Goal: Transaction & Acquisition: Purchase product/service

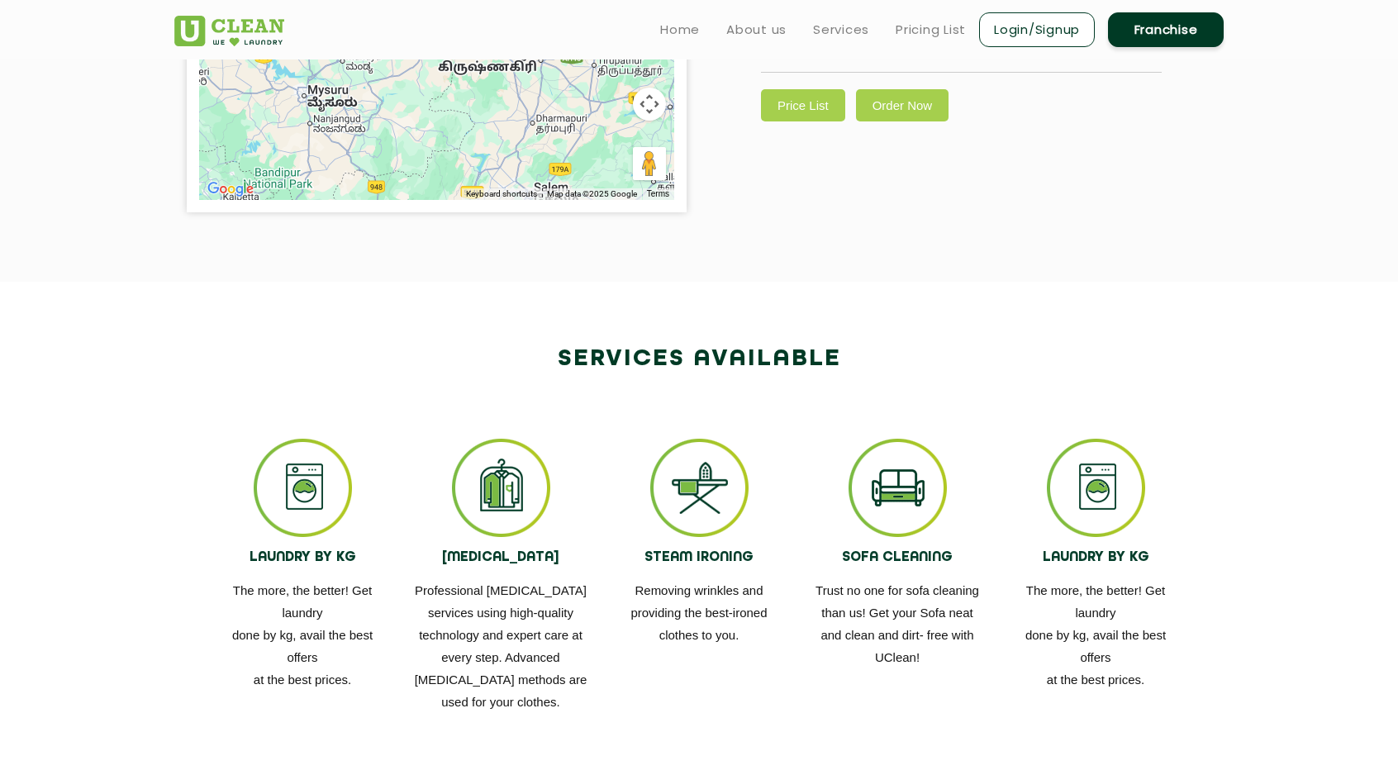
scroll to position [545, 0]
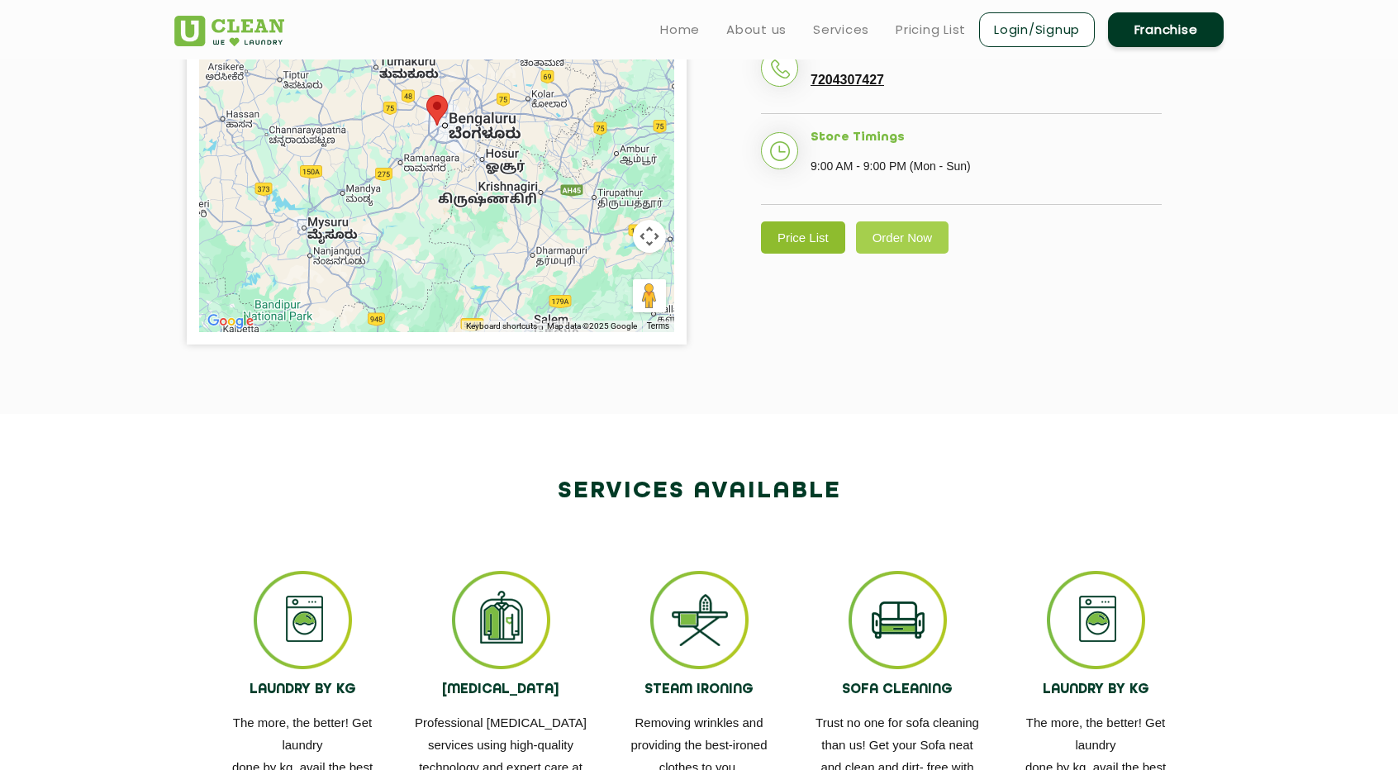
click at [807, 254] on link "Price List" at bounding box center [803, 238] width 84 height 32
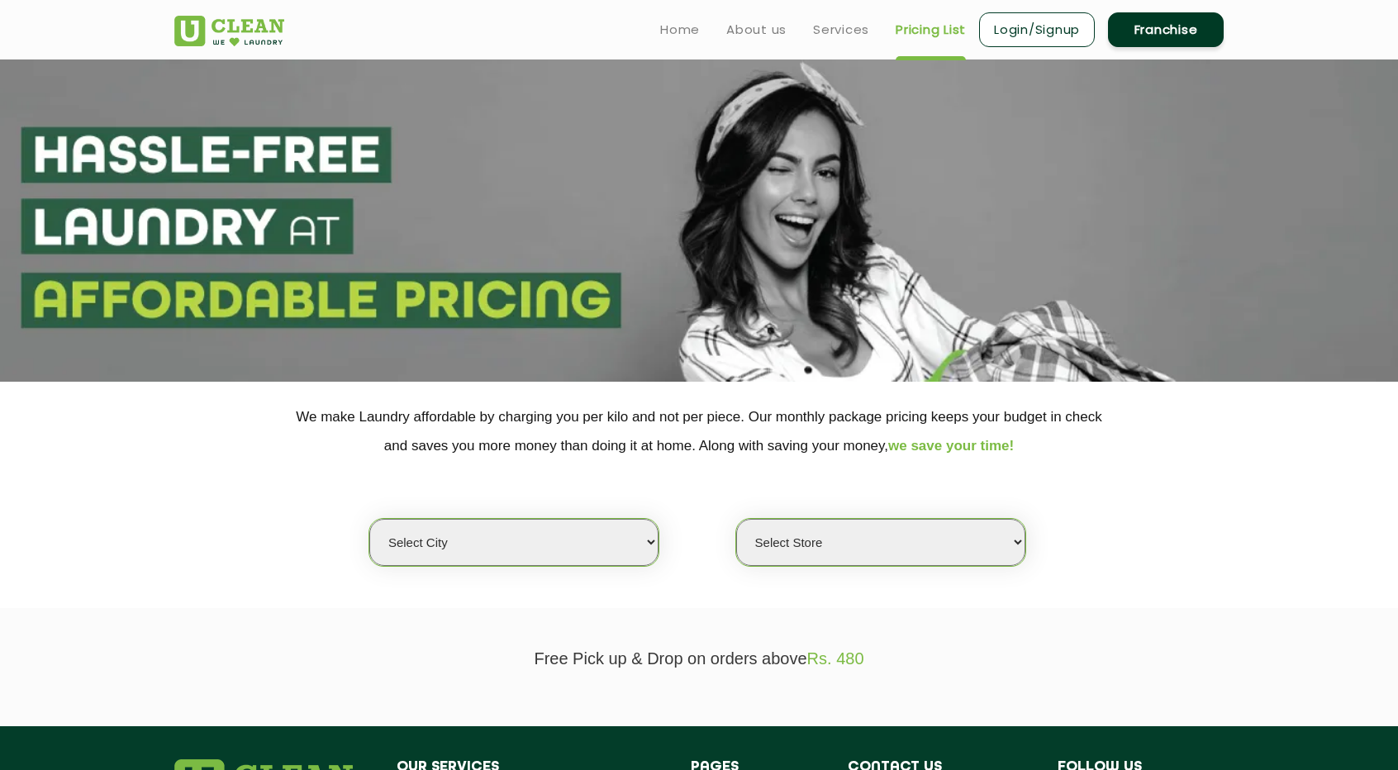
click at [574, 563] on select "Select city Aalo Agartala Agra Ahmedabad Akola Aligarh Alwar - UClean Select Am…" at bounding box center [513, 542] width 289 height 47
select select "14"
click at [174, 547] on div "Select city Aalo Agartala Agra Ahmedabad Akola Aligarh Alwar - UClean Select Am…" at bounding box center [699, 513] width 1074 height 107
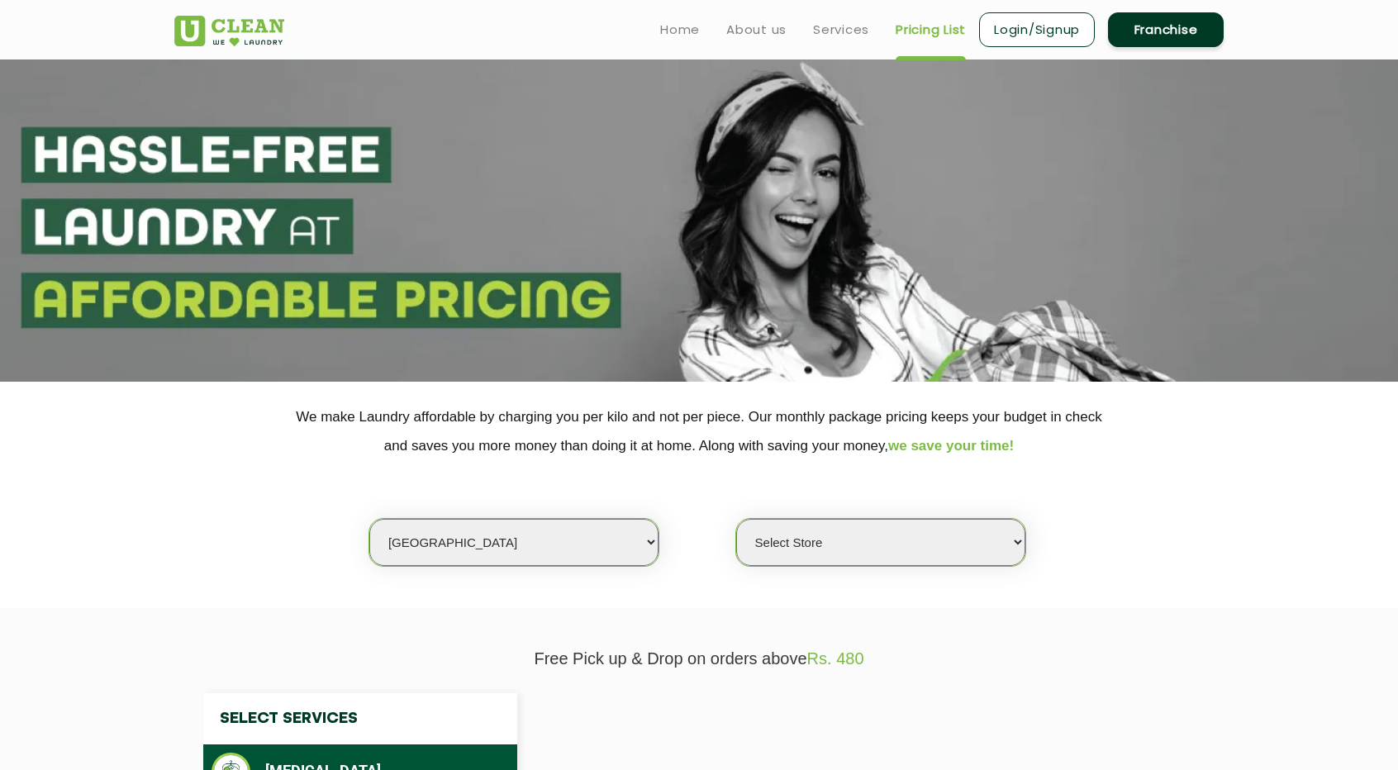
select select "0"
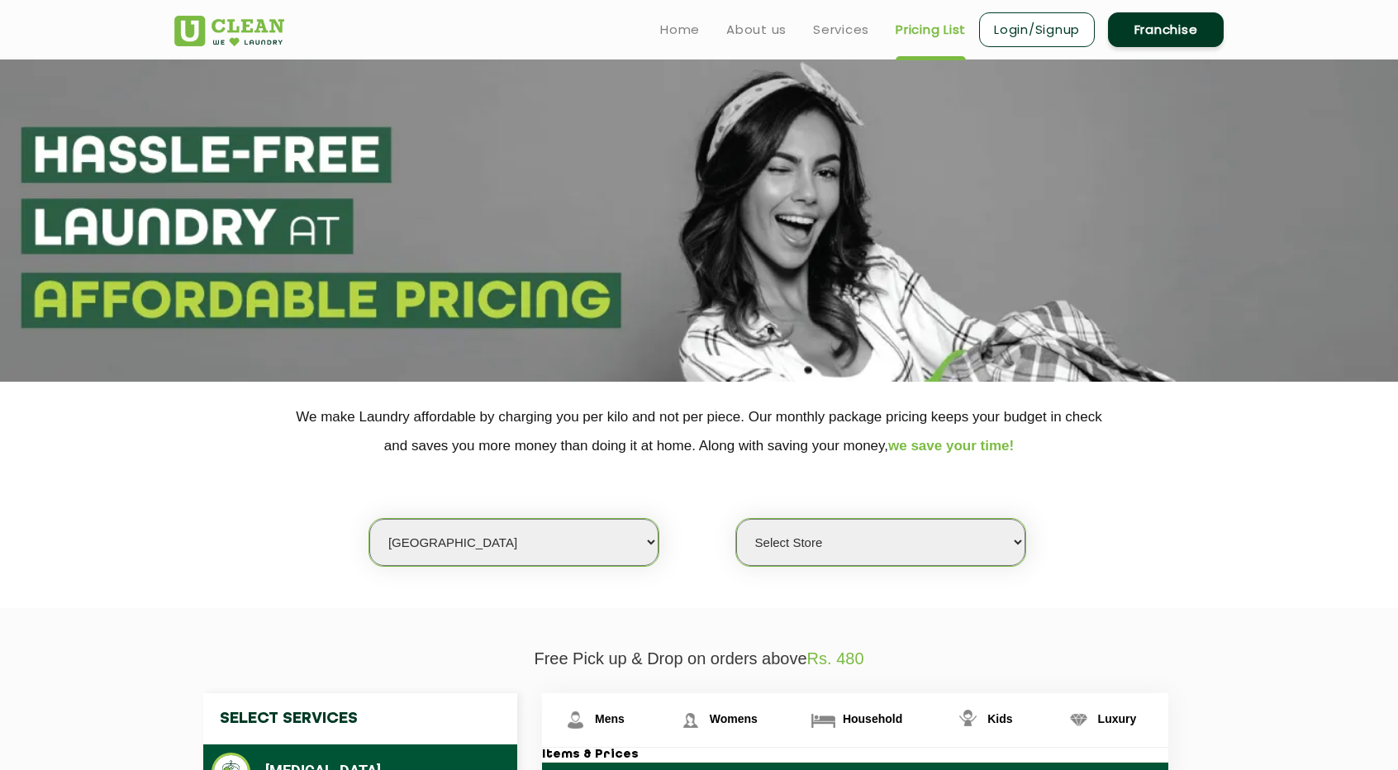
click at [553, 531] on select "Select city Aalo Agartala Agra Ahmedabad Akola Aligarh Alwar - UClean Select Am…" at bounding box center [513, 542] width 289 height 47
select select "101"
click at [260, 494] on div "Select city Aalo Agartala Agra Ahmedabad Akola Aligarh Alwar - UClean Select Am…" at bounding box center [699, 513] width 1074 height 107
select select "0"
click at [968, 552] on select "Select Store UClean Kargil" at bounding box center [880, 542] width 289 height 47
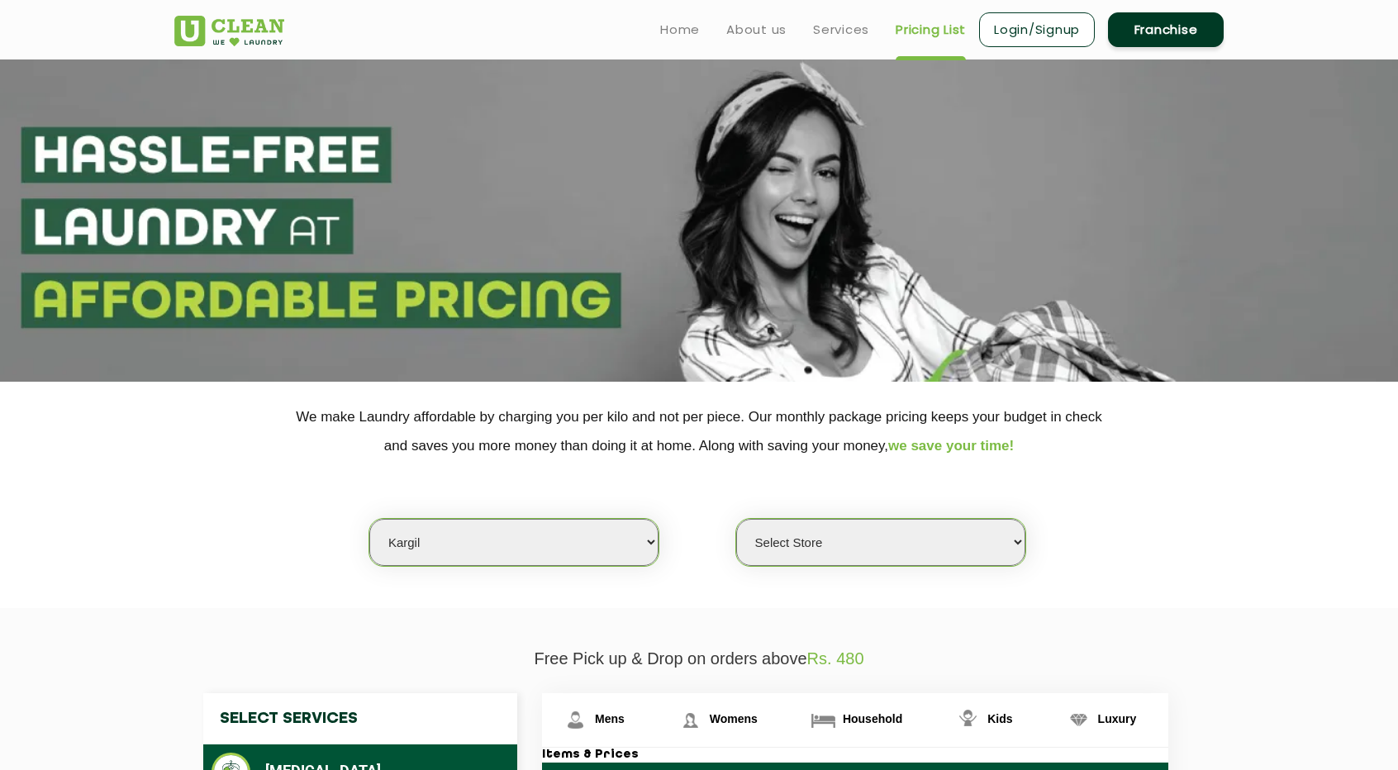
click at [968, 551] on select "Select Store UClean Kargil" at bounding box center [880, 542] width 289 height 47
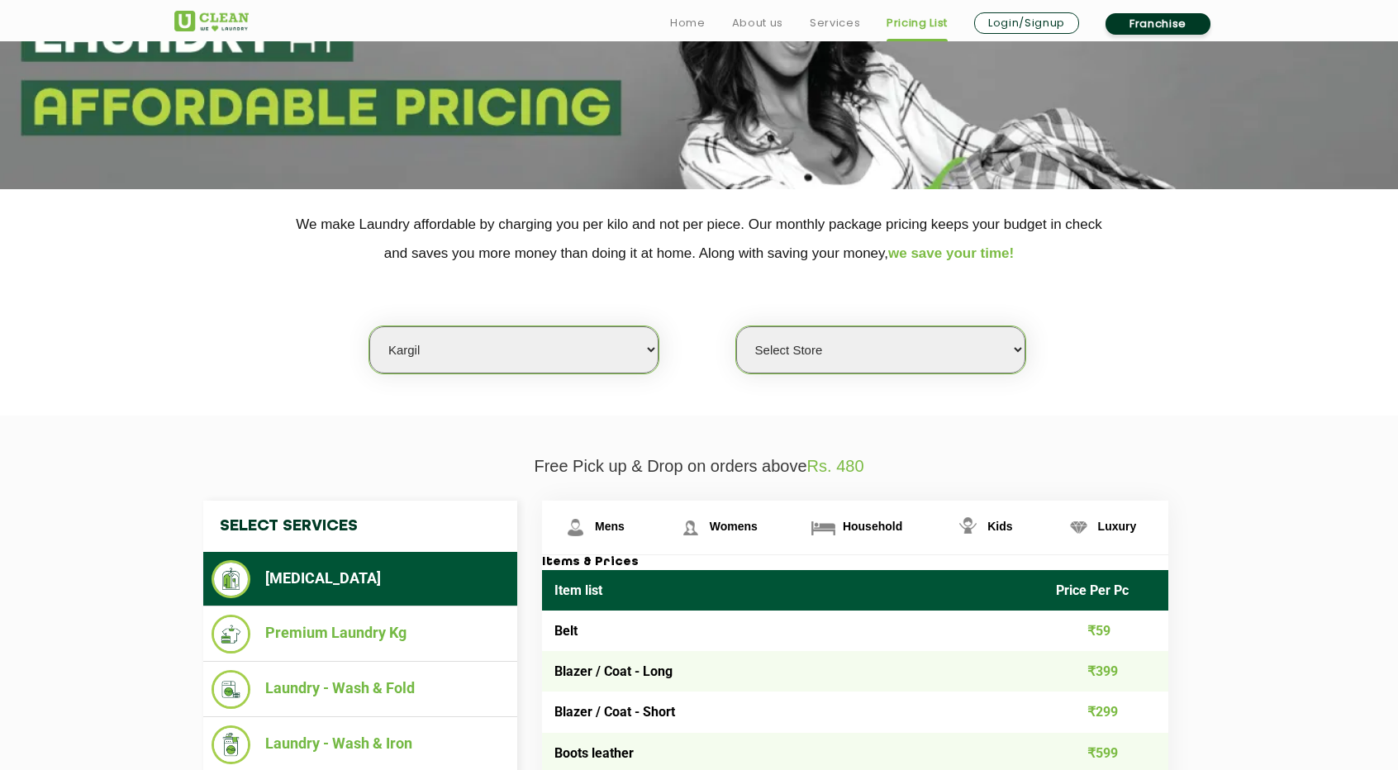
scroll to position [275, 0]
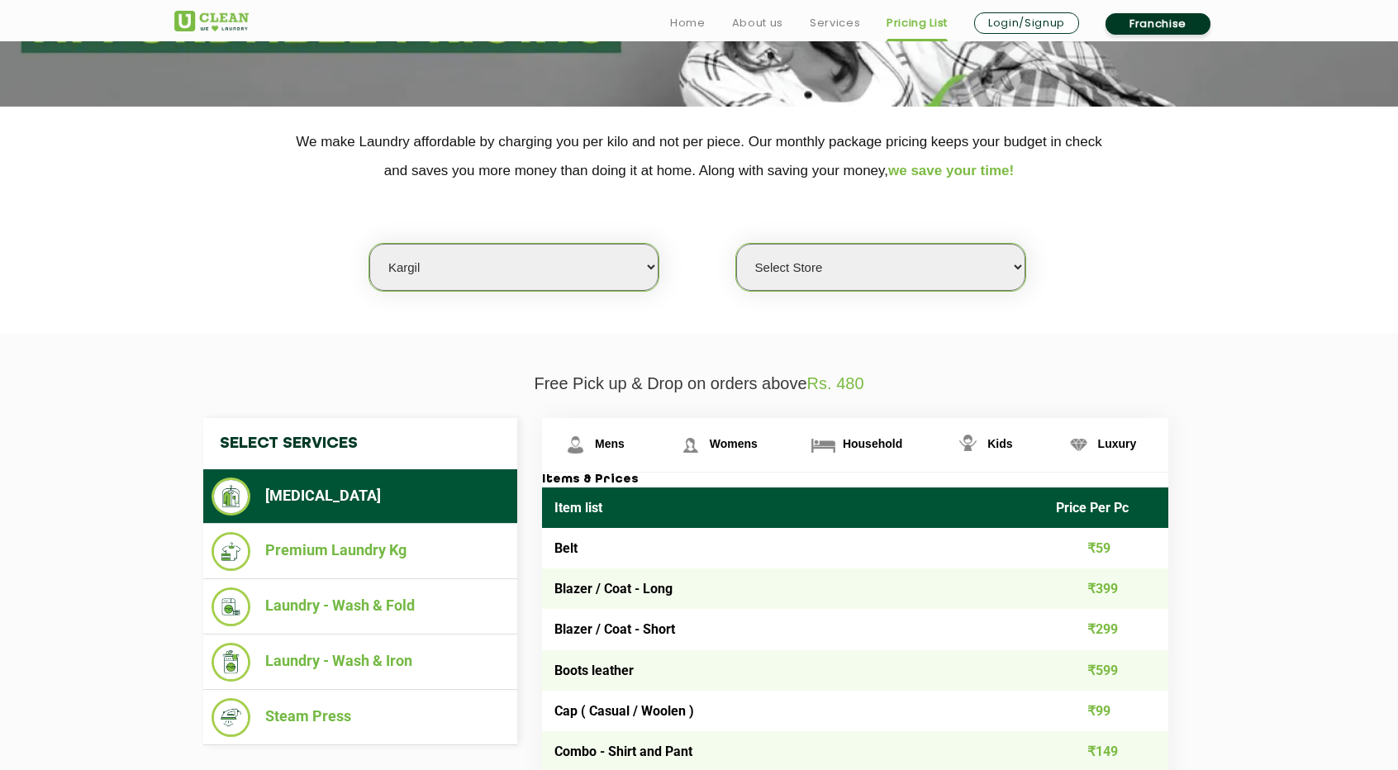
click at [572, 275] on select "Select city Aalo Agartala Agra Ahmedabad Akola Aligarh Alwar - UClean Select Am…" at bounding box center [513, 267] width 289 height 47
click at [566, 262] on select "Select city Aalo Agartala Agra Ahmedabad Akola Aligarh Alwar - UClean Select Am…" at bounding box center [513, 267] width 289 height 47
select select "136"
click at [566, 262] on select "Select city Aalo Agartala Agra Ahmedabad Akola Aligarh Alwar - UClean Select Am…" at bounding box center [513, 267] width 289 height 47
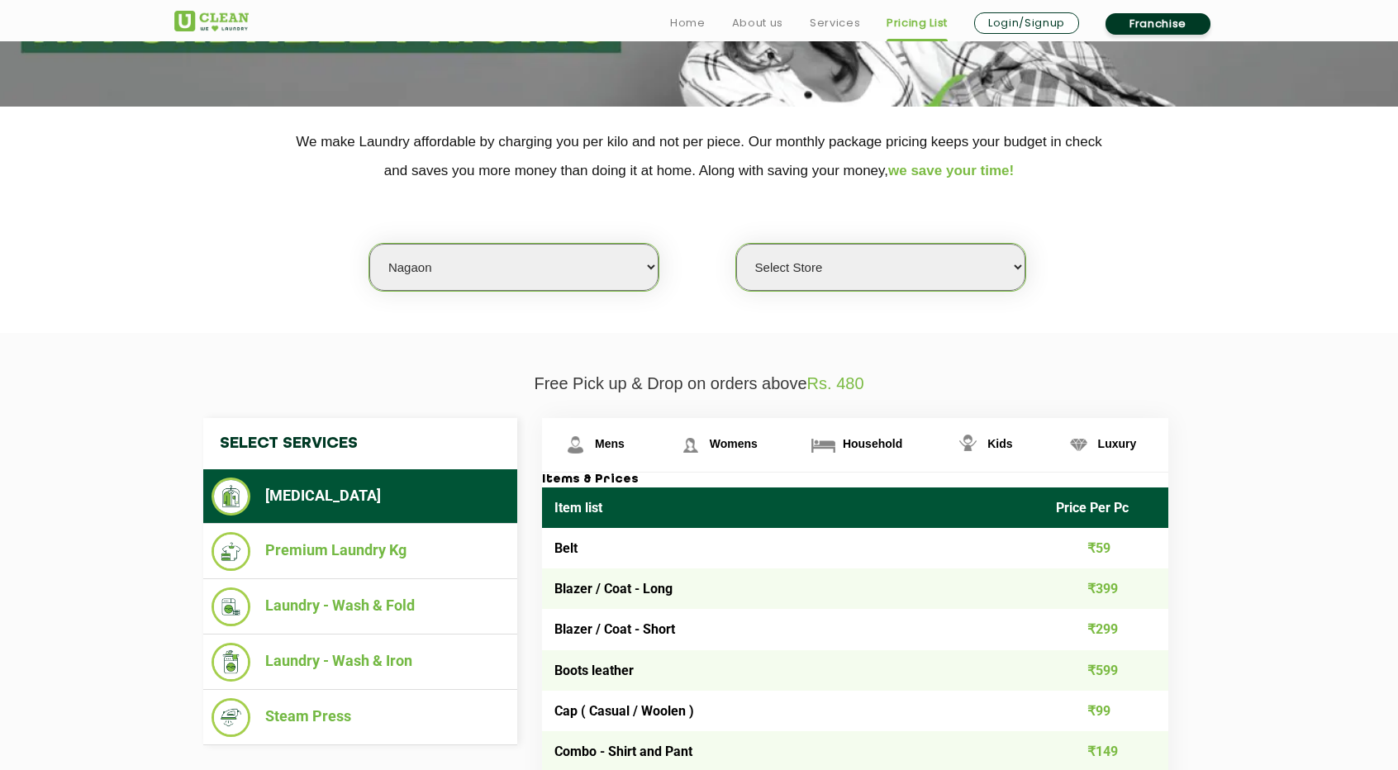
select select "0"
click at [566, 264] on select "Select city Aalo Agartala Agra Ahmedabad Akola Aligarh Alwar - UClean Select Am…" at bounding box center [513, 267] width 289 height 47
select select "6"
click at [369, 244] on select "Select city Aalo Agartala Agra Ahmedabad Akola Aligarh Alwar - UClean Select Am…" at bounding box center [513, 267] width 289 height 47
click at [873, 282] on select "Select Store UClean Bhartiya city UClean Hunasamaranahalli UClean KR Puram Beng…" at bounding box center [880, 267] width 289 height 47
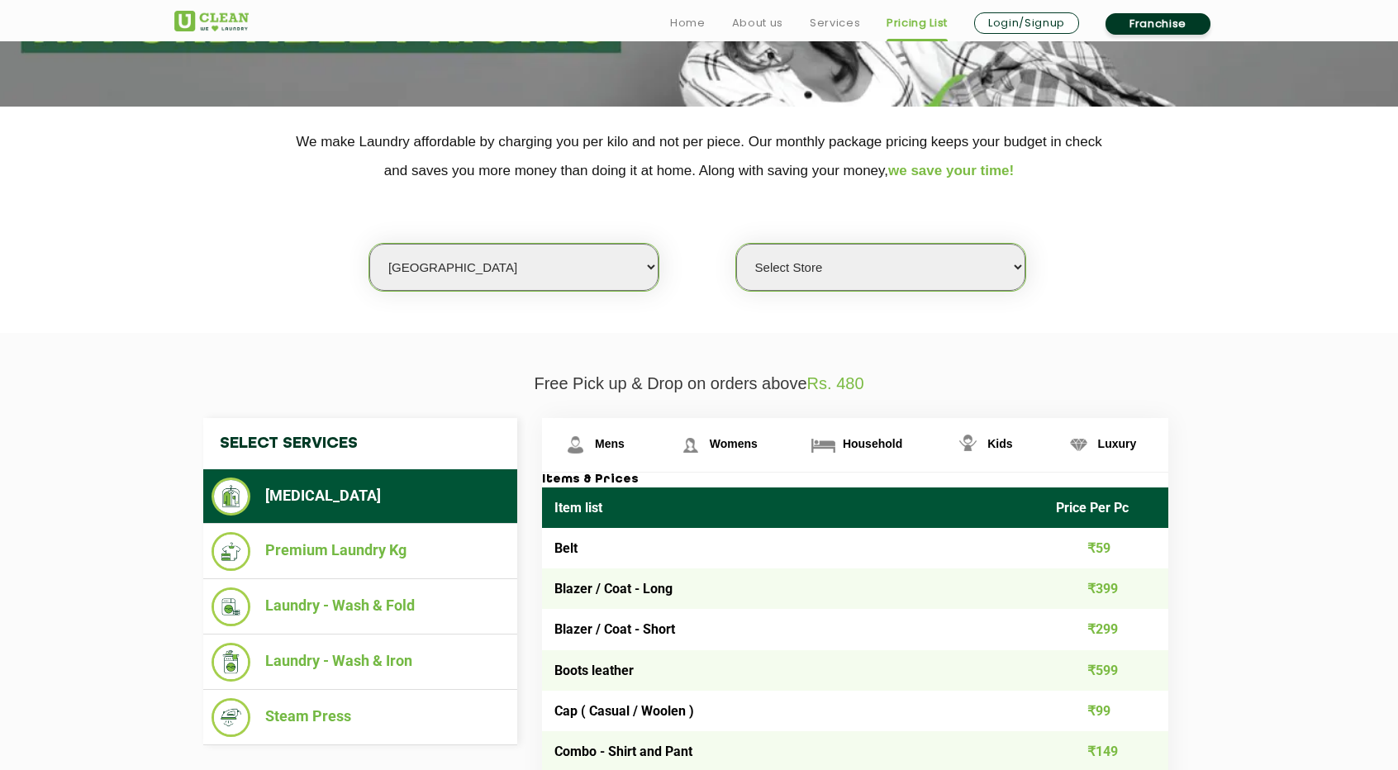
select select "322"
click at [736, 244] on select "Select Store UClean Bhartiya city UClean Hunasamaranahalli UClean KR Puram Beng…" at bounding box center [880, 267] width 289 height 47
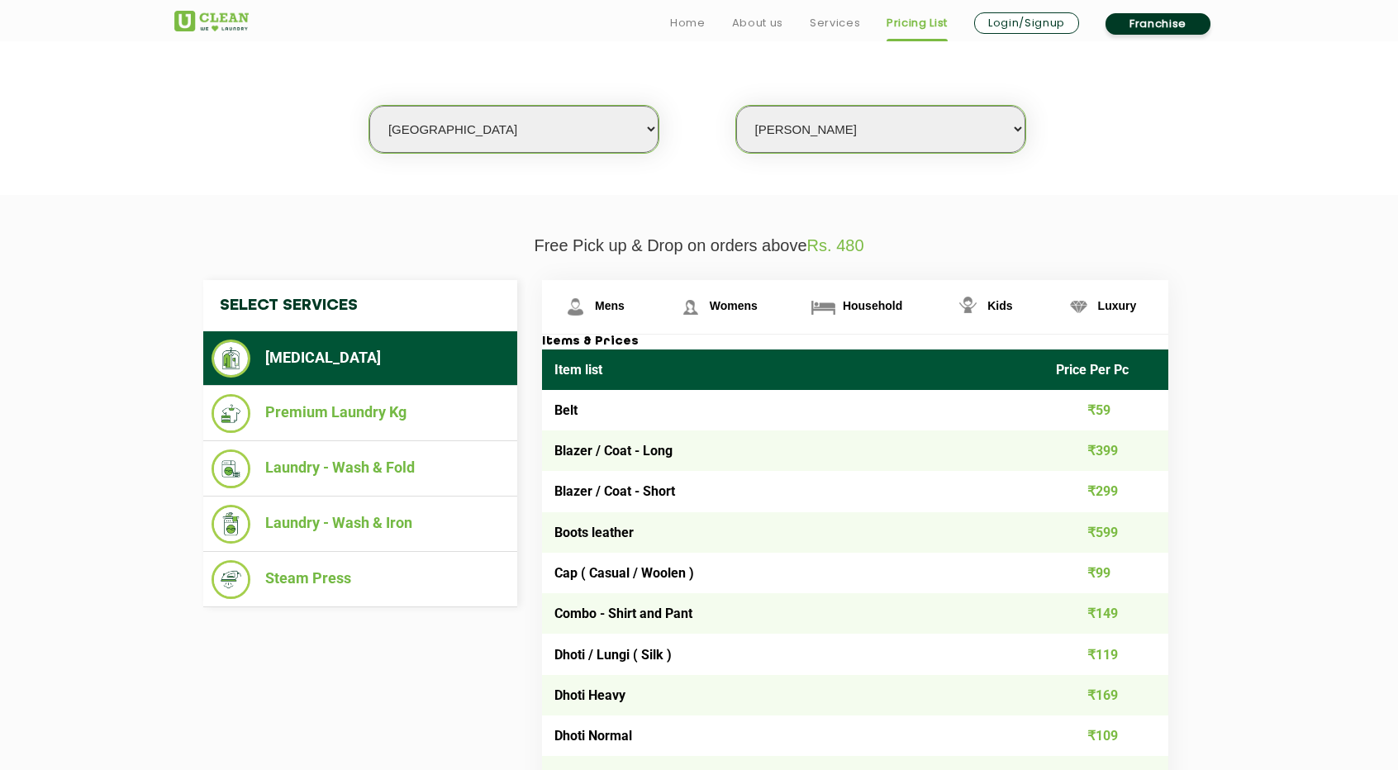
scroll to position [550, 0]
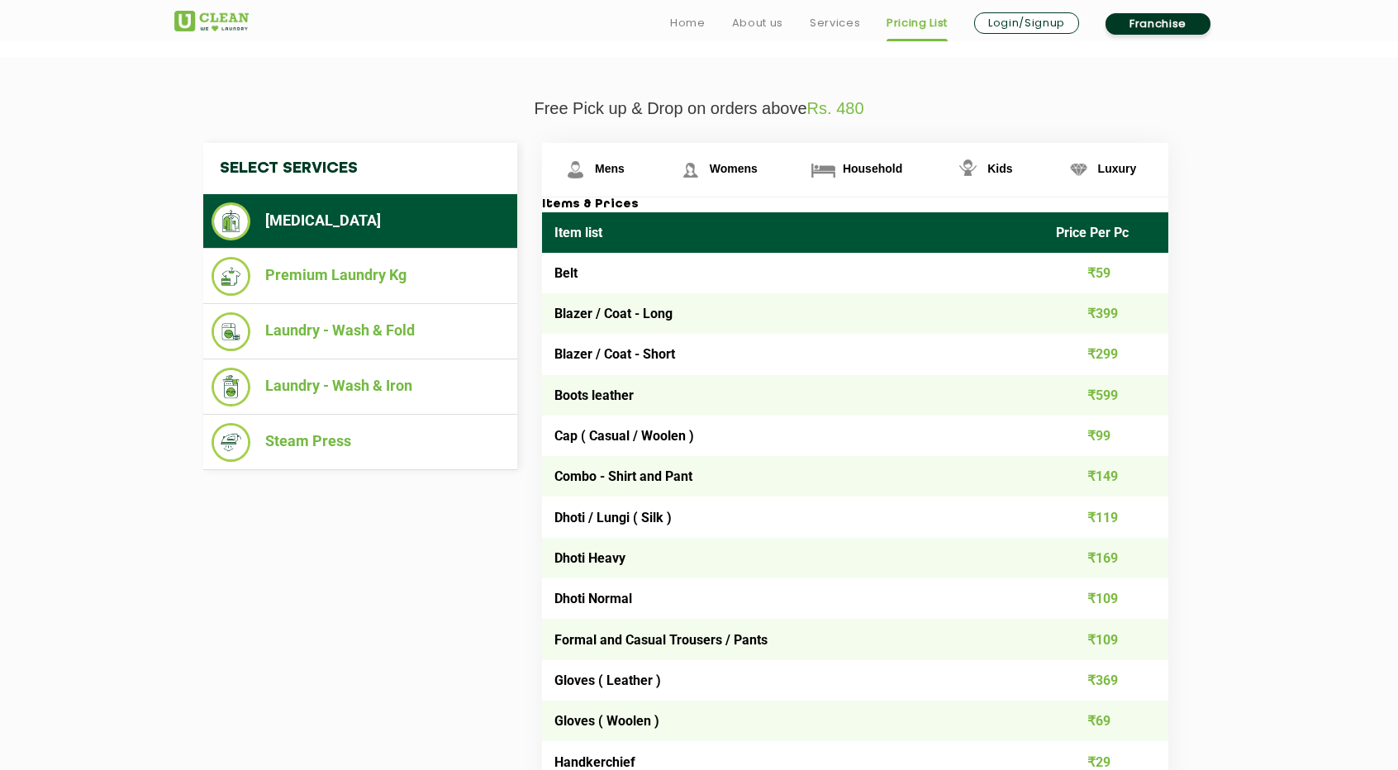
click at [367, 227] on li "[MEDICAL_DATA]" at bounding box center [361, 221] width 298 height 38
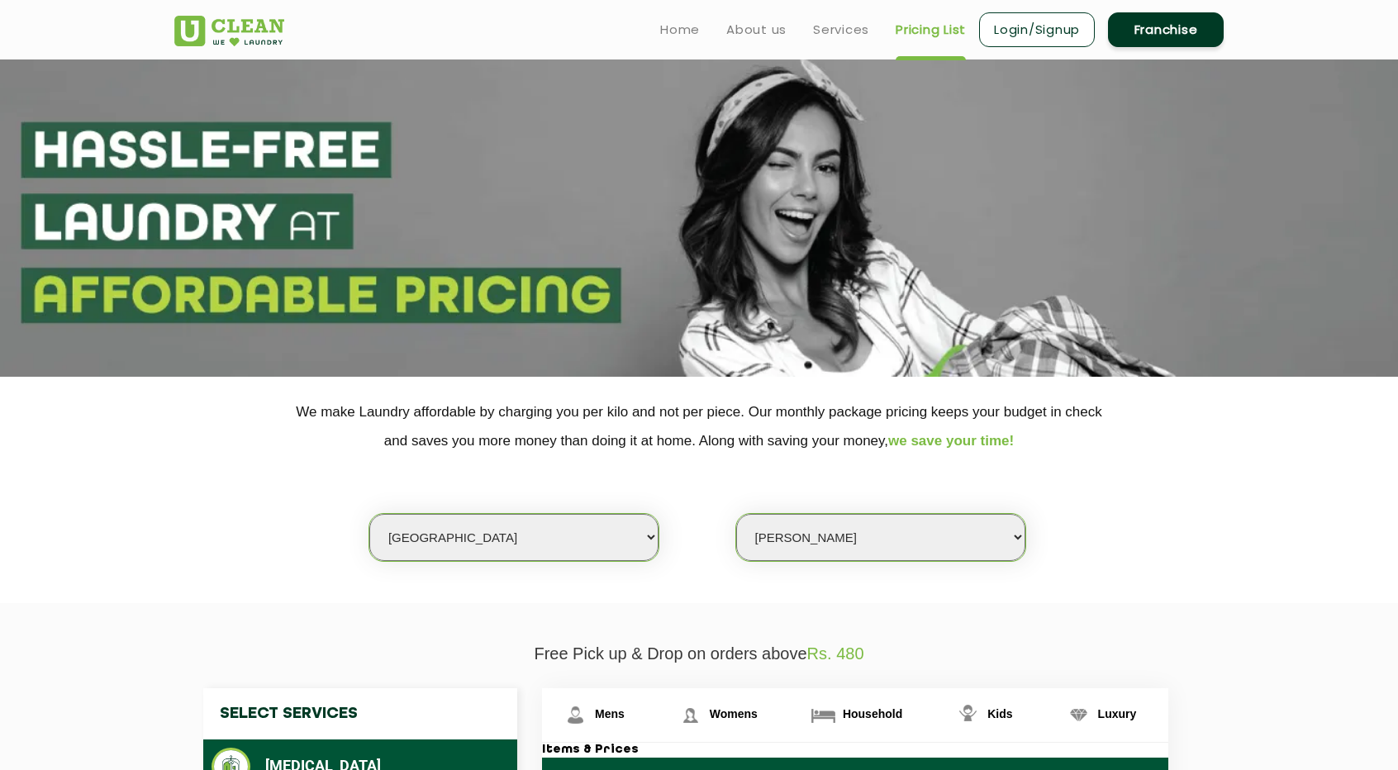
scroll to position [137, 0]
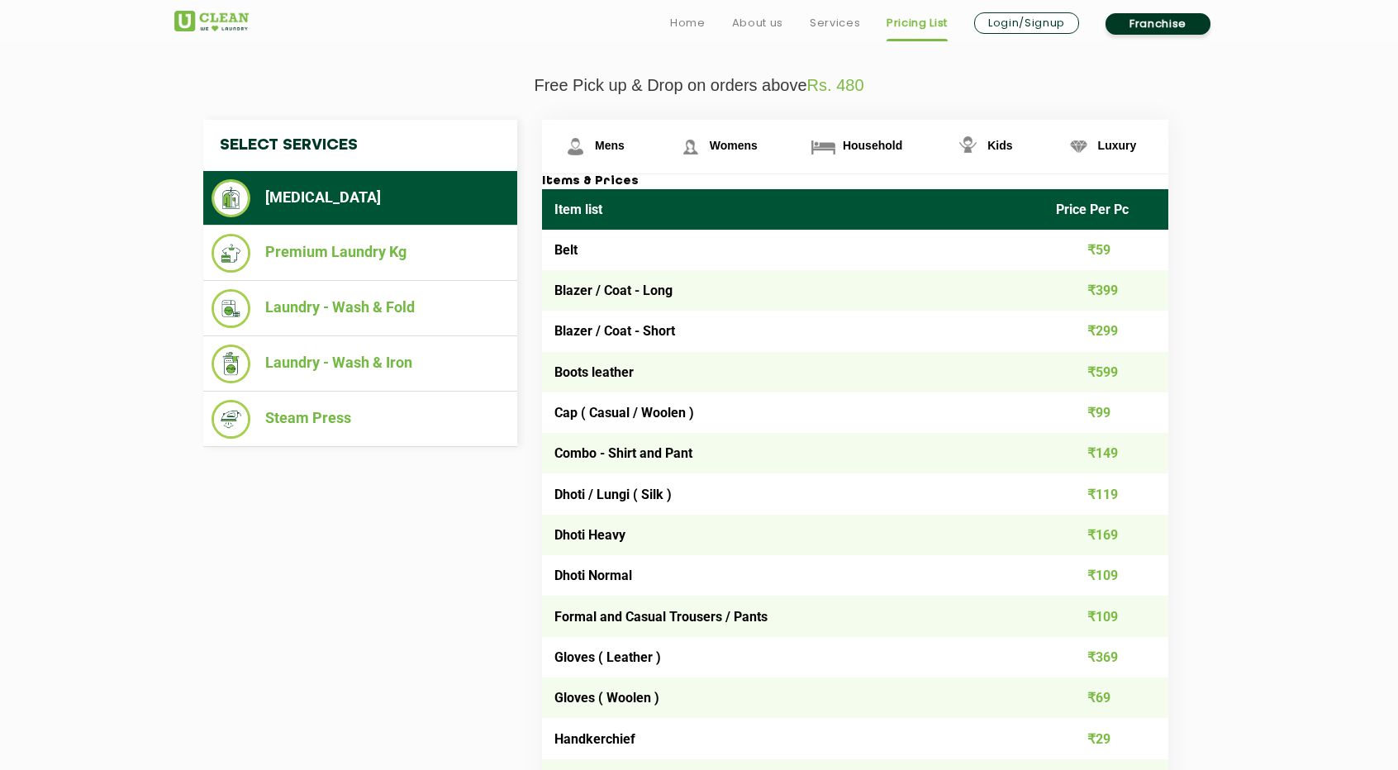
scroll to position [575, 0]
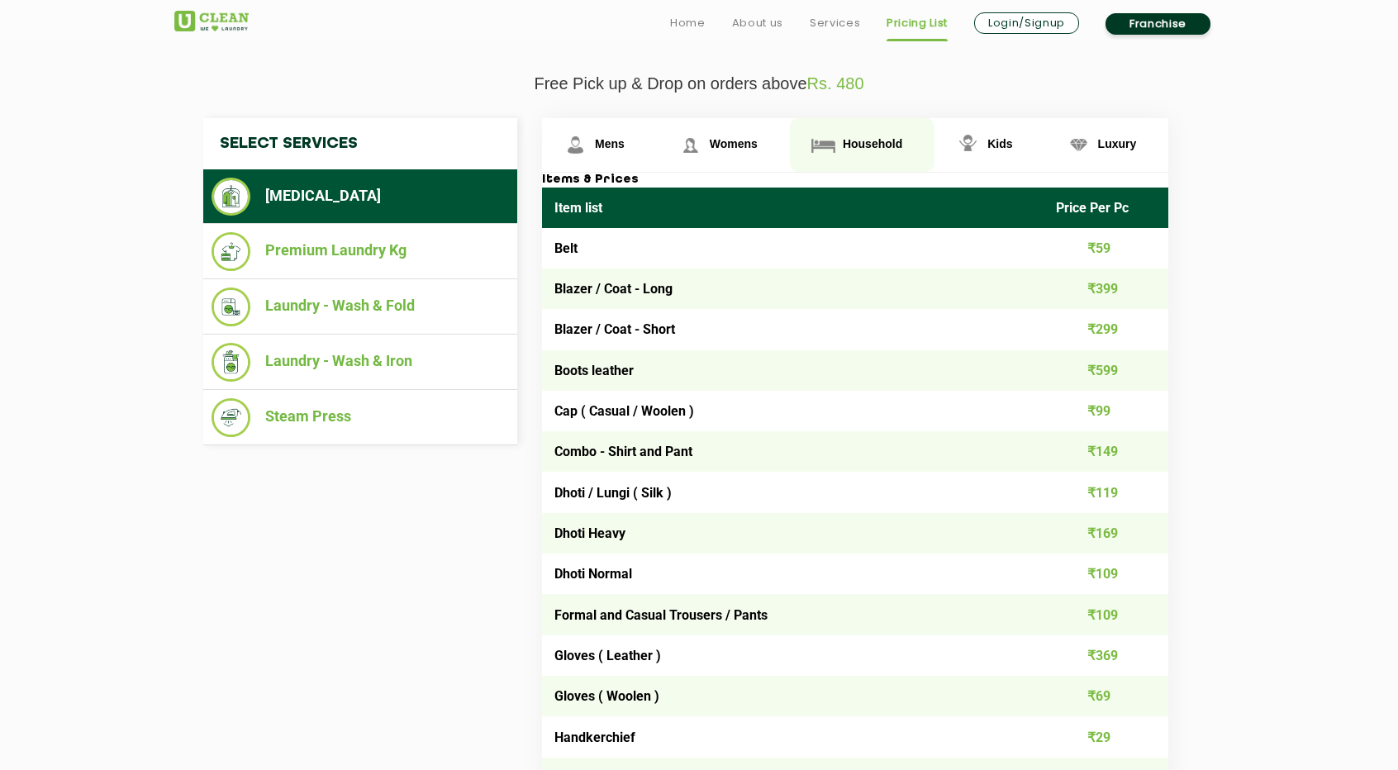
click at [875, 140] on span "Household" at bounding box center [873, 143] width 60 height 13
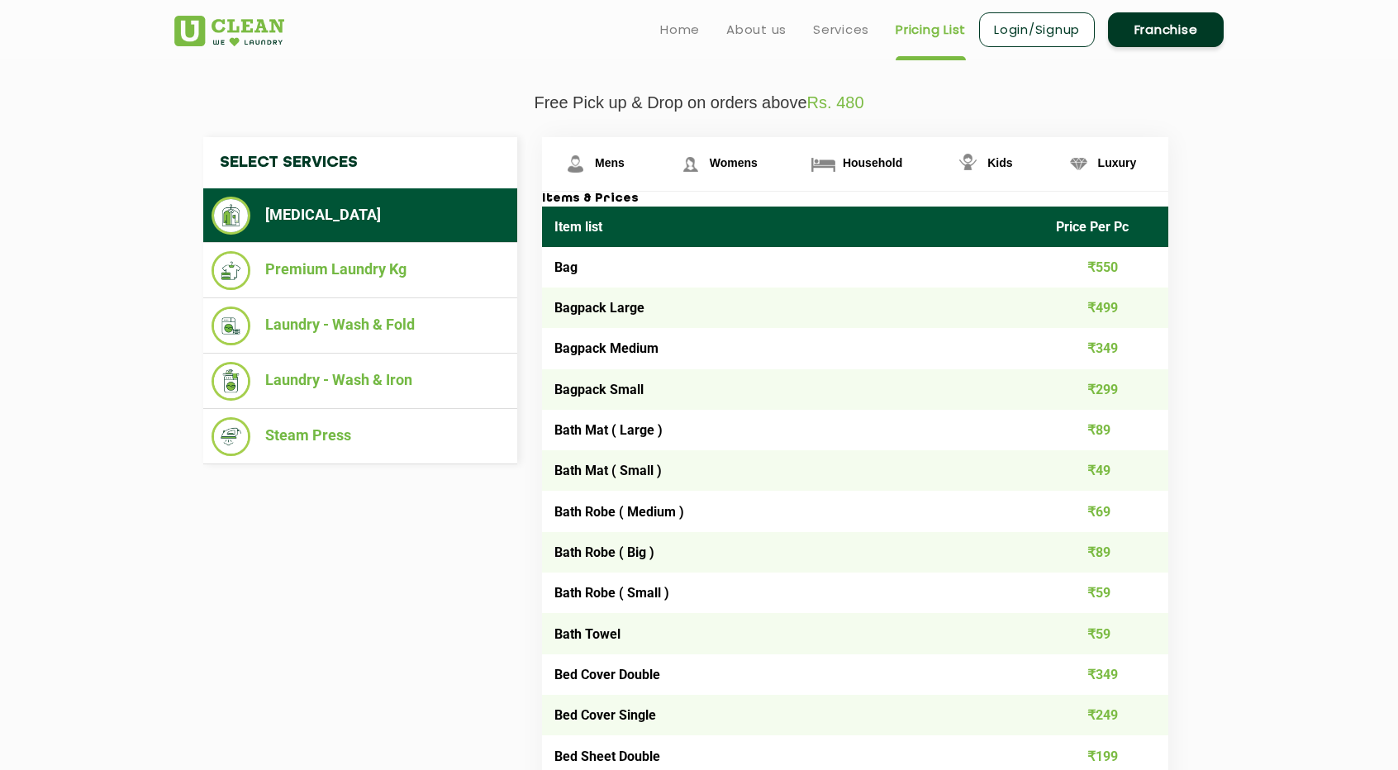
scroll to position [555, 0]
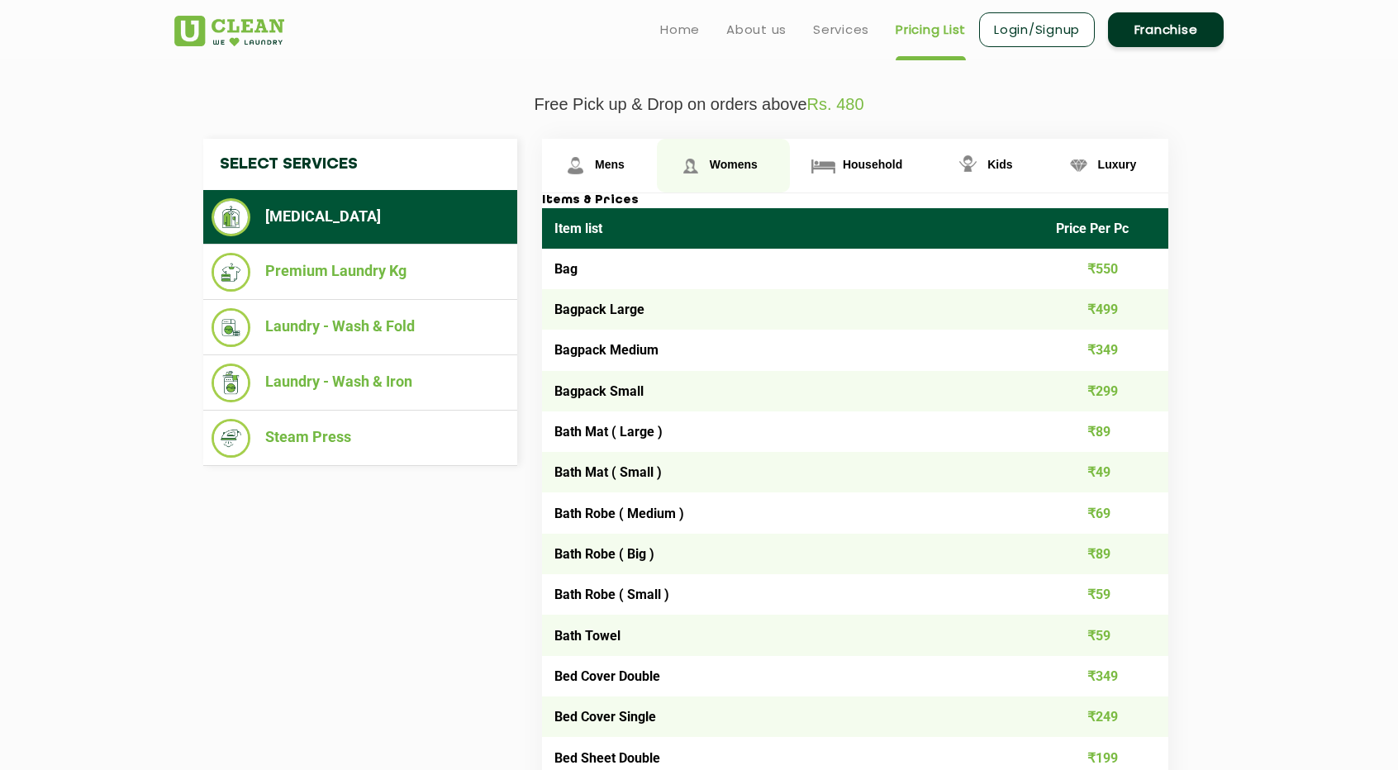
click at [739, 167] on span "Womens" at bounding box center [734, 164] width 48 height 13
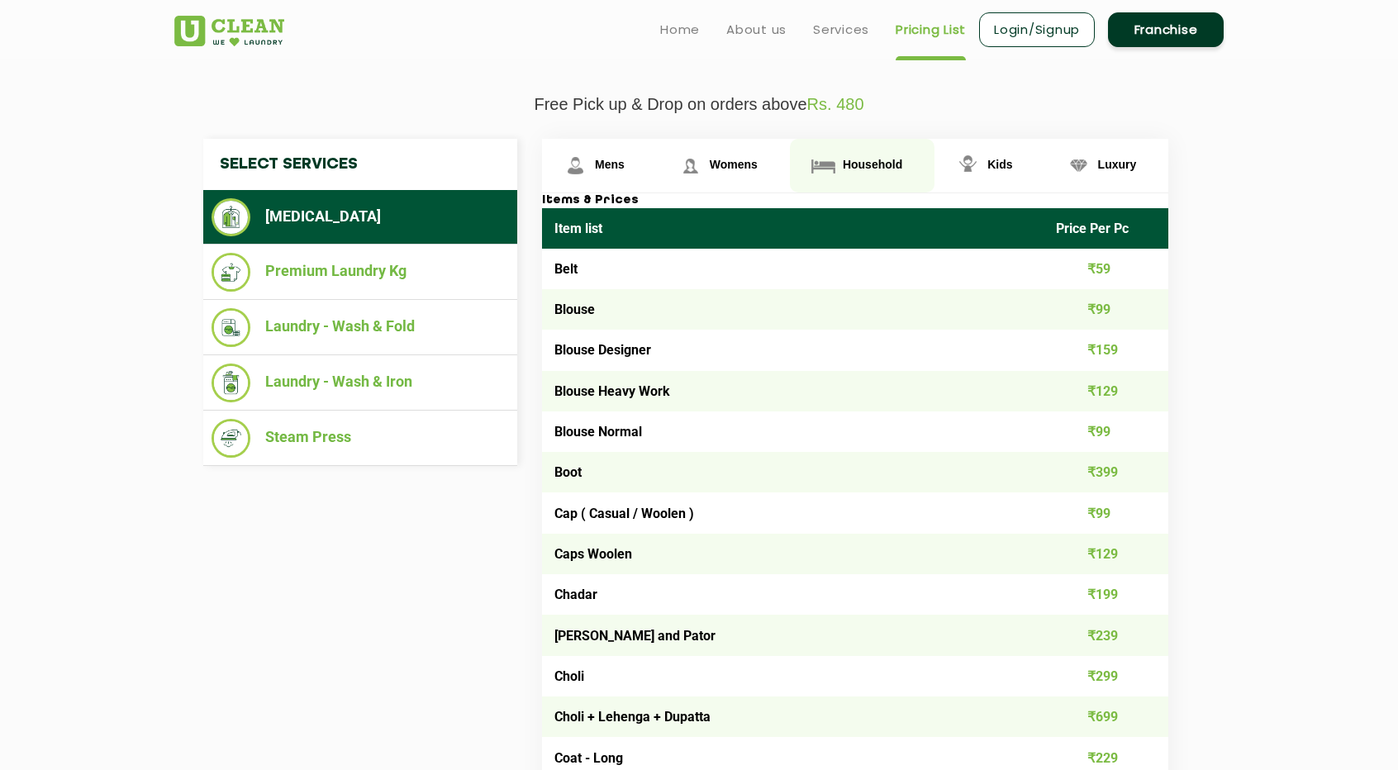
click at [834, 172] on img at bounding box center [823, 165] width 29 height 29
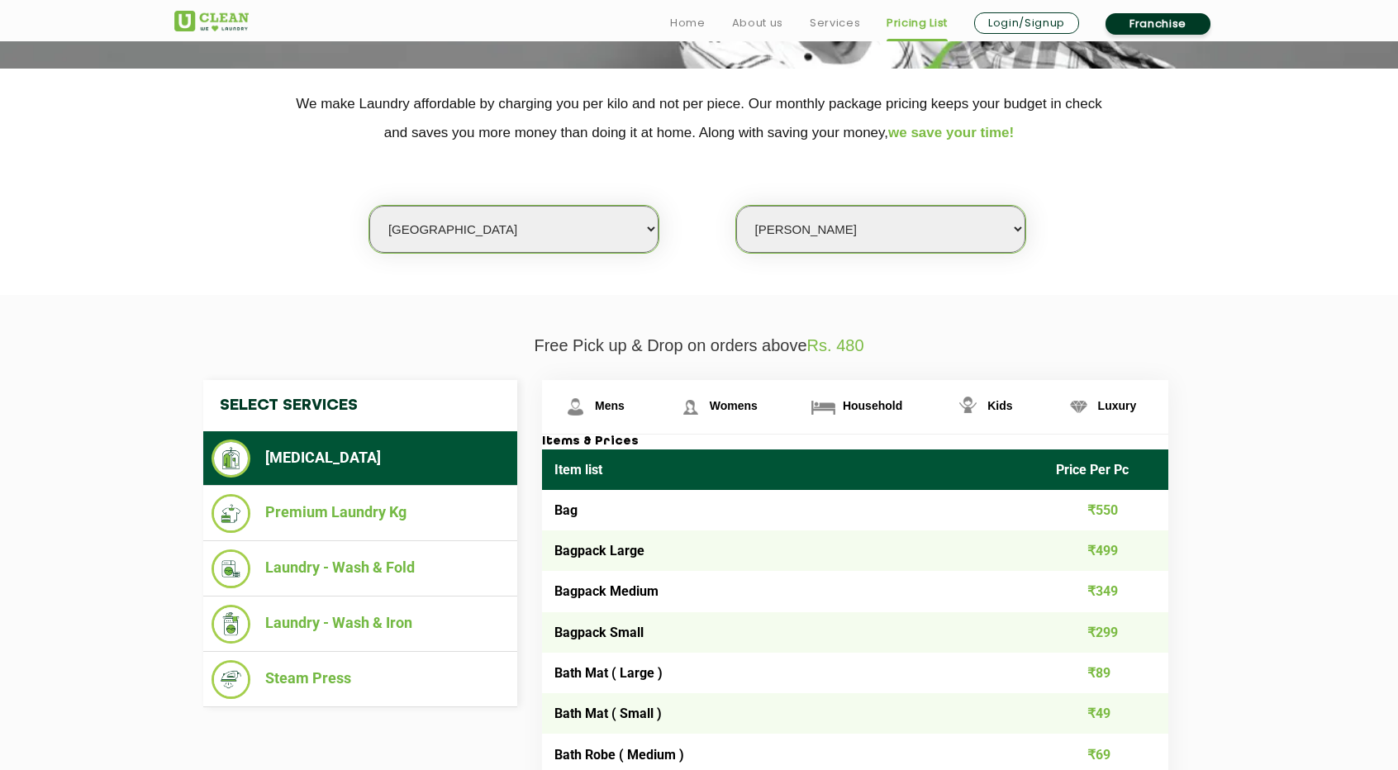
scroll to position [325, 0]
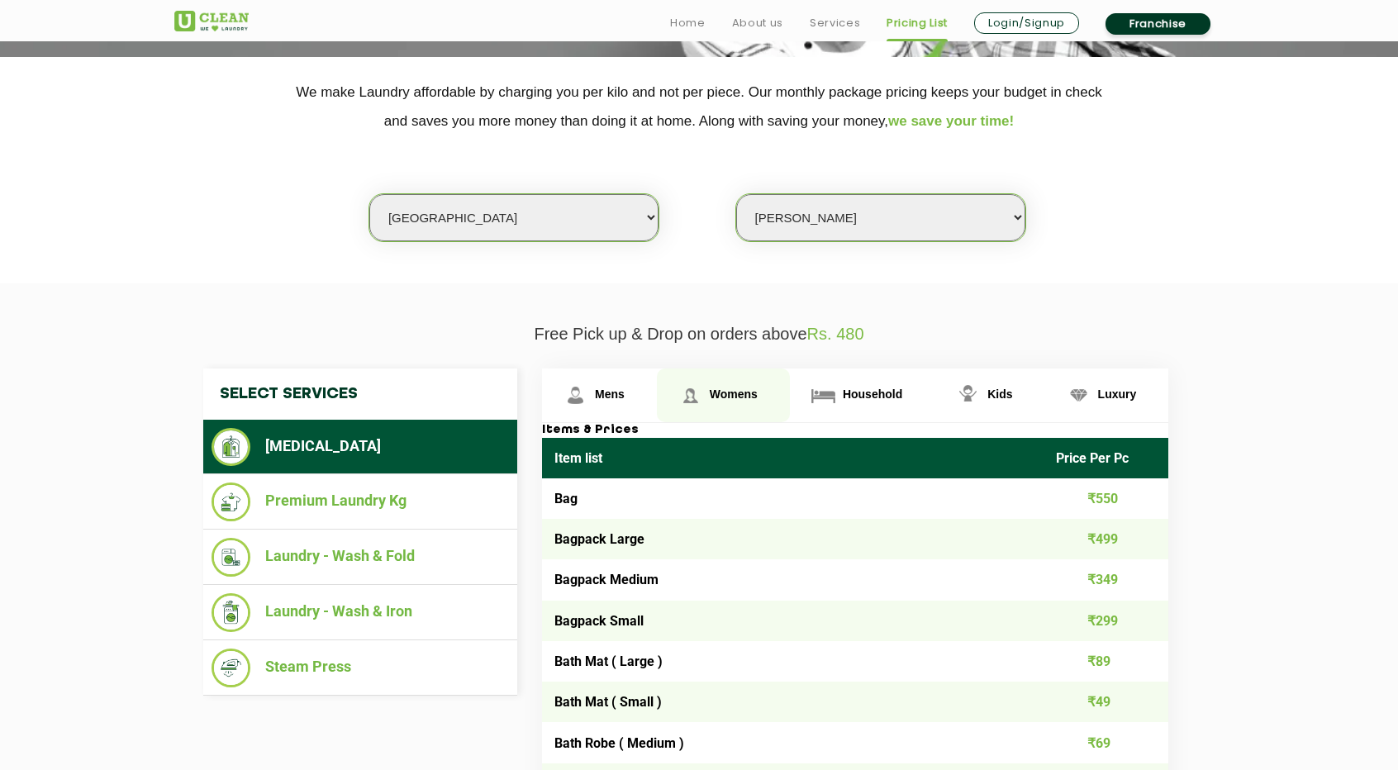
click at [705, 381] on link "Womens" at bounding box center [723, 396] width 133 height 54
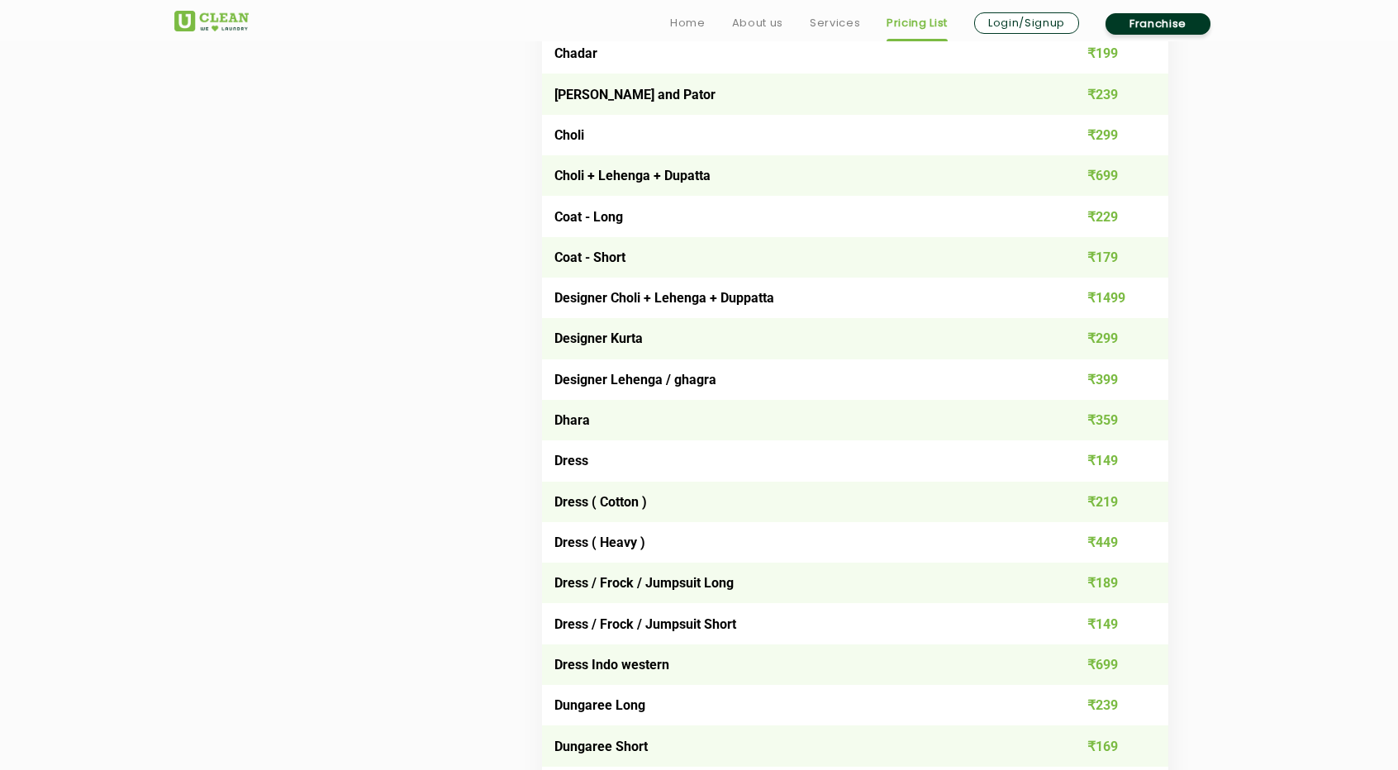
scroll to position [1110, 0]
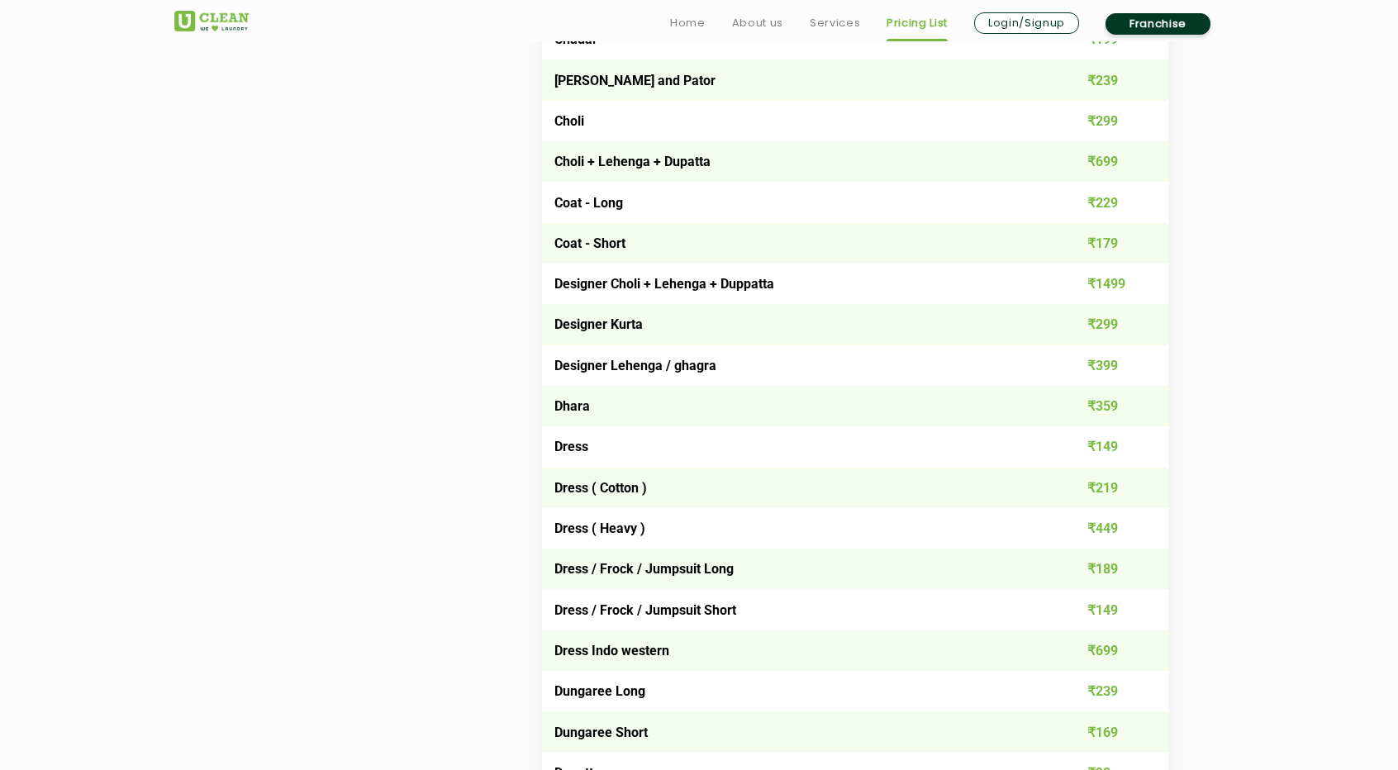
click at [1045, 21] on link "Login/Signup" at bounding box center [1026, 22] width 105 height 21
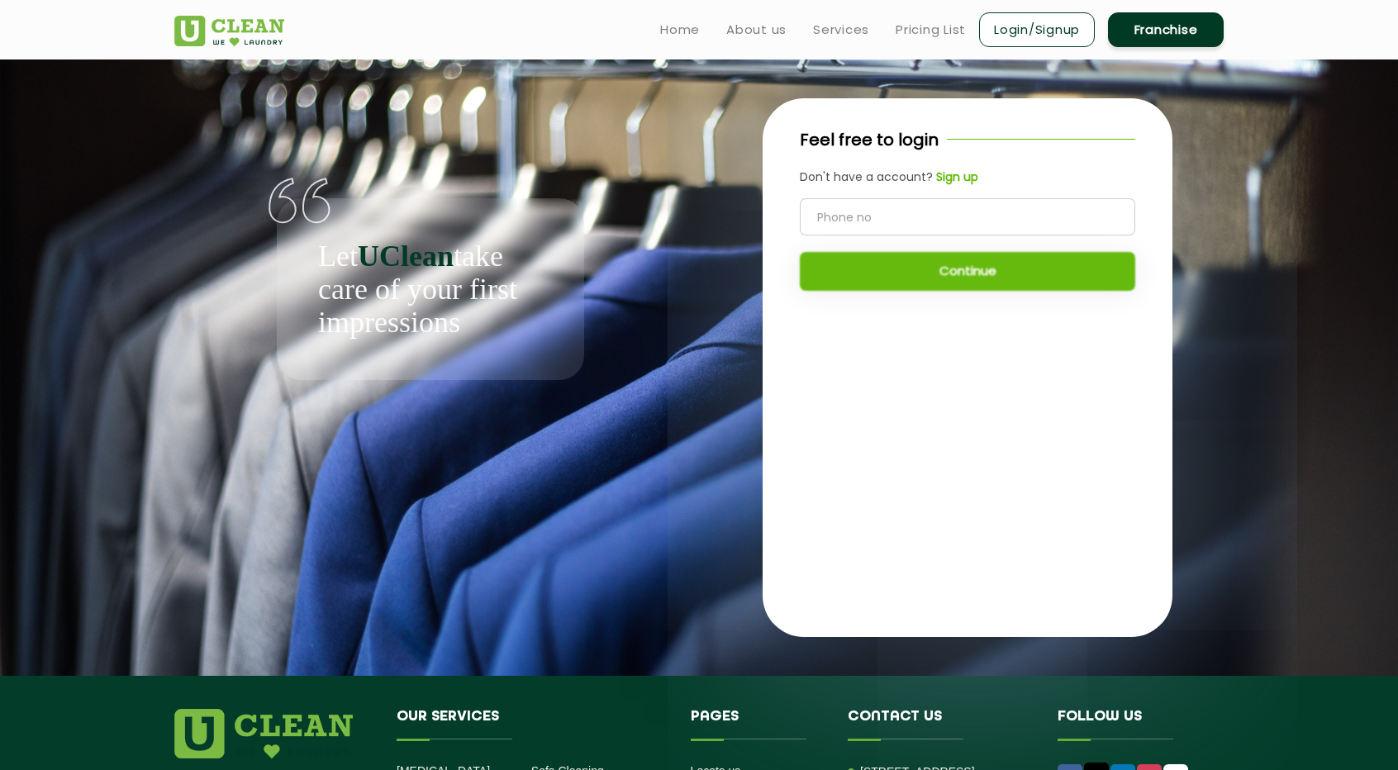
click at [950, 209] on input "tel" at bounding box center [968, 216] width 336 height 37
type input "9611779975"
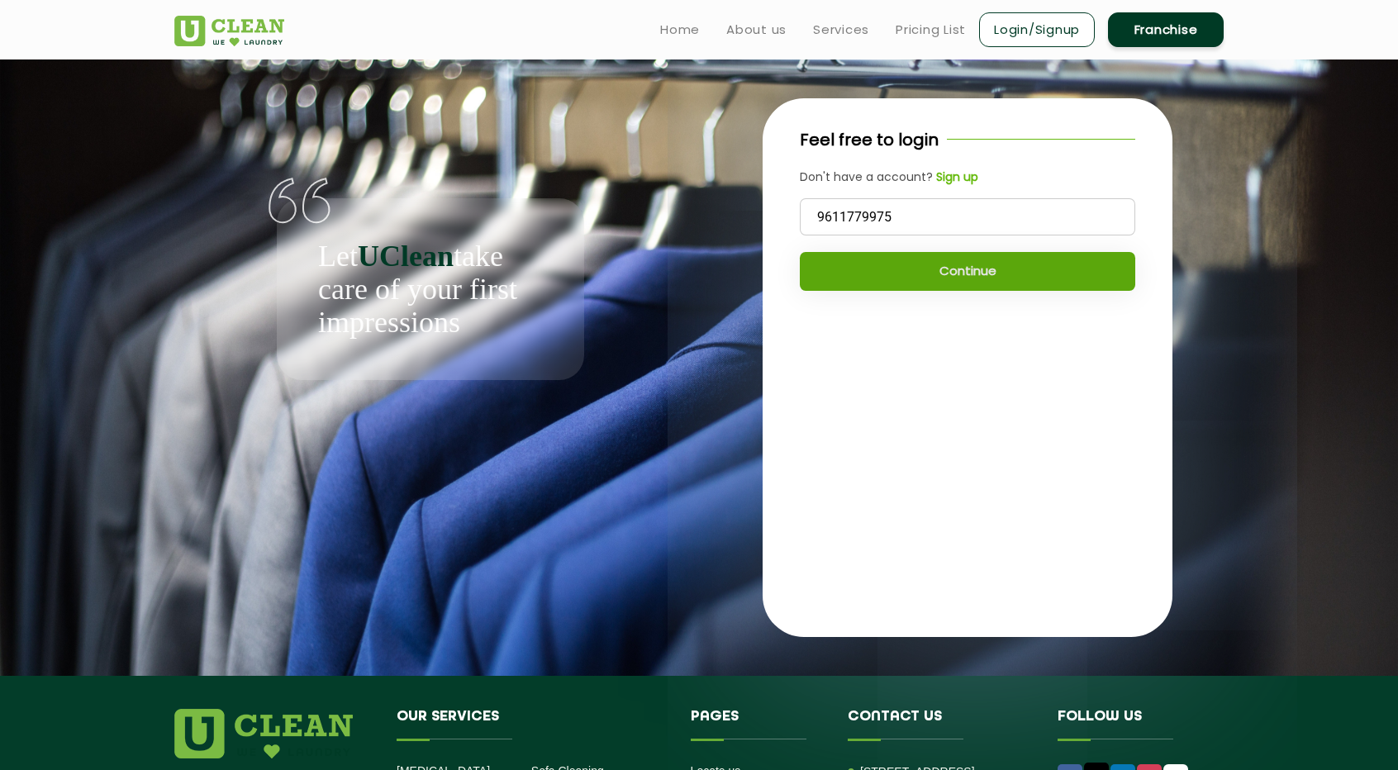
click at [949, 265] on button "Continue" at bounding box center [968, 271] width 336 height 39
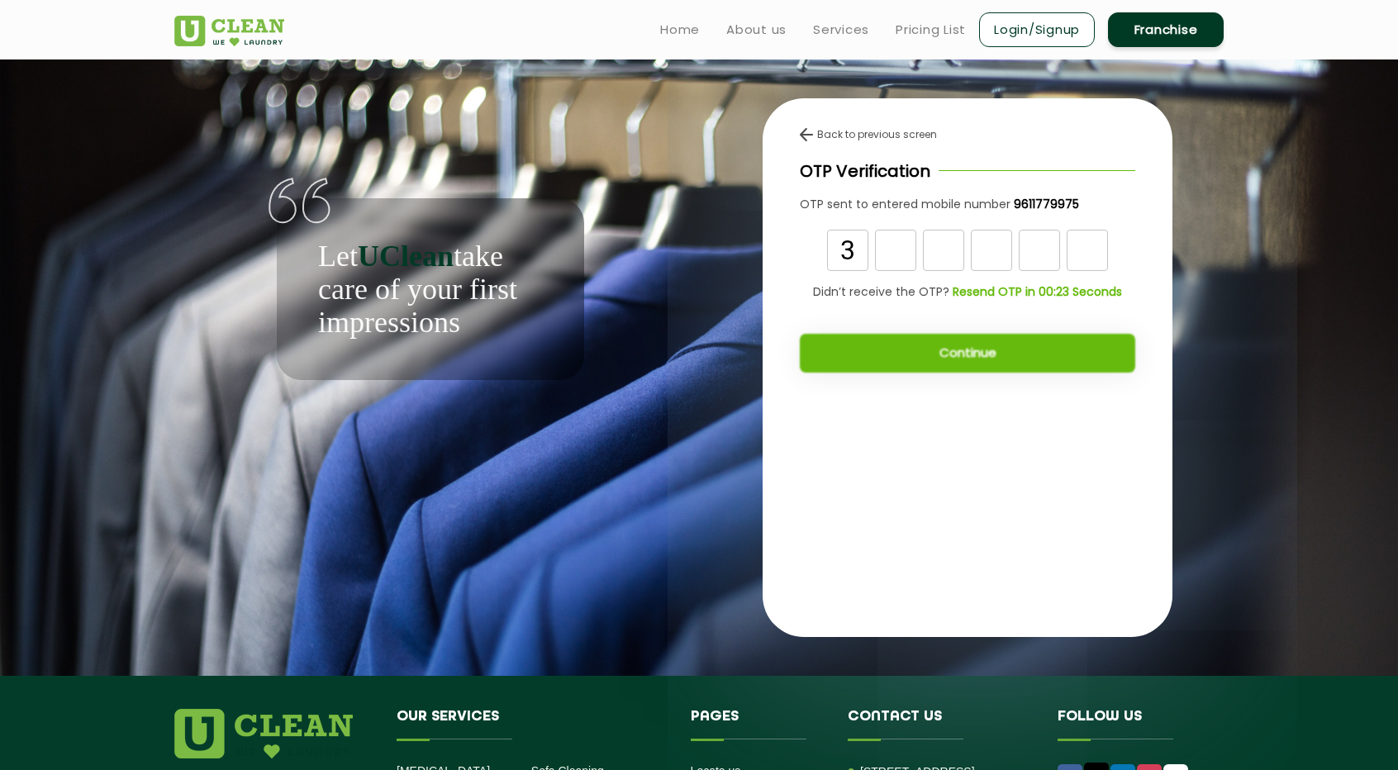
type input "3"
type input "8"
type input "4"
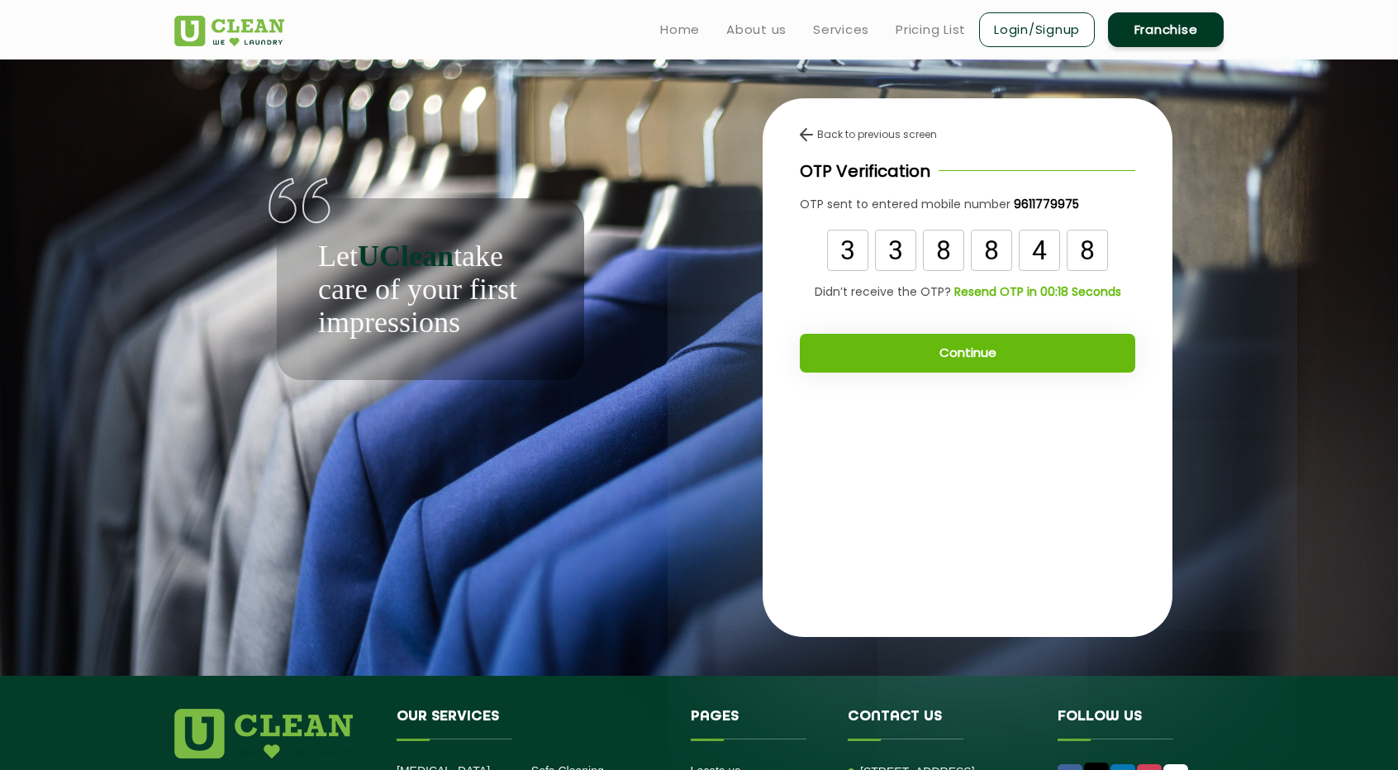
type input "8"
click at [1016, 352] on button "Continue" at bounding box center [968, 353] width 336 height 39
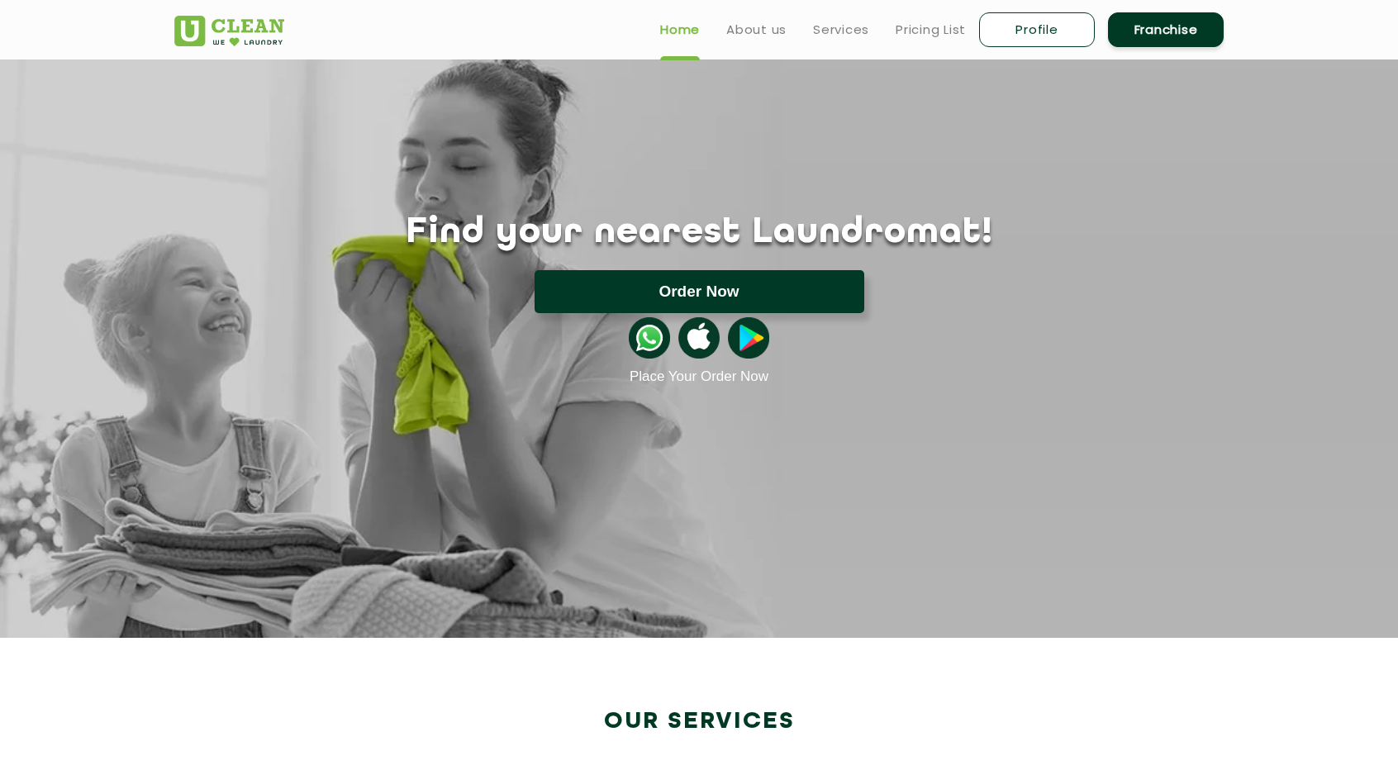
click at [673, 294] on button "Order Now" at bounding box center [700, 291] width 330 height 43
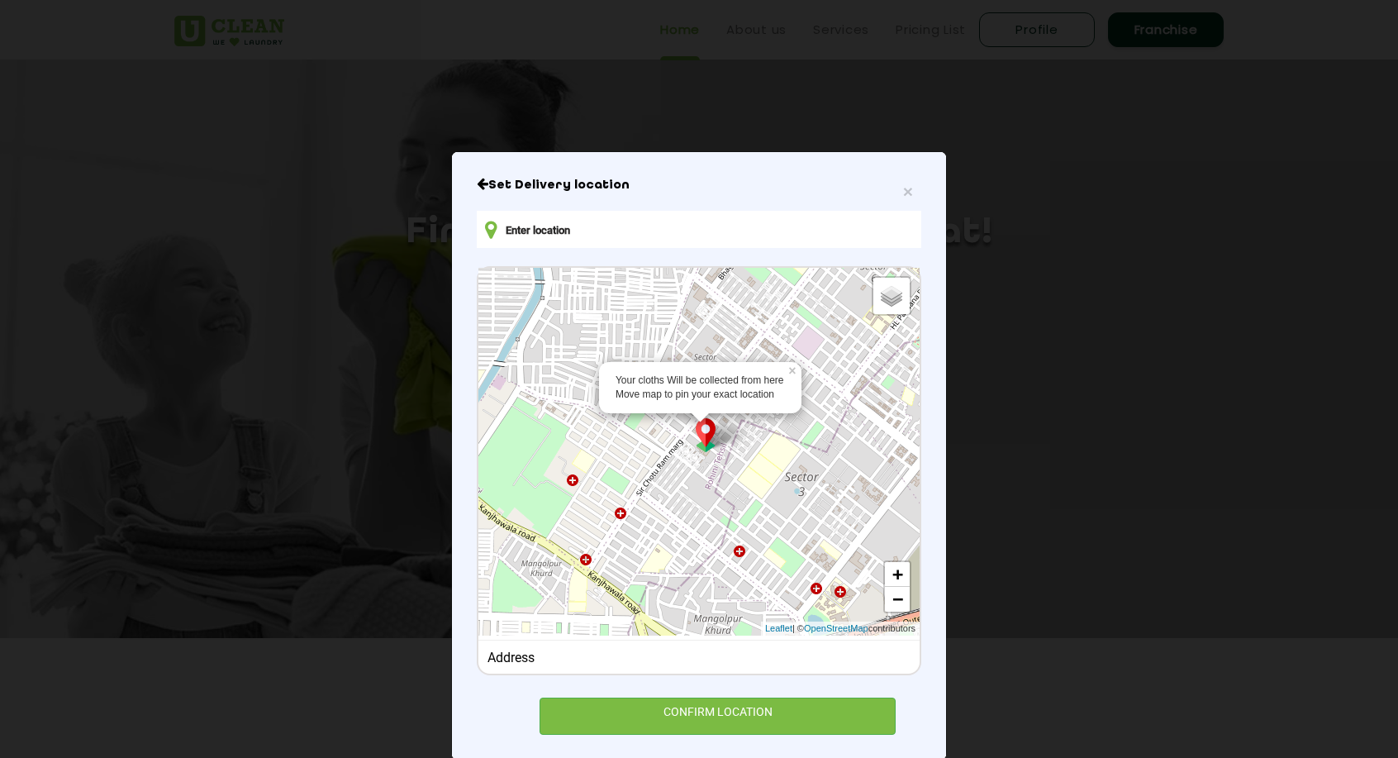
click at [675, 240] on input "text" at bounding box center [699, 229] width 445 height 37
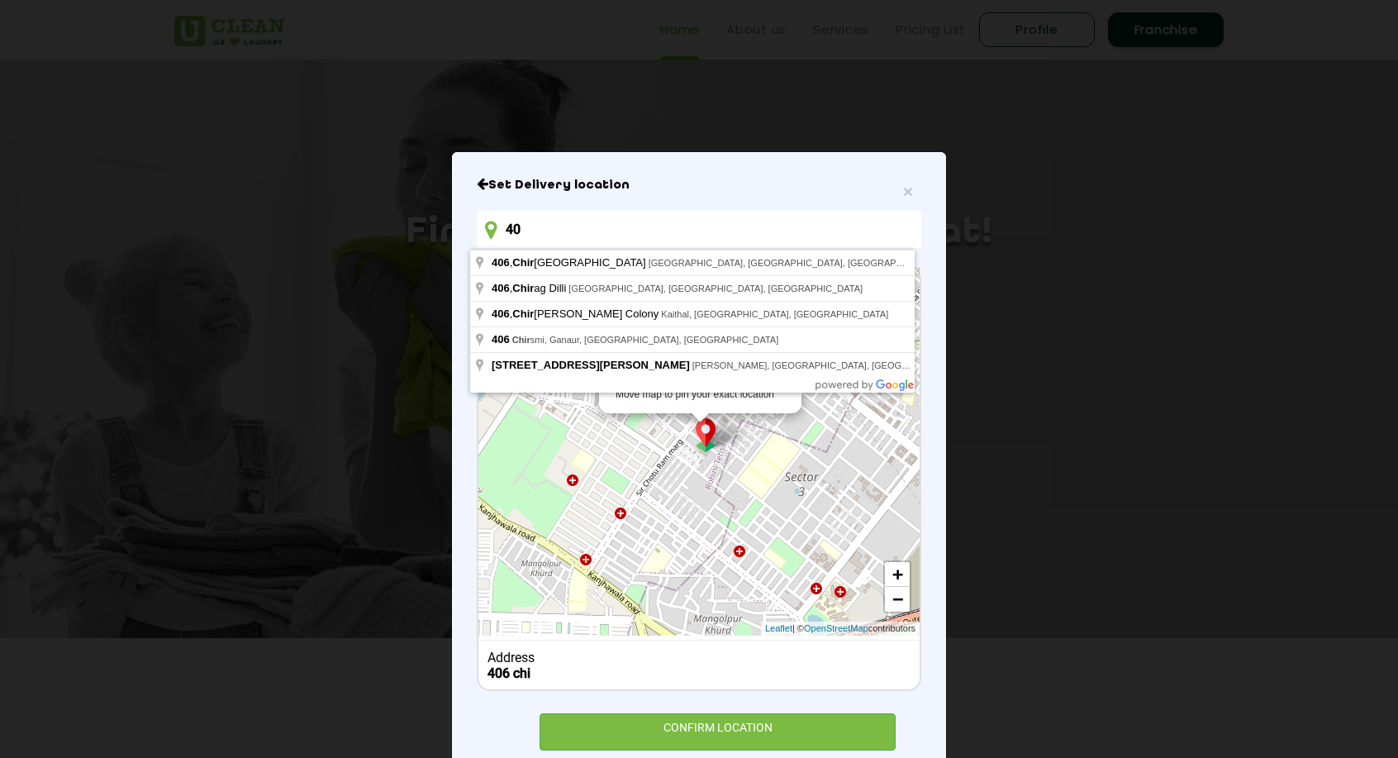
type input "4"
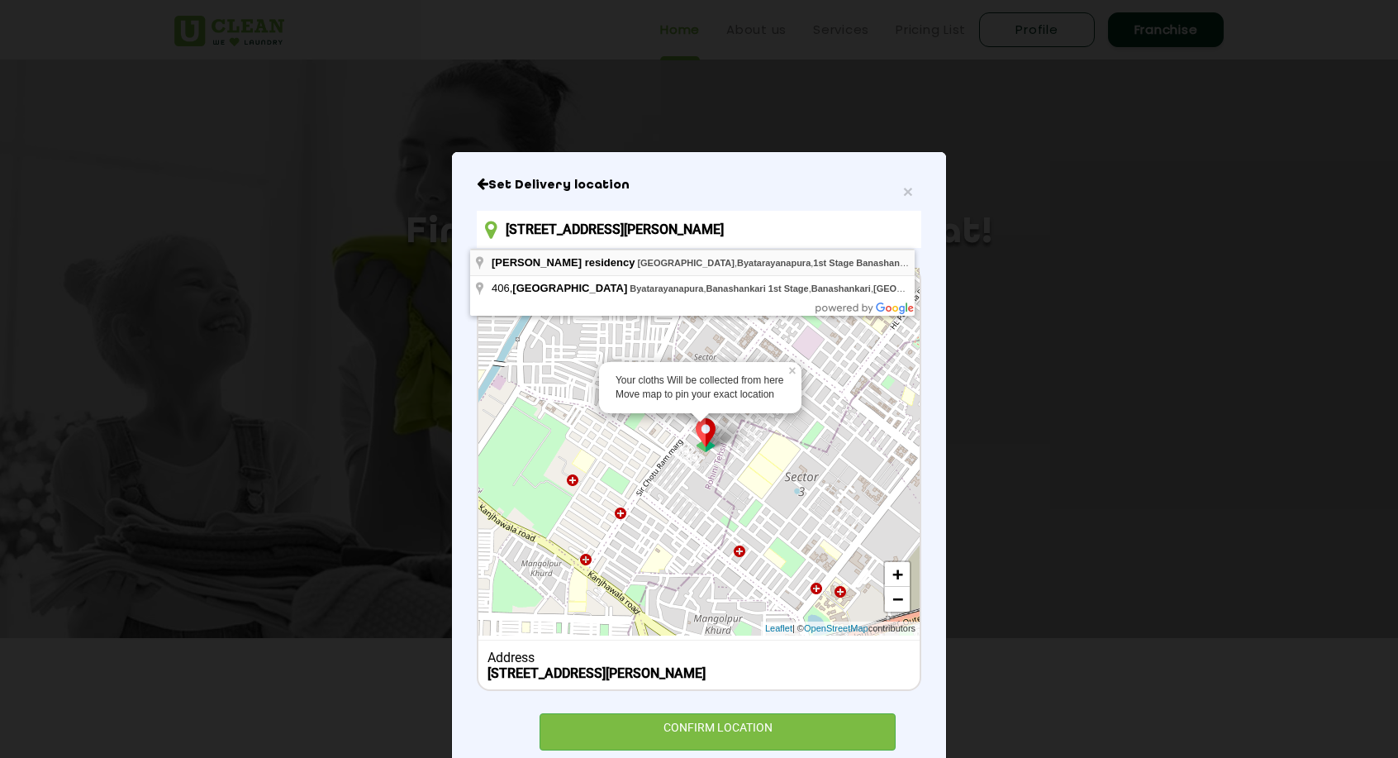
type input "Chirag residency, Mysore Road, Byatarayanapura, 1st Stage Banashankari, Banasha…"
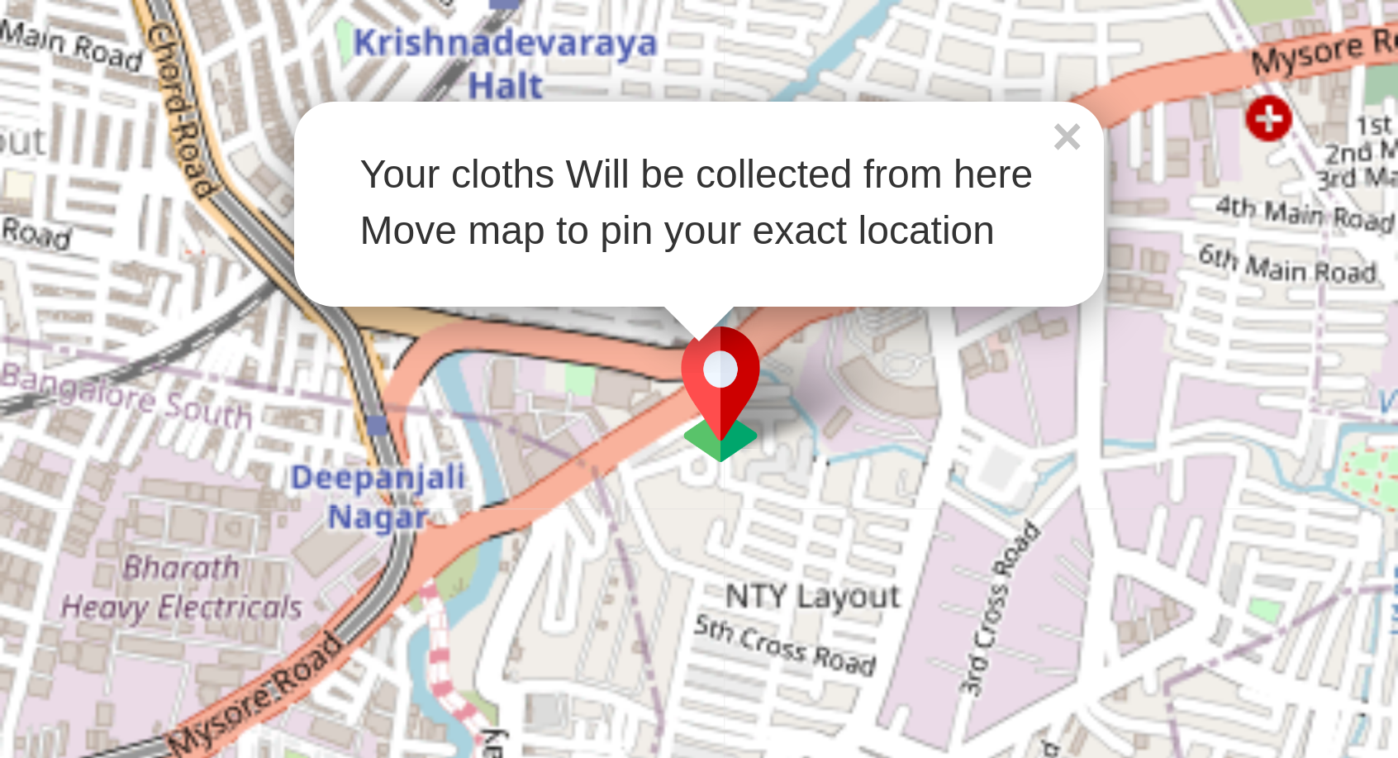
drag, startPoint x: 699, startPoint y: 443, endPoint x: 692, endPoint y: 450, distance: 10.0
click at [692, 450] on img at bounding box center [705, 434] width 31 height 34
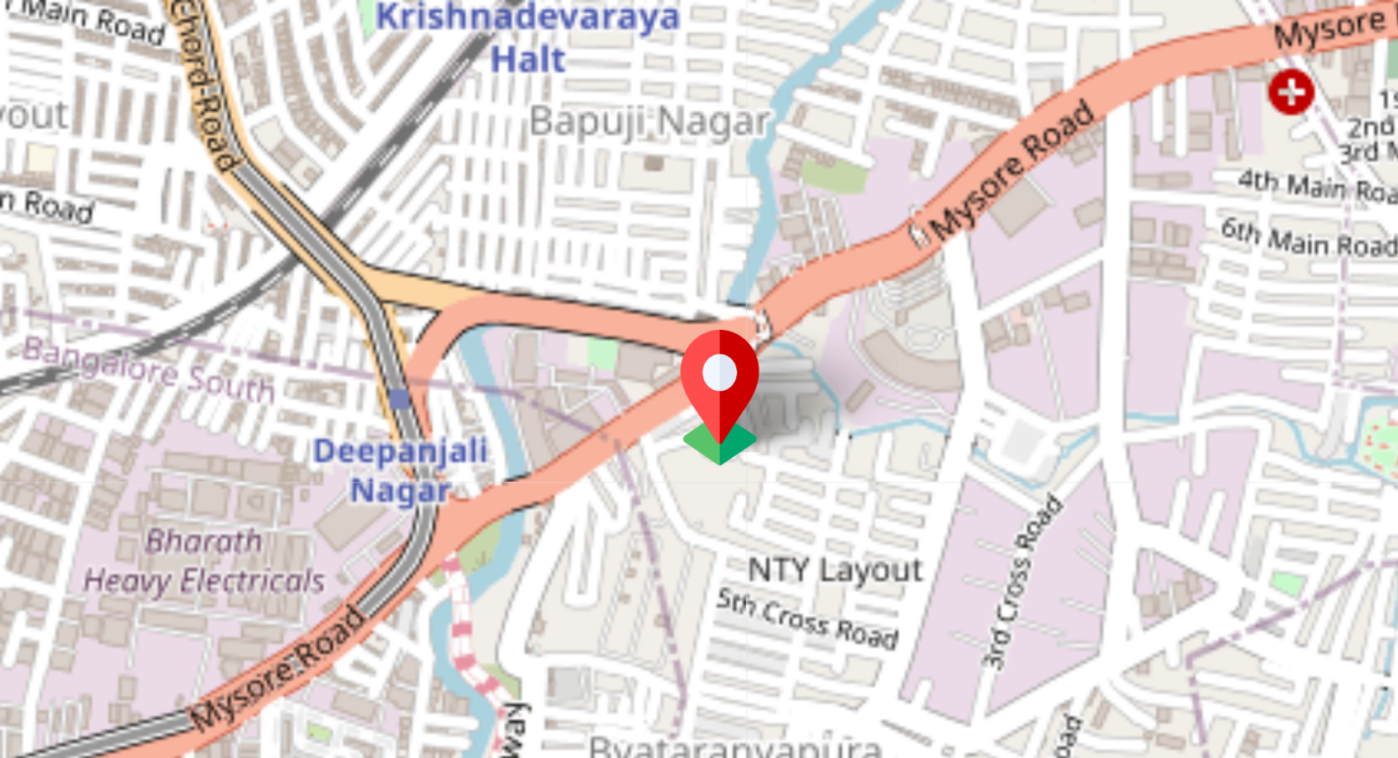
click at [703, 426] on img at bounding box center [705, 435] width 31 height 34
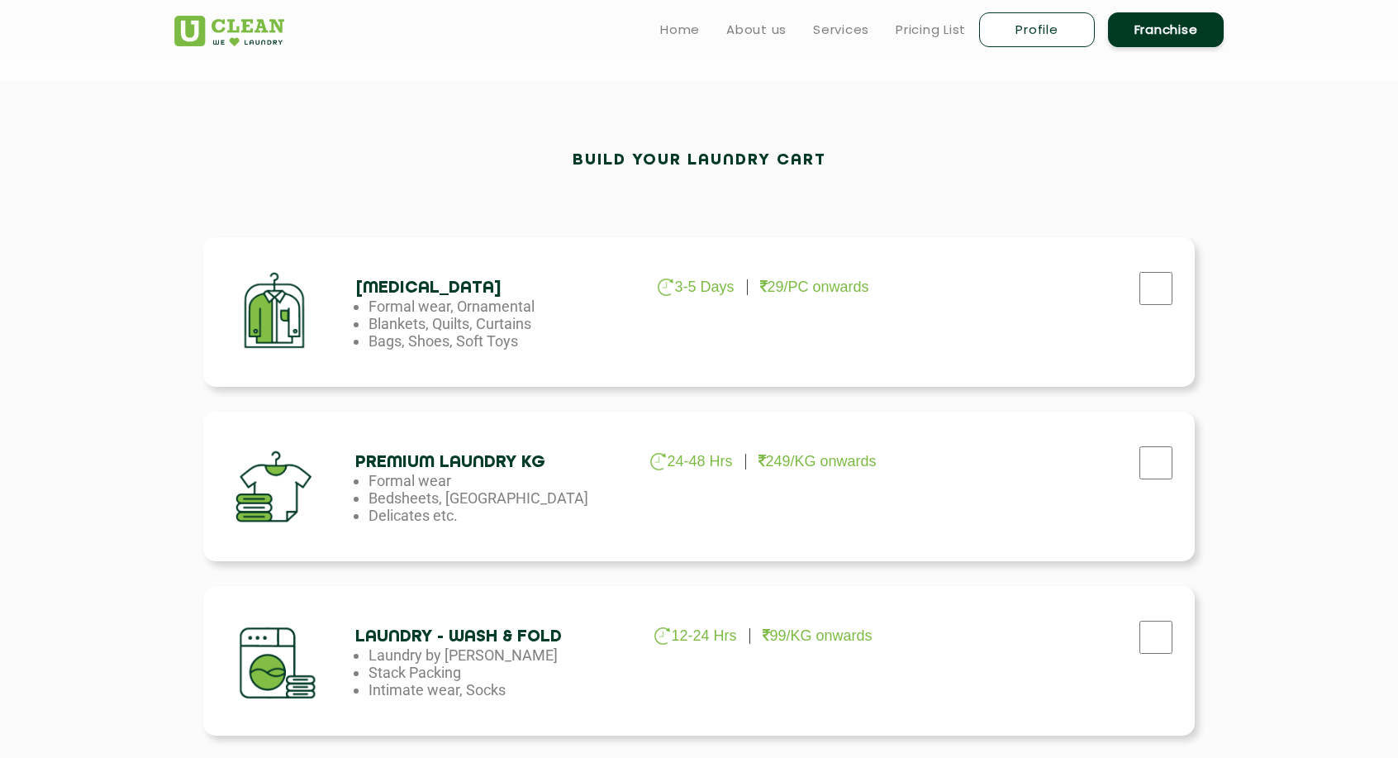
scroll to position [417, 0]
click at [1145, 295] on input "checkbox" at bounding box center [1156, 290] width 41 height 33
checkbox input "true"
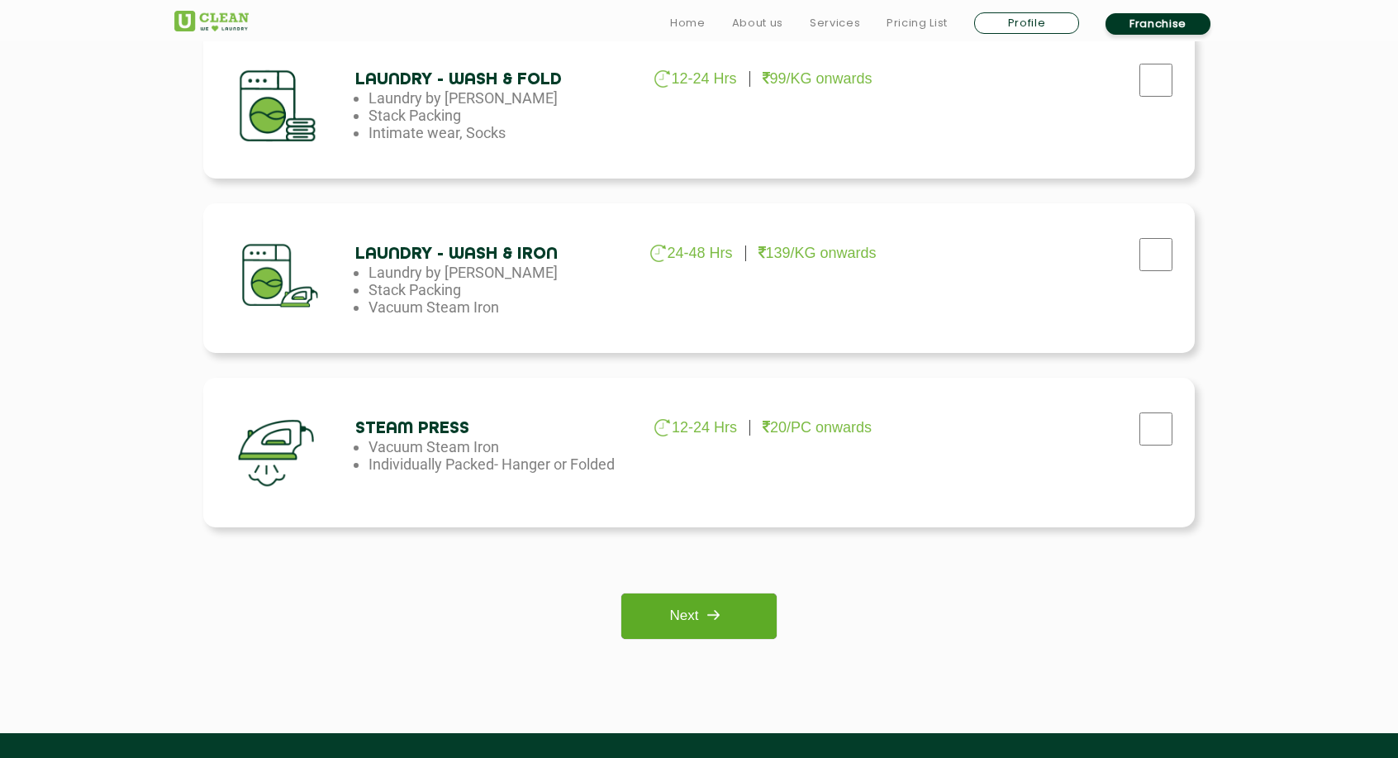
scroll to position [975, 0]
click at [691, 610] on link "Next" at bounding box center [699, 615] width 155 height 45
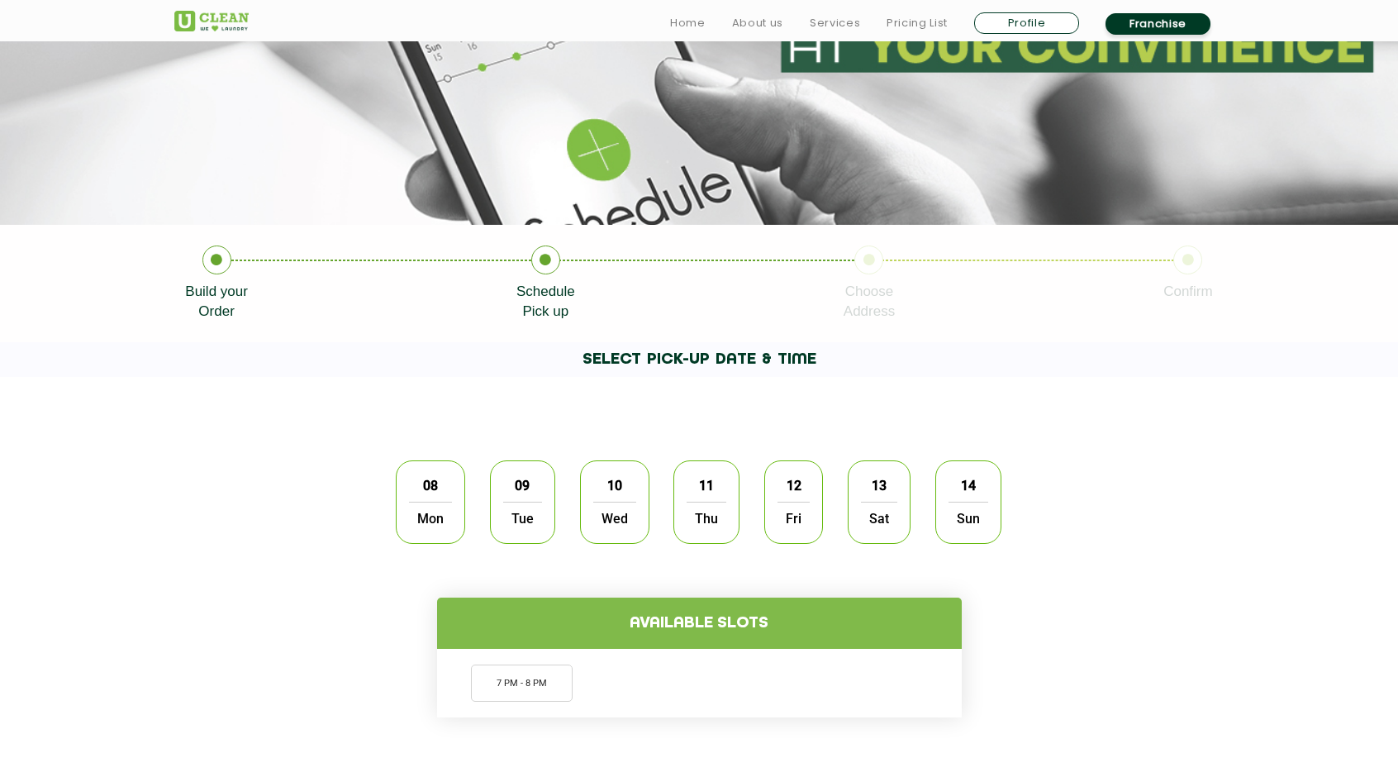
scroll to position [269, 0]
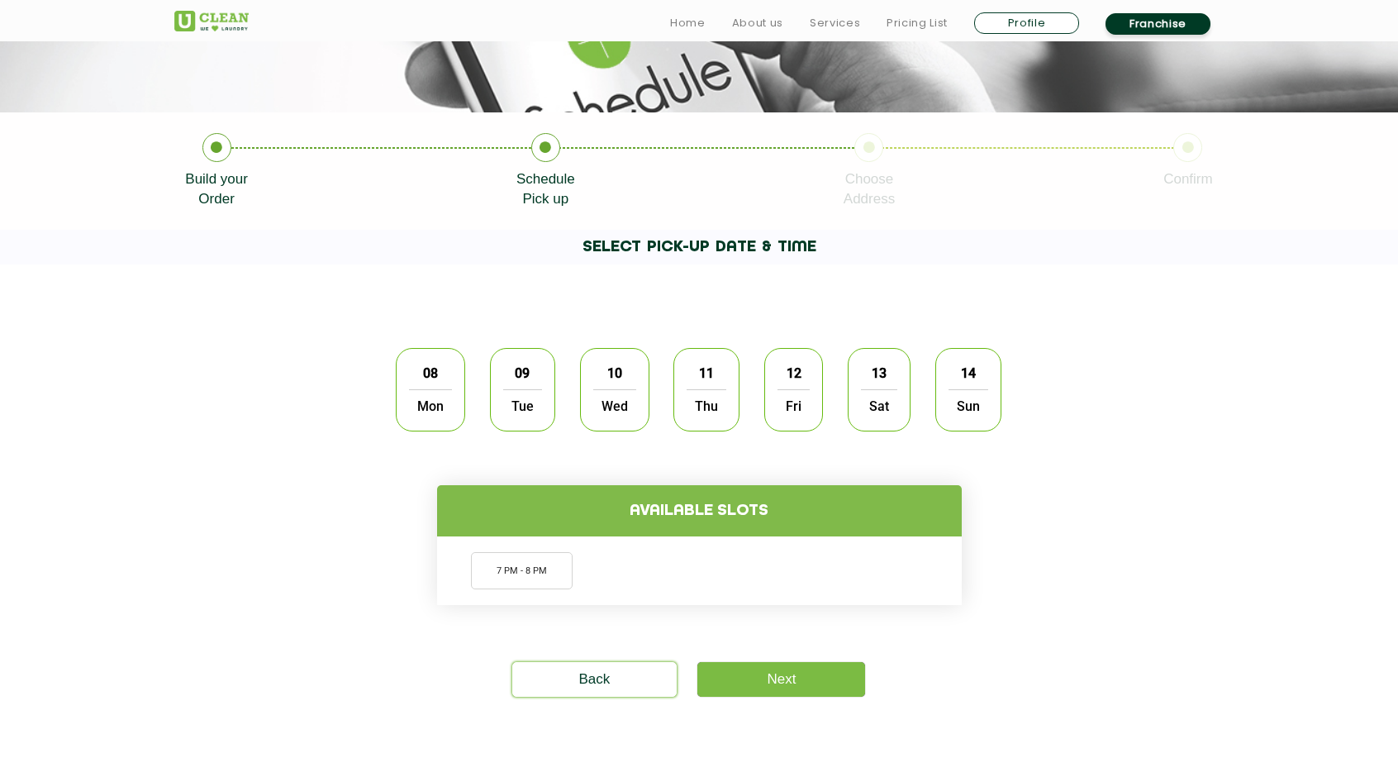
click at [522, 550] on ul "7 PM - 8 PM" at bounding box center [700, 571] width 518 height 62
click at [436, 416] on span "Mon" at bounding box center [430, 405] width 43 height 33
click at [510, 566] on li "7 PM - 8 PM" at bounding box center [522, 570] width 102 height 37
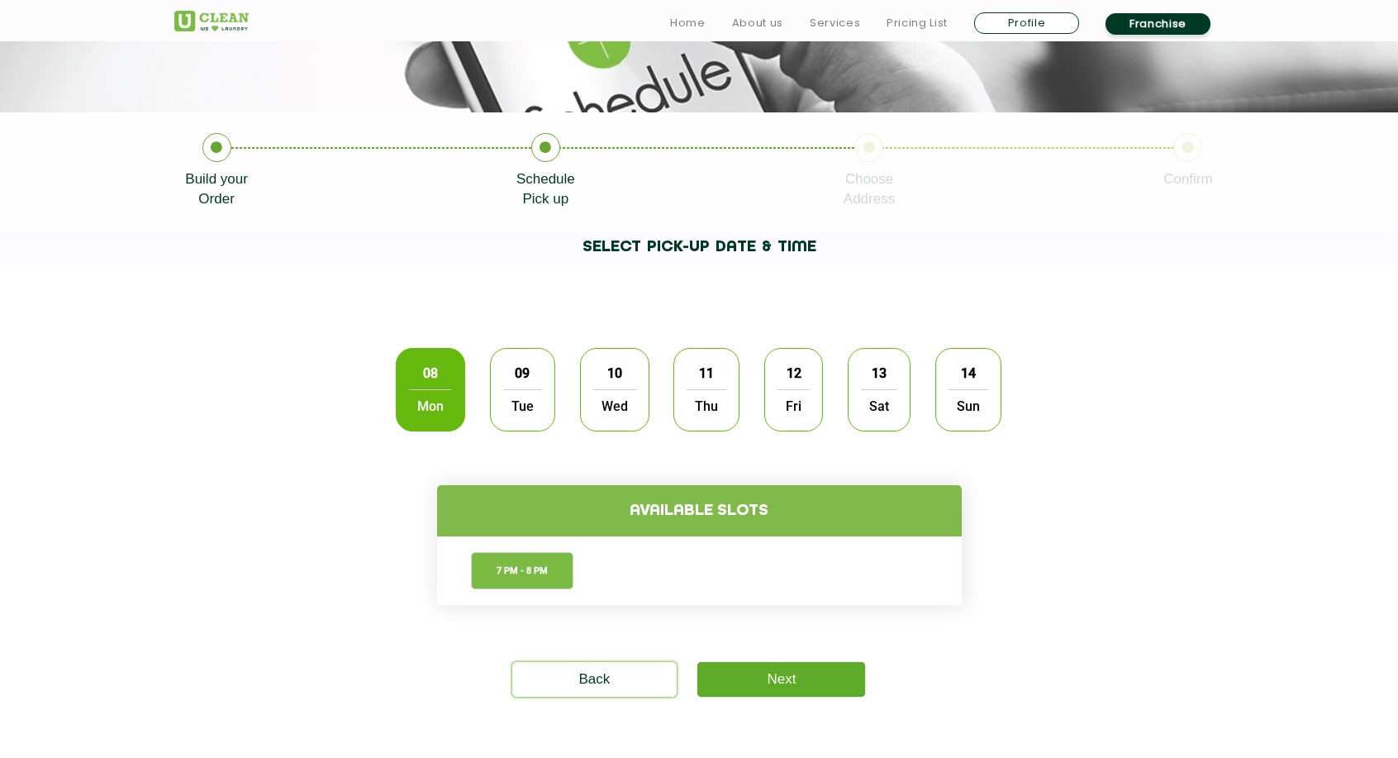
click at [810, 673] on link "Next" at bounding box center [782, 679] width 168 height 35
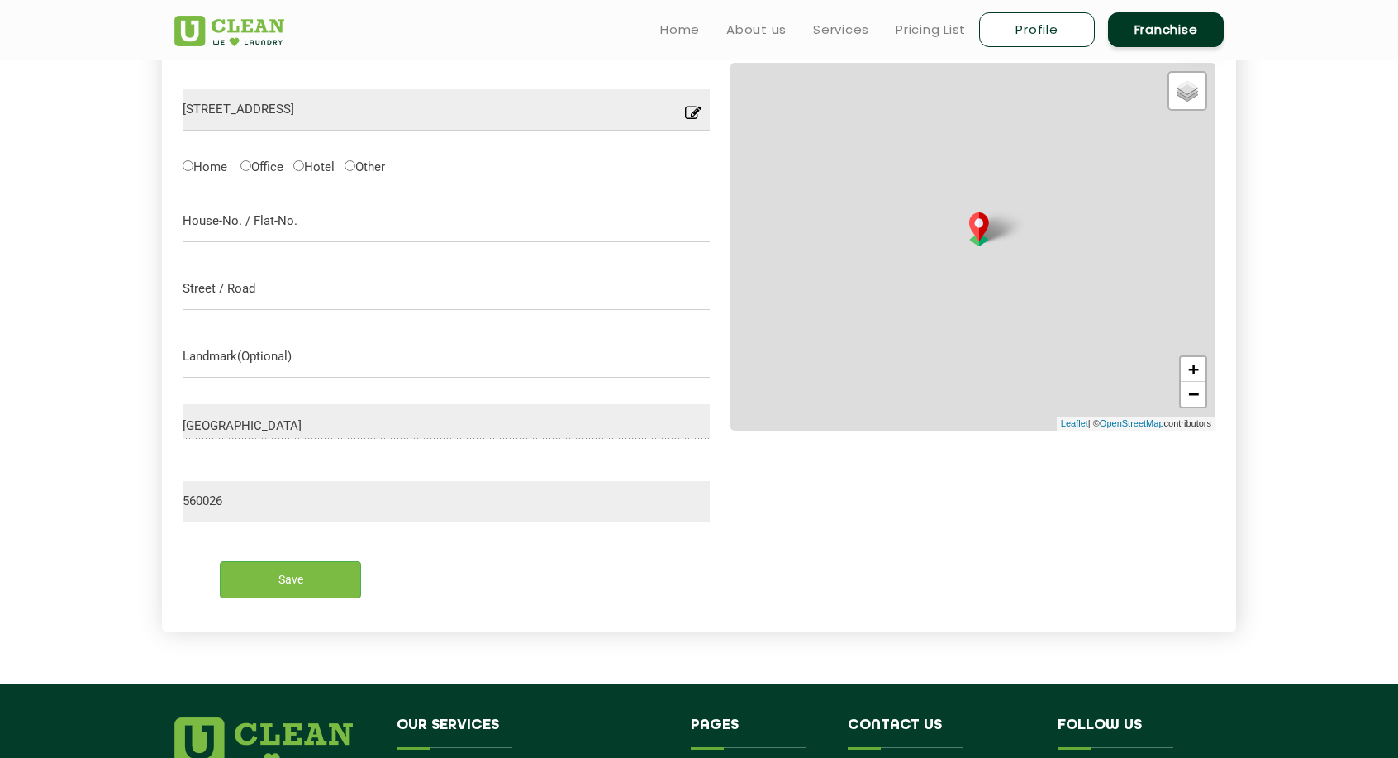
scroll to position [526, 0]
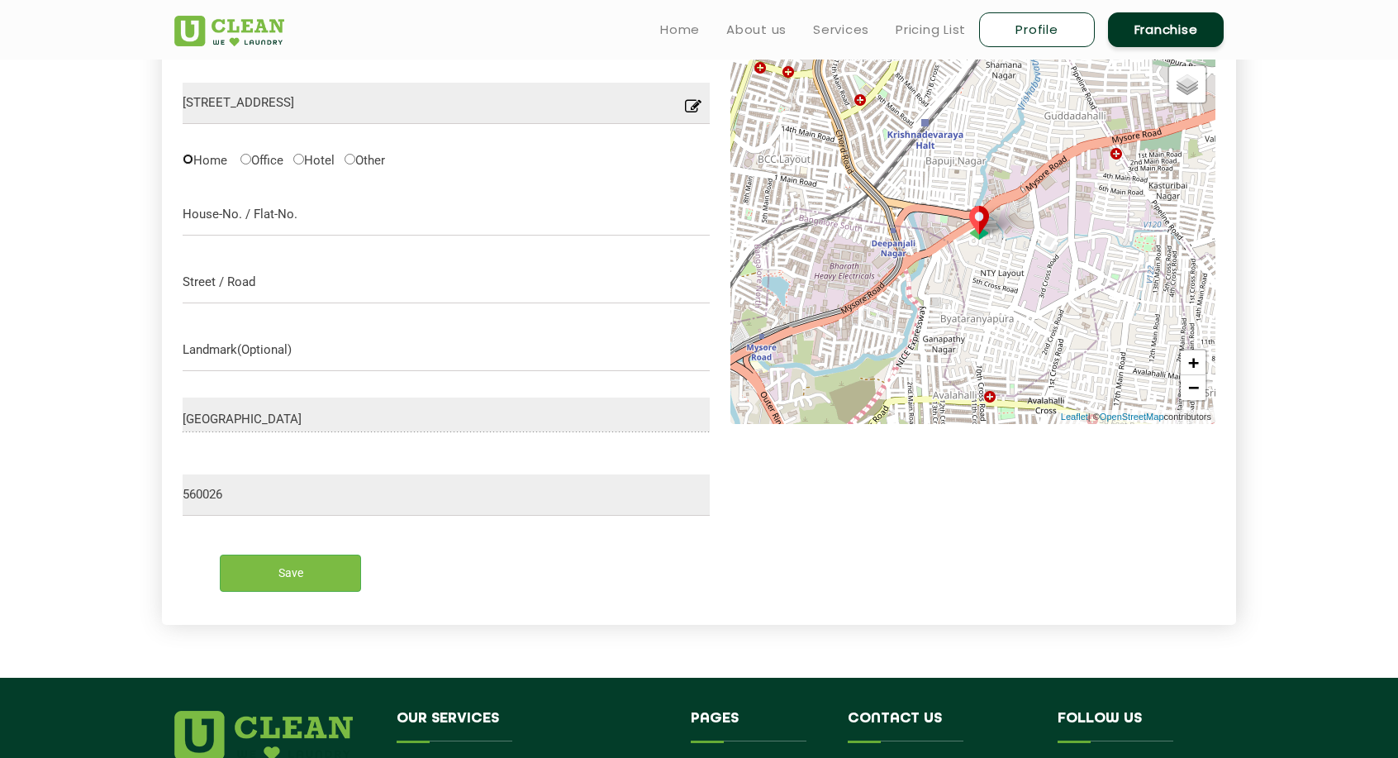
click at [191, 161] on input "Home" at bounding box center [188, 159] width 11 height 11
radio input "true"
click at [327, 207] on input "text" at bounding box center [446, 214] width 527 height 41
type input "406"
click at [555, 284] on input "Chirag Residency Apartment Near byatarayanapura police station" at bounding box center [446, 282] width 527 height 41
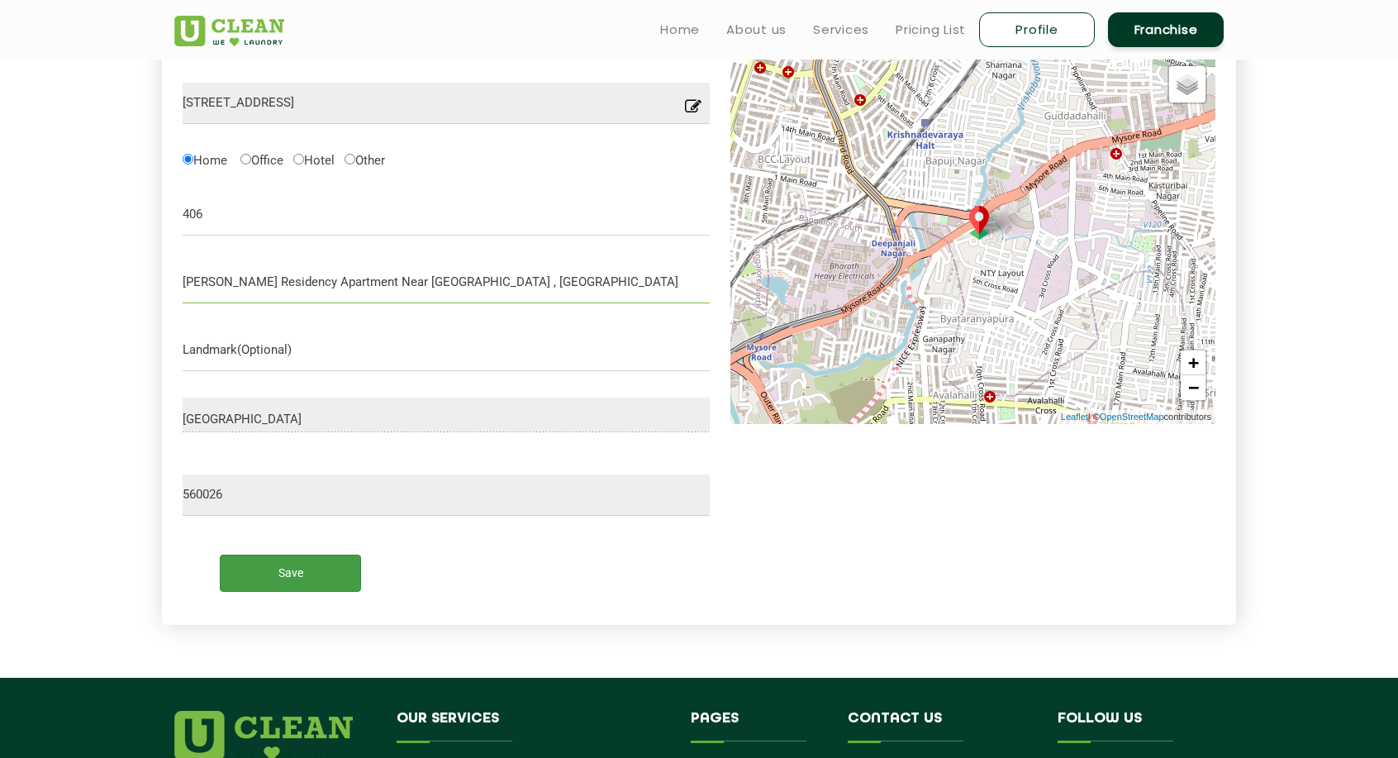
type input "Chirag Residency Apartment Near byatarayanapura police station , Mysuru road"
click at [309, 581] on input "Save" at bounding box center [290, 573] width 141 height 37
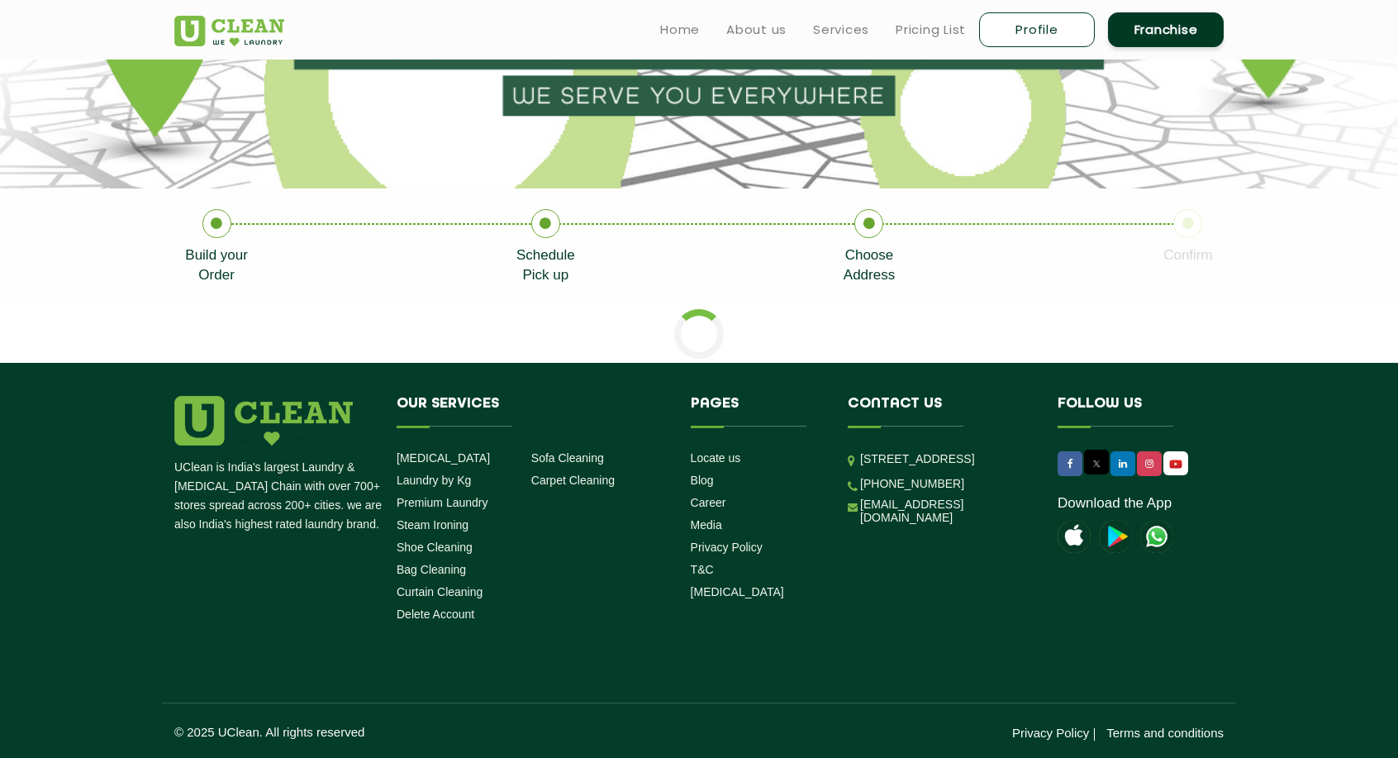
scroll to position [506, 0]
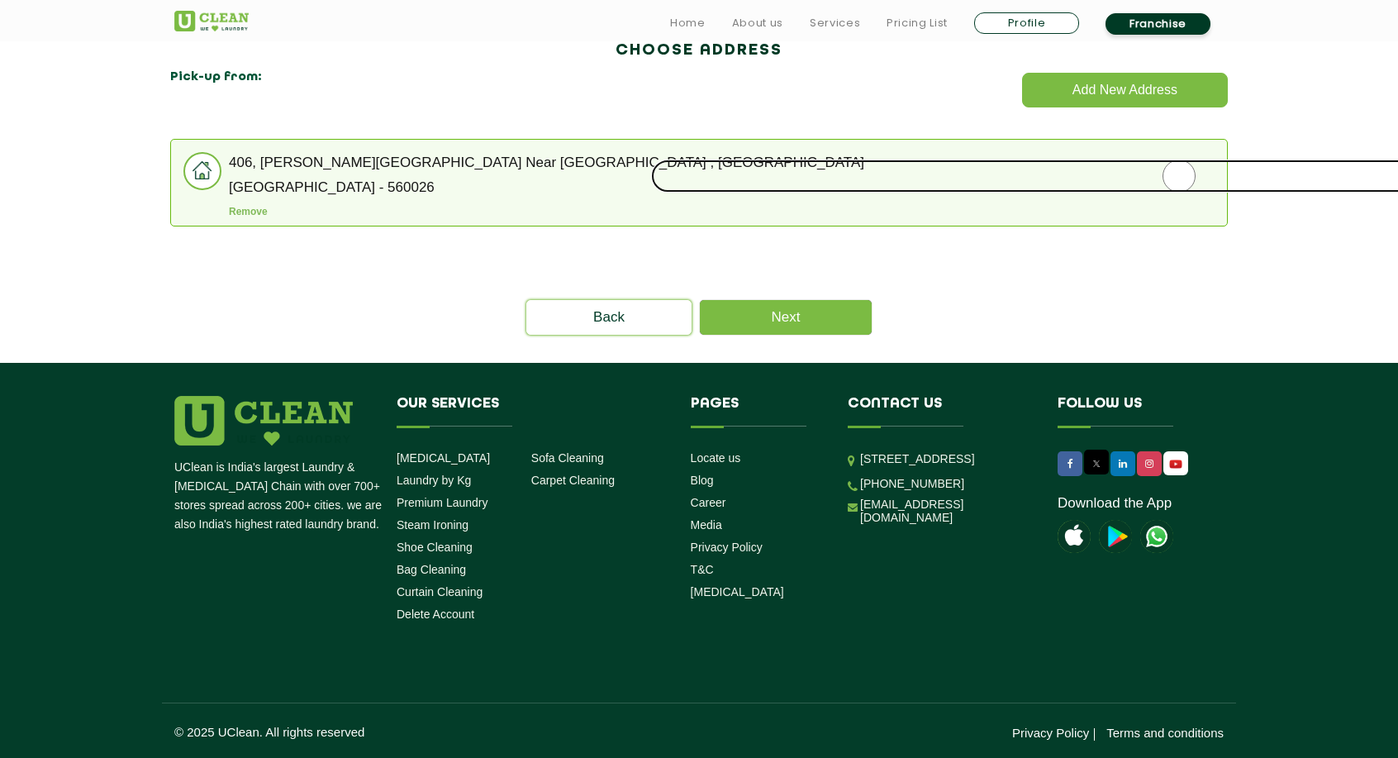
click at [1184, 174] on input "radio" at bounding box center [1179, 176] width 1056 height 33
radio input "true"
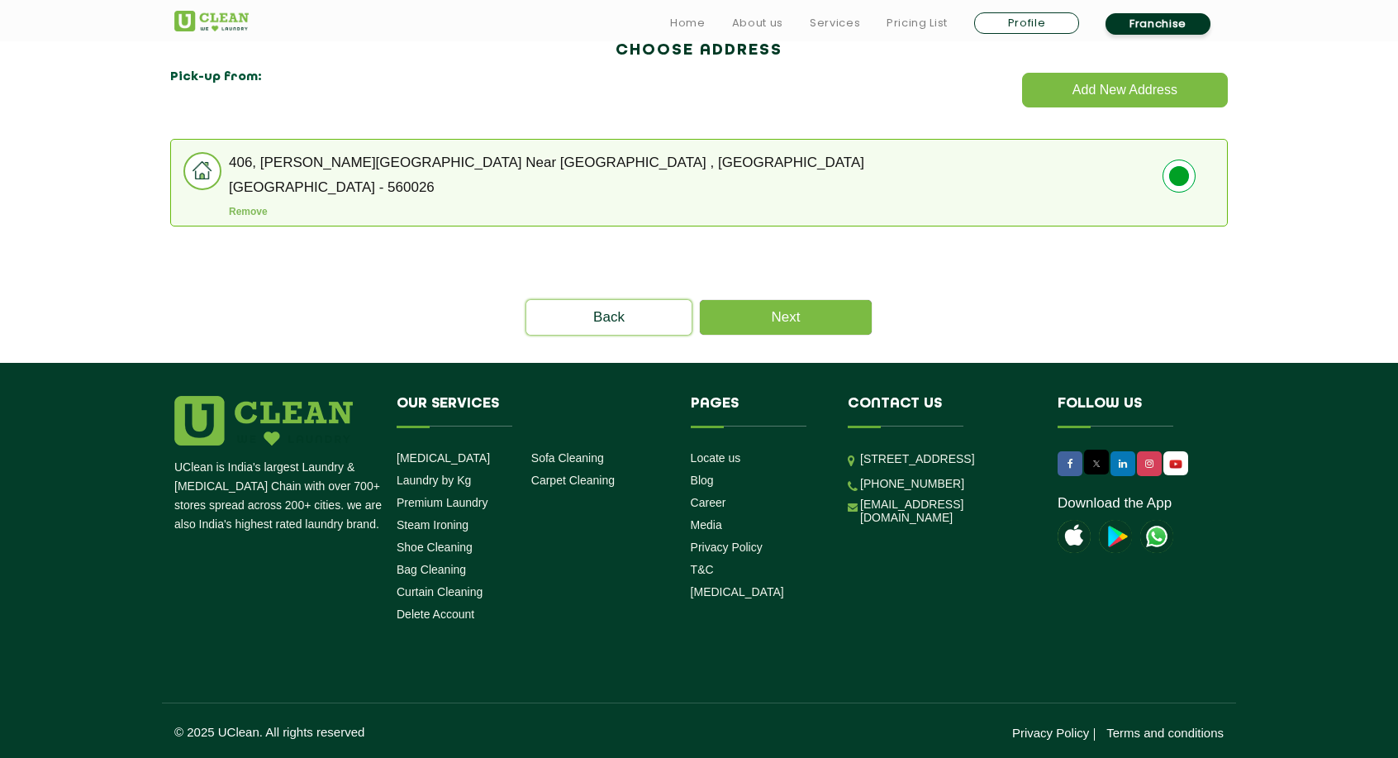
click at [796, 298] on div "Please select the address Back Next" at bounding box center [699, 289] width 1074 height 92
click at [790, 310] on link "Next" at bounding box center [786, 317] width 172 height 35
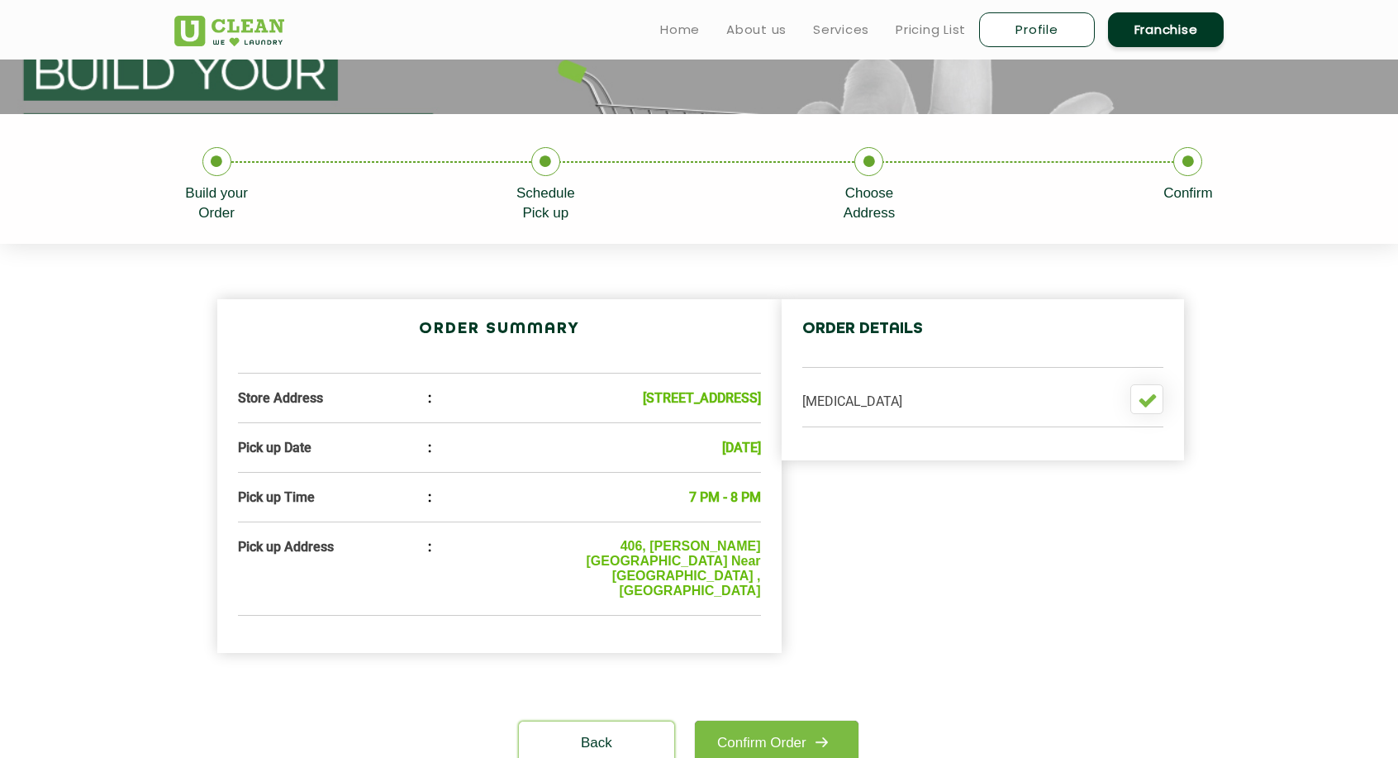
scroll to position [254, 0]
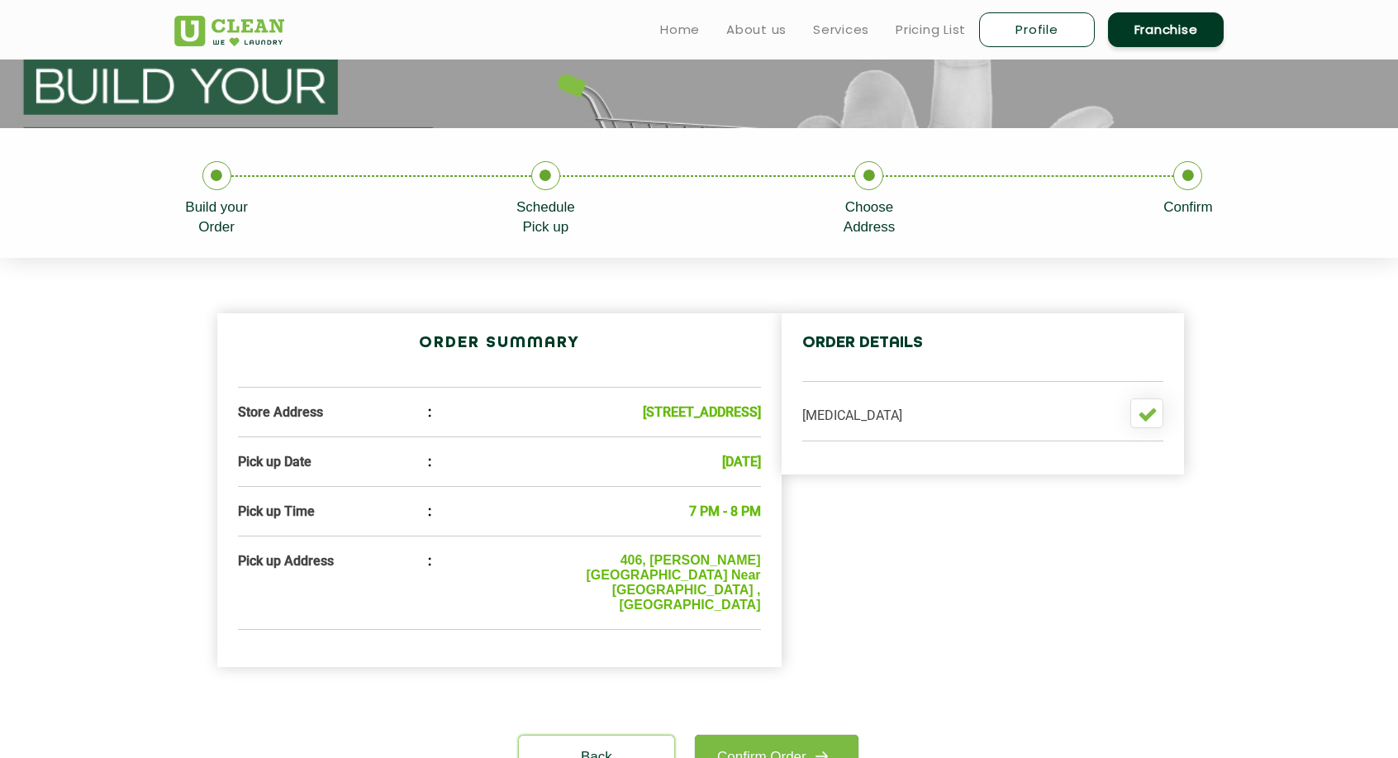
click at [216, 174] on icon at bounding box center [216, 175] width 29 height 29
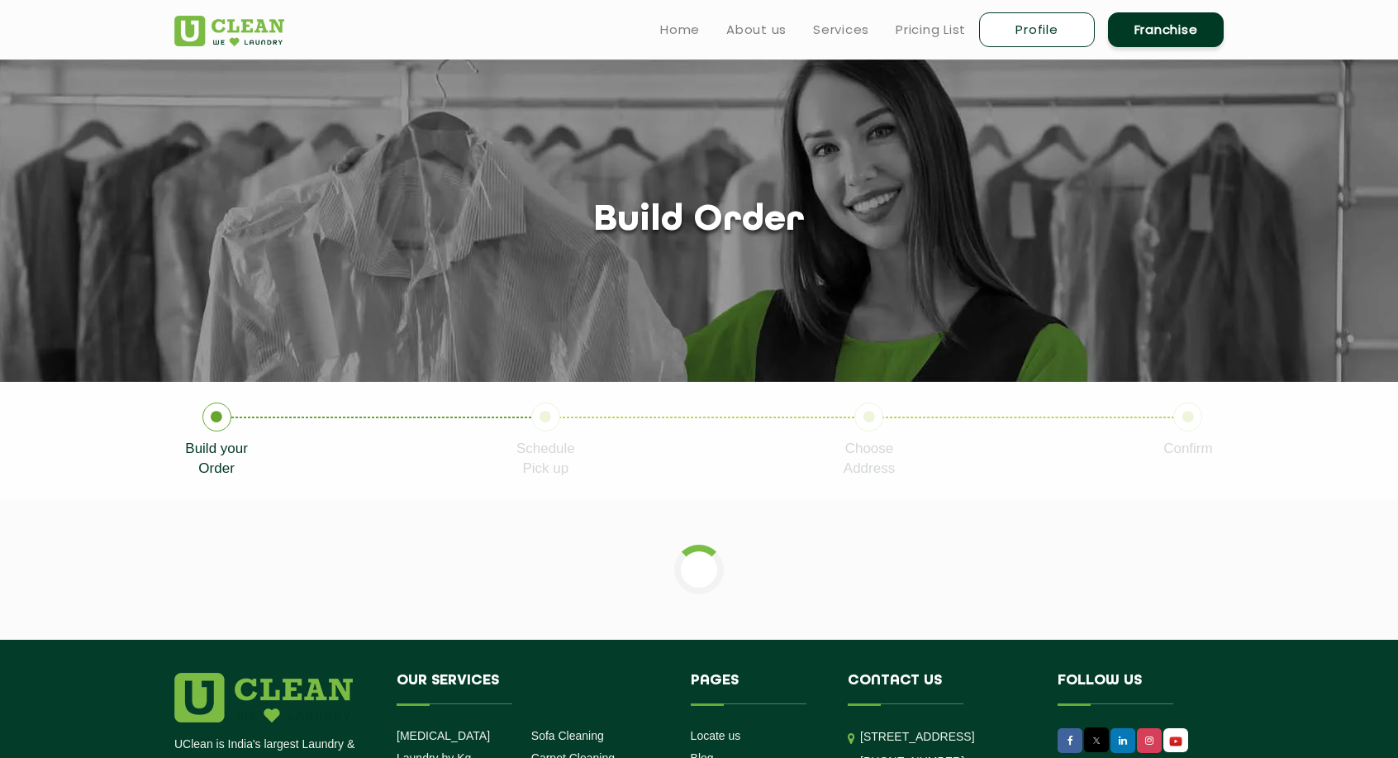
click at [216, 174] on section "Build order" at bounding box center [699, 221] width 1398 height 322
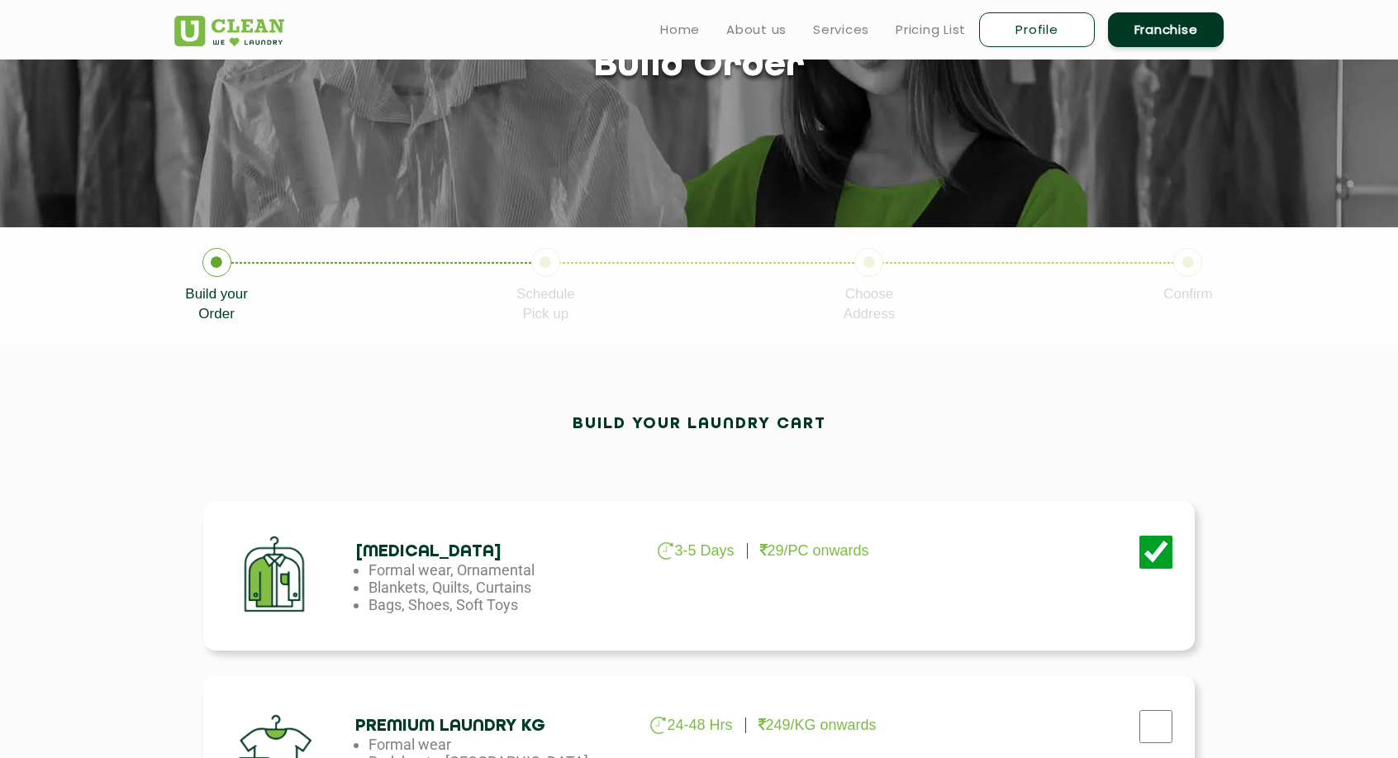
scroll to position [152, 0]
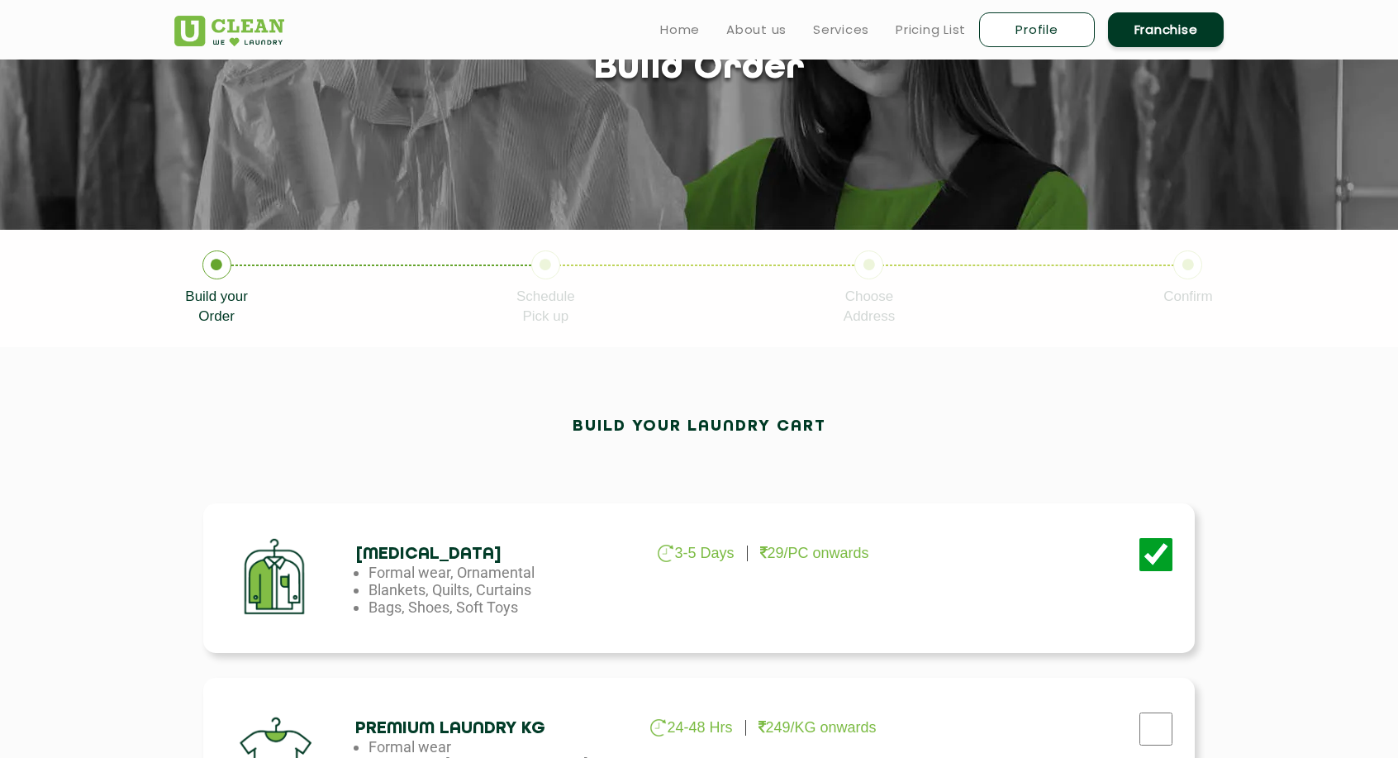
click at [1186, 273] on icon at bounding box center [1188, 264] width 29 height 29
drag, startPoint x: 1186, startPoint y: 273, endPoint x: 1007, endPoint y: 325, distance: 186.0
click at [1007, 325] on ul "Build your Order Schedule Pick up Choose Address Confirm" at bounding box center [699, 288] width 1074 height 76
click at [1007, 325] on li "Choose Address" at bounding box center [1004, 288] width 320 height 76
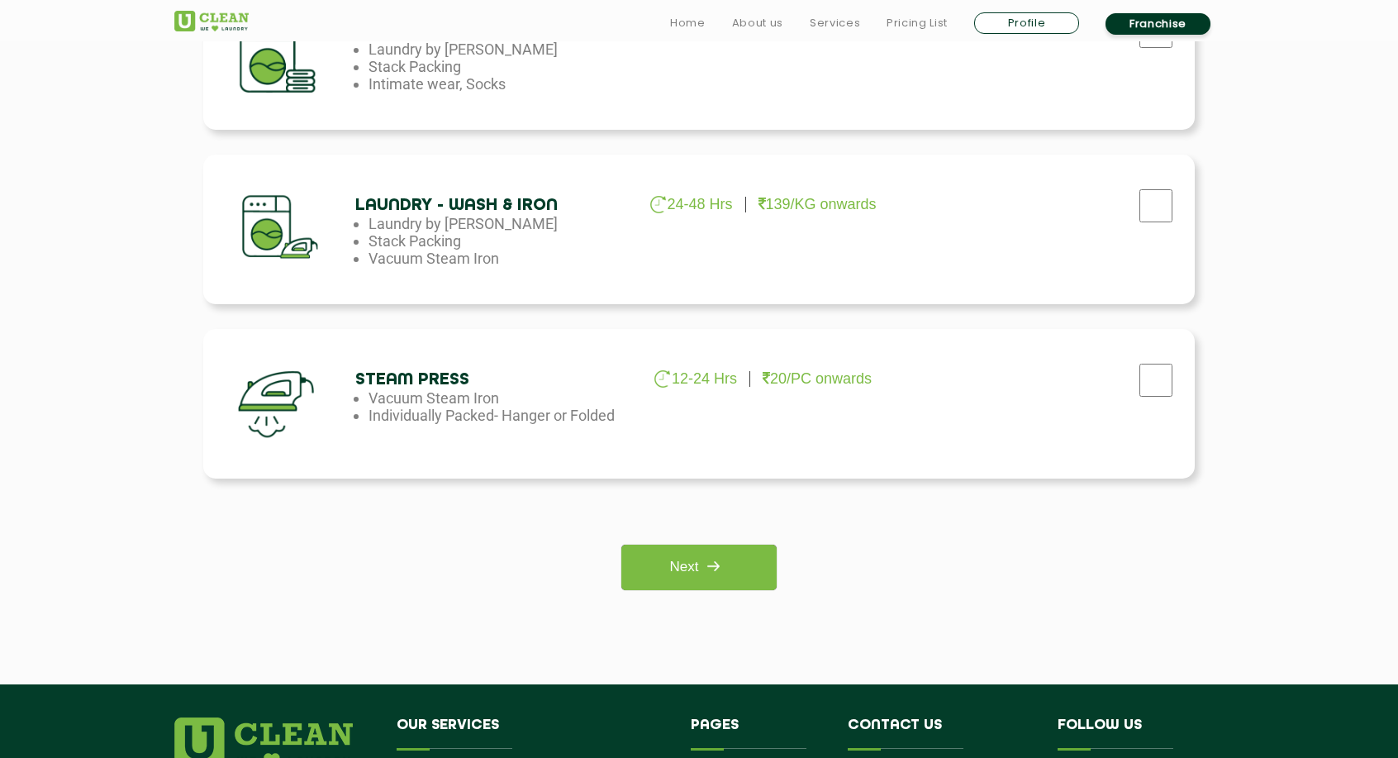
scroll to position [1098, 0]
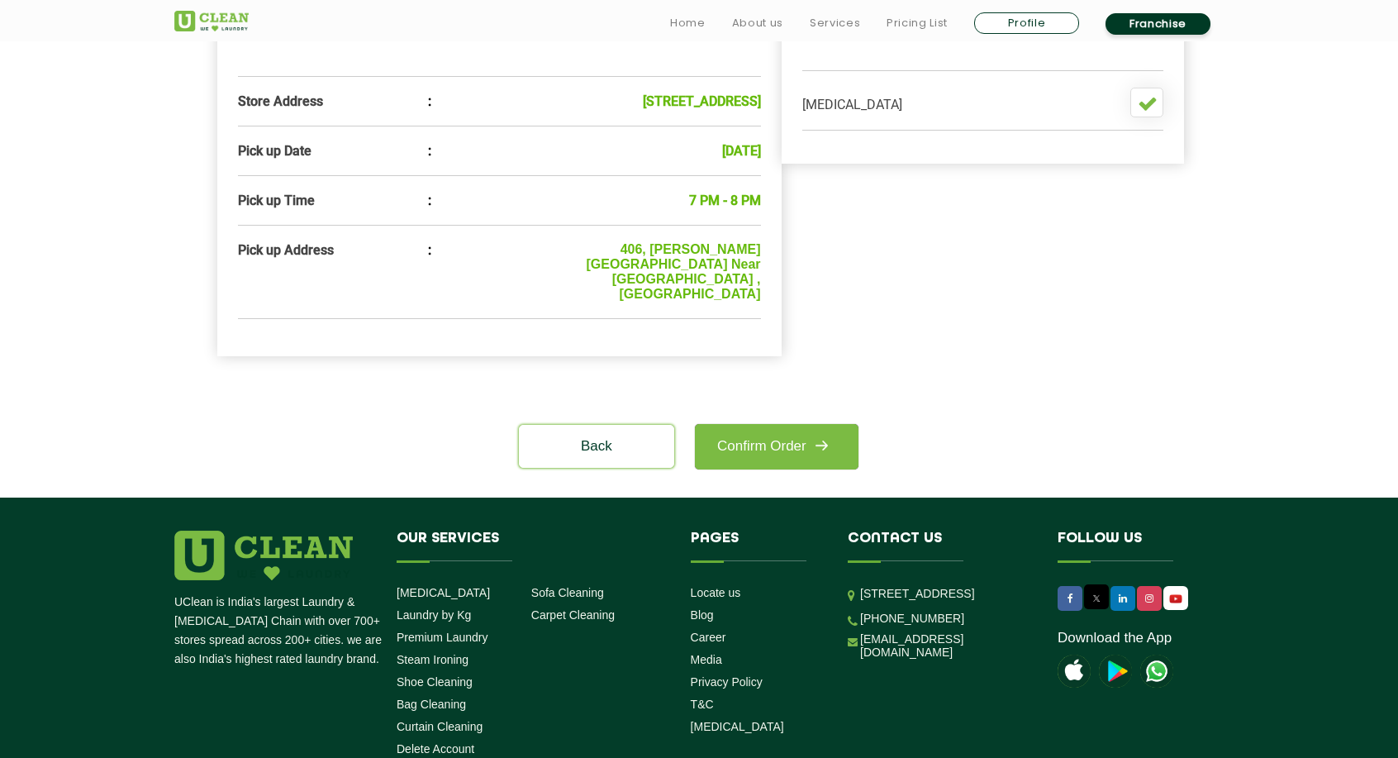
scroll to position [565, 0]
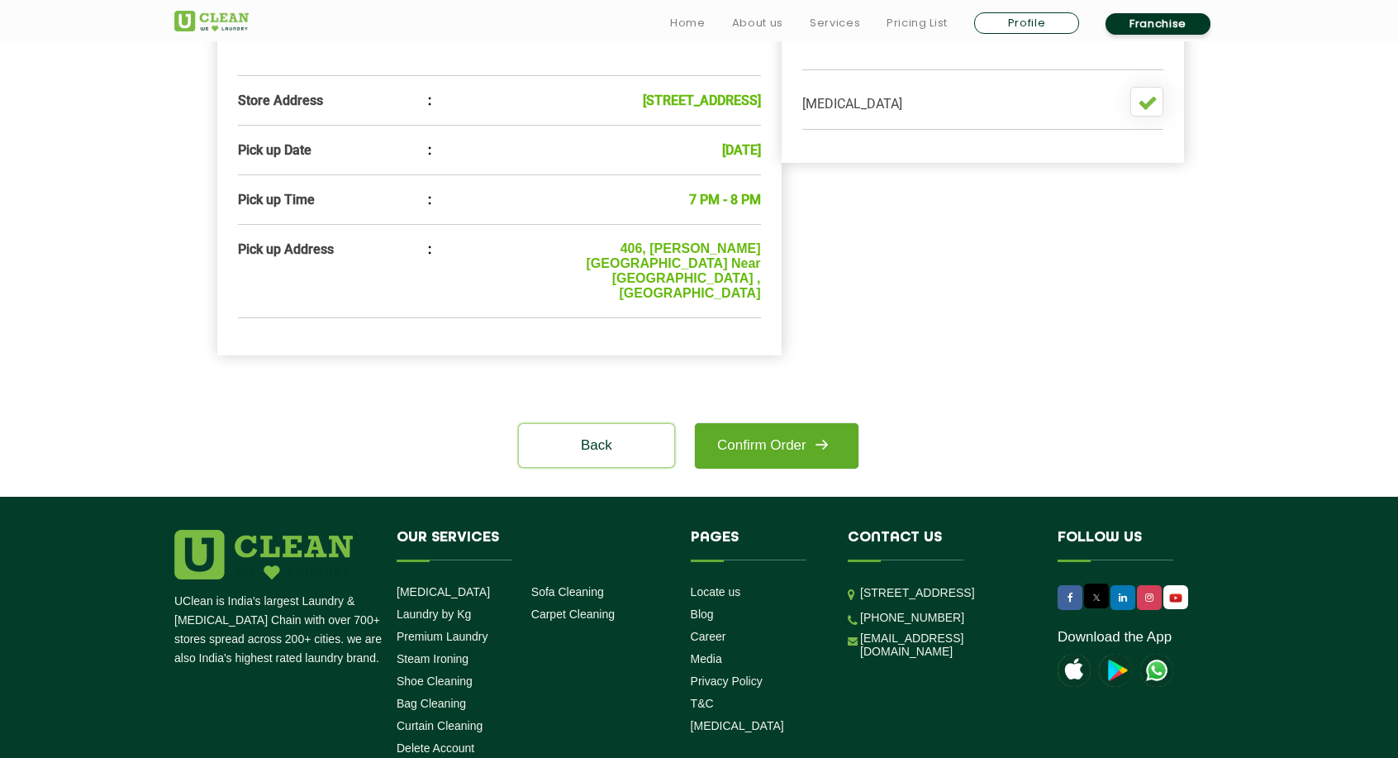
click at [804, 458] on link "Confirm Order" at bounding box center [777, 445] width 164 height 45
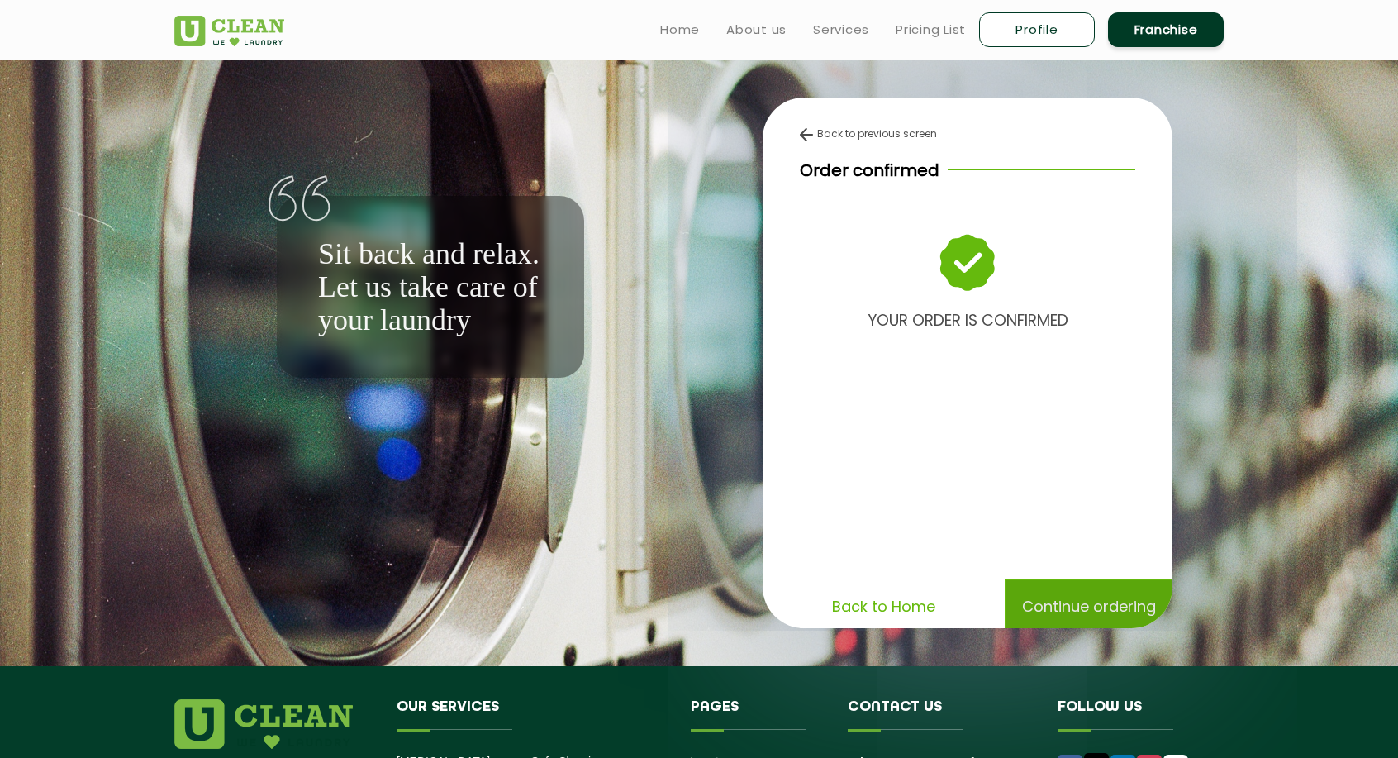
click at [1098, 594] on div "Continue ordering" at bounding box center [1089, 606] width 168 height 54
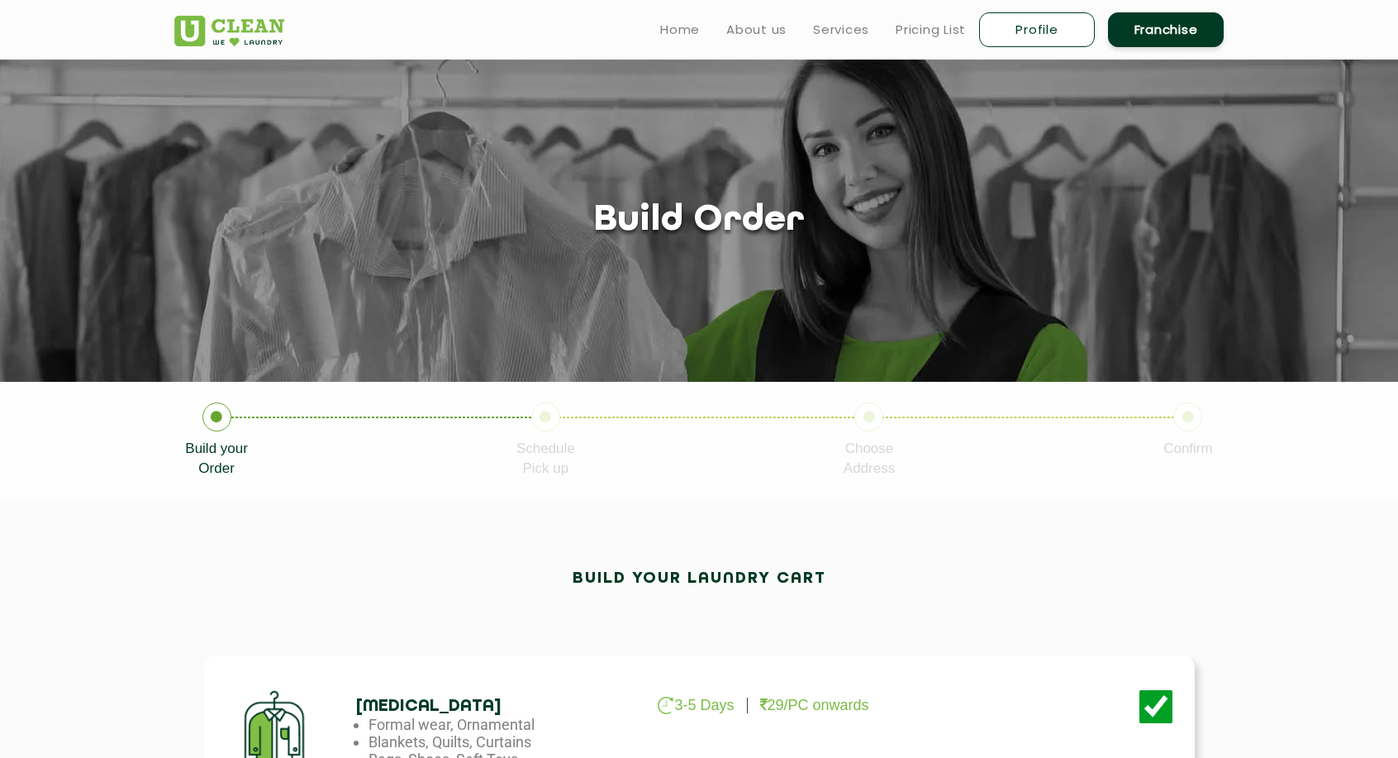
click at [1072, 28] on link "Profile" at bounding box center [1037, 29] width 116 height 35
select select
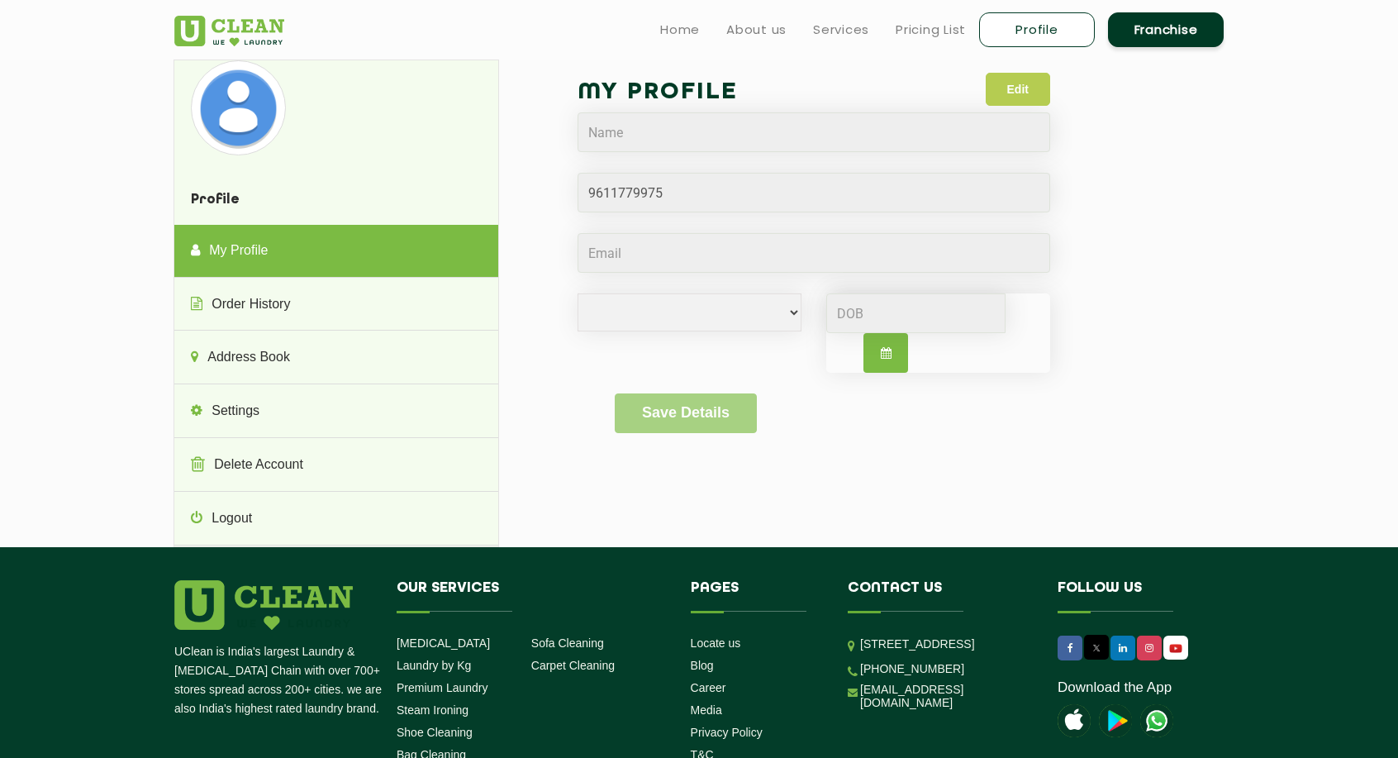
click at [1012, 88] on button "Edit" at bounding box center [1018, 89] width 64 height 33
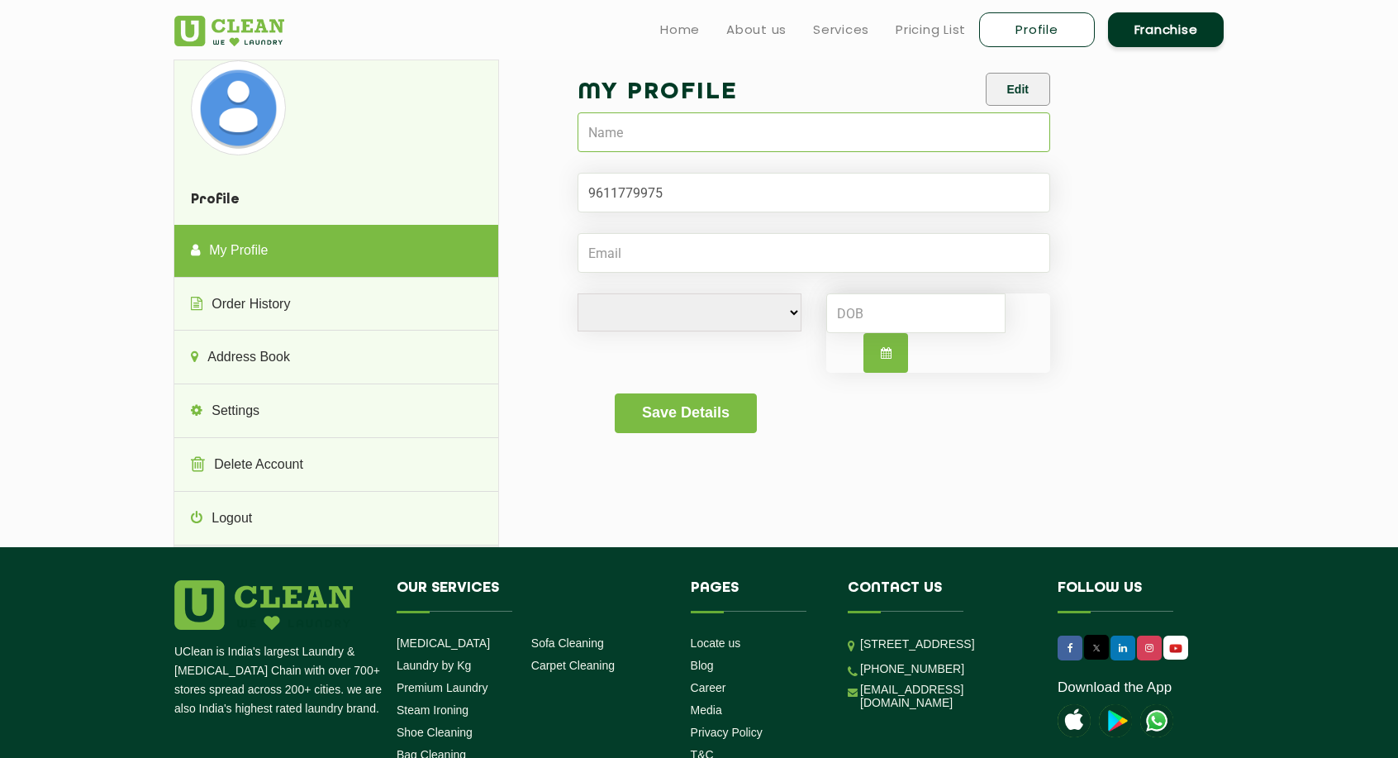
click at [862, 125] on input "text" at bounding box center [814, 132] width 473 height 40
type input "Lokpal CS"
click at [850, 266] on input "Email" at bounding box center [814, 253] width 473 height 40
type input "lokpalcs3427@gmail.com"
click at [765, 311] on select "Male Female i'd rather not say" at bounding box center [690, 312] width 224 height 38
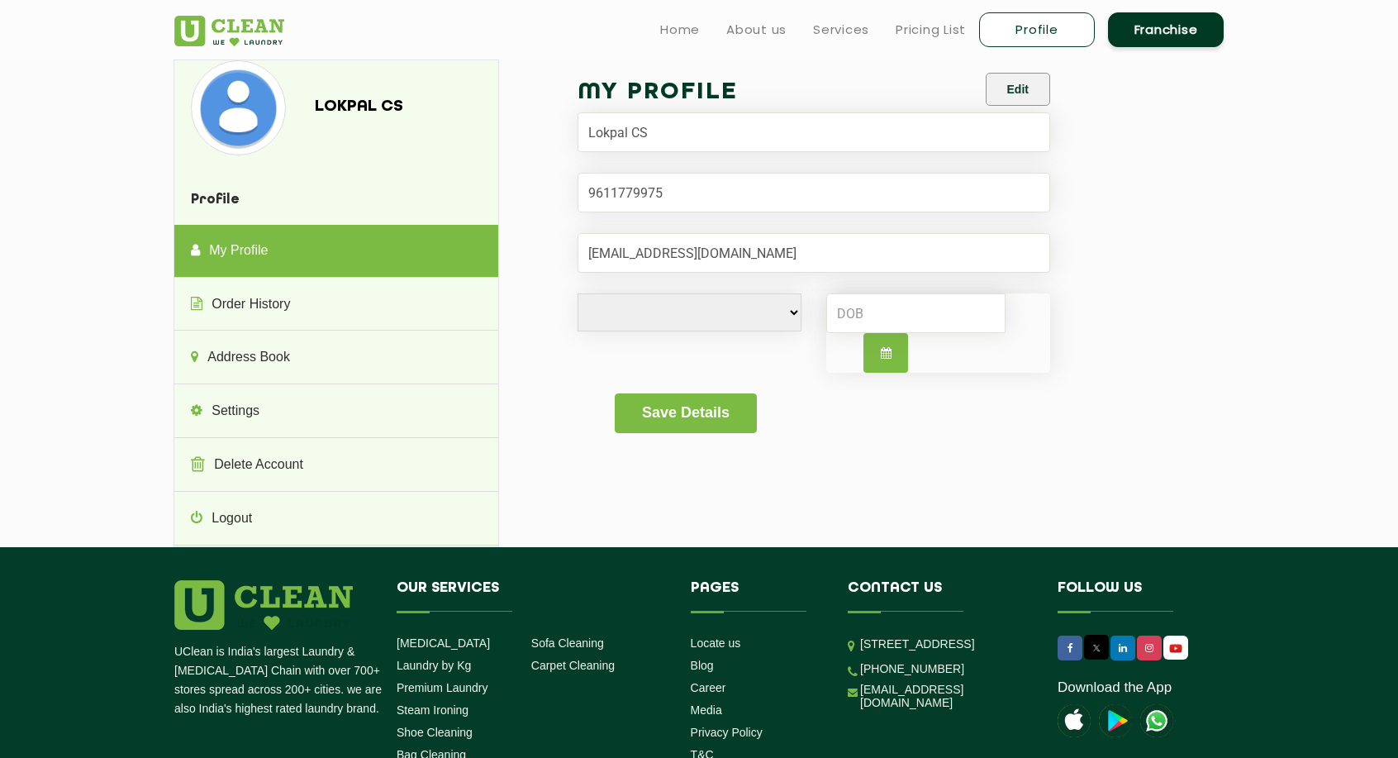
select select "M"
click at [578, 293] on select "Male Female i'd rather not say" at bounding box center [690, 312] width 224 height 38
click at [886, 350] on icon "button" at bounding box center [886, 353] width 11 height 12
select select "9"
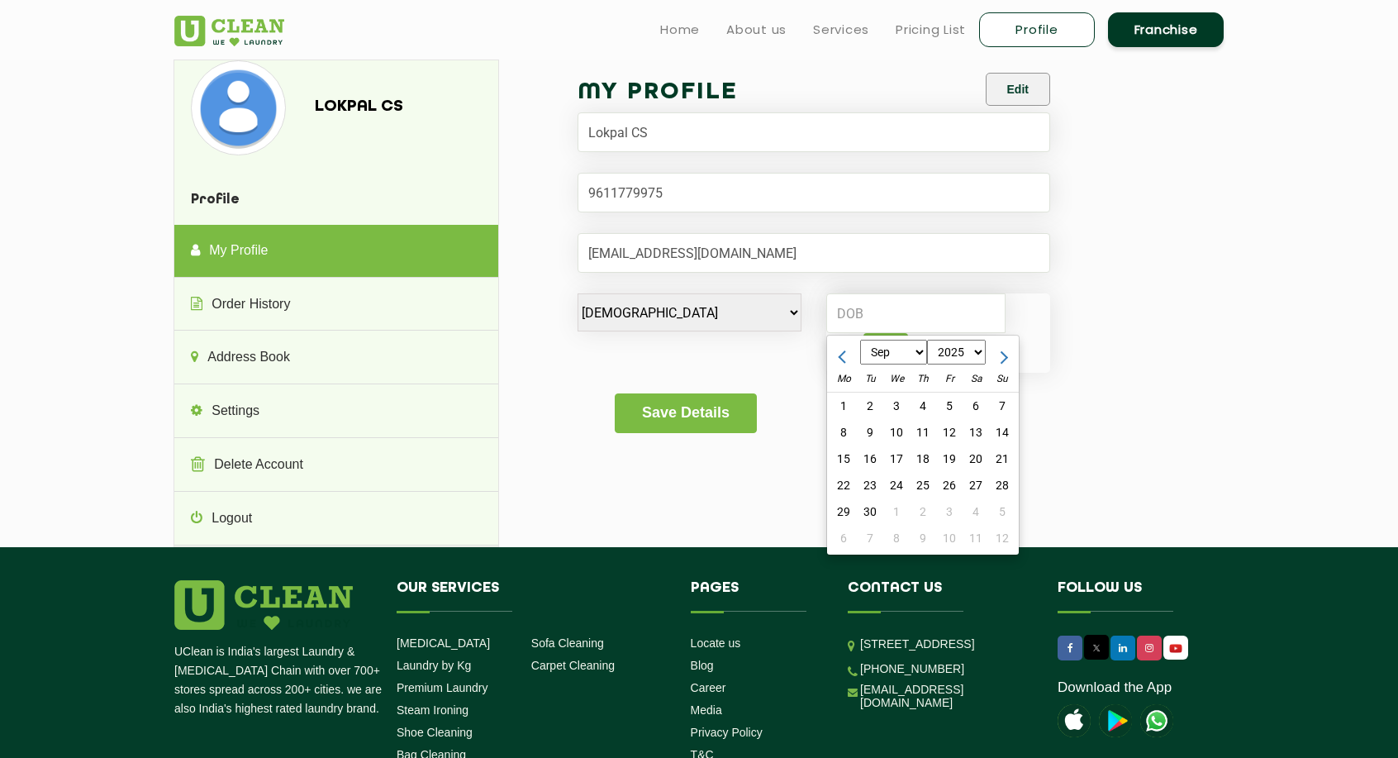
click at [930, 348] on select "1970 1971 1972 1973 1974 1975 1976 1977 1978 1979 1980 1981 1982 1983 1984 1985…" at bounding box center [957, 353] width 60 height 25
select select "1990"
click at [927, 341] on select "1970 1971 1972 1973 1974 1975 1976 1977 1978 1979 1980 1981 1982 1983 1984 1985…" at bounding box center [957, 353] width 60 height 25
click at [911, 353] on select "Jan Feb Mar Apr May Jun Jul Aug Sep Oct Nov Dec" at bounding box center [893, 353] width 67 height 25
select select "11"
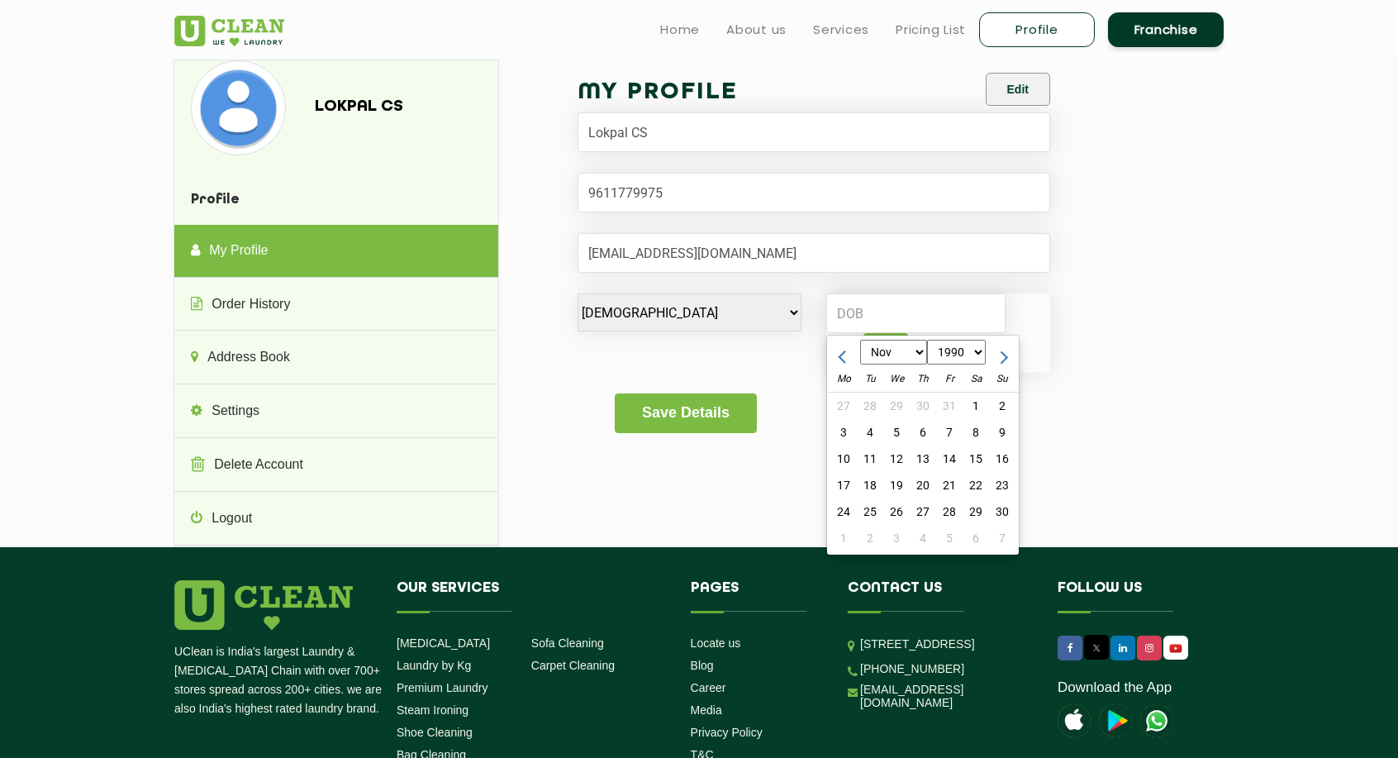
click at [860, 341] on select "Jan Feb Mar Apr May Jun Jul Aug Sep Oct Nov Dec" at bounding box center [893, 353] width 67 height 25
click at [975, 404] on div "3" at bounding box center [976, 406] width 26 height 26
type input "1990-11-03"
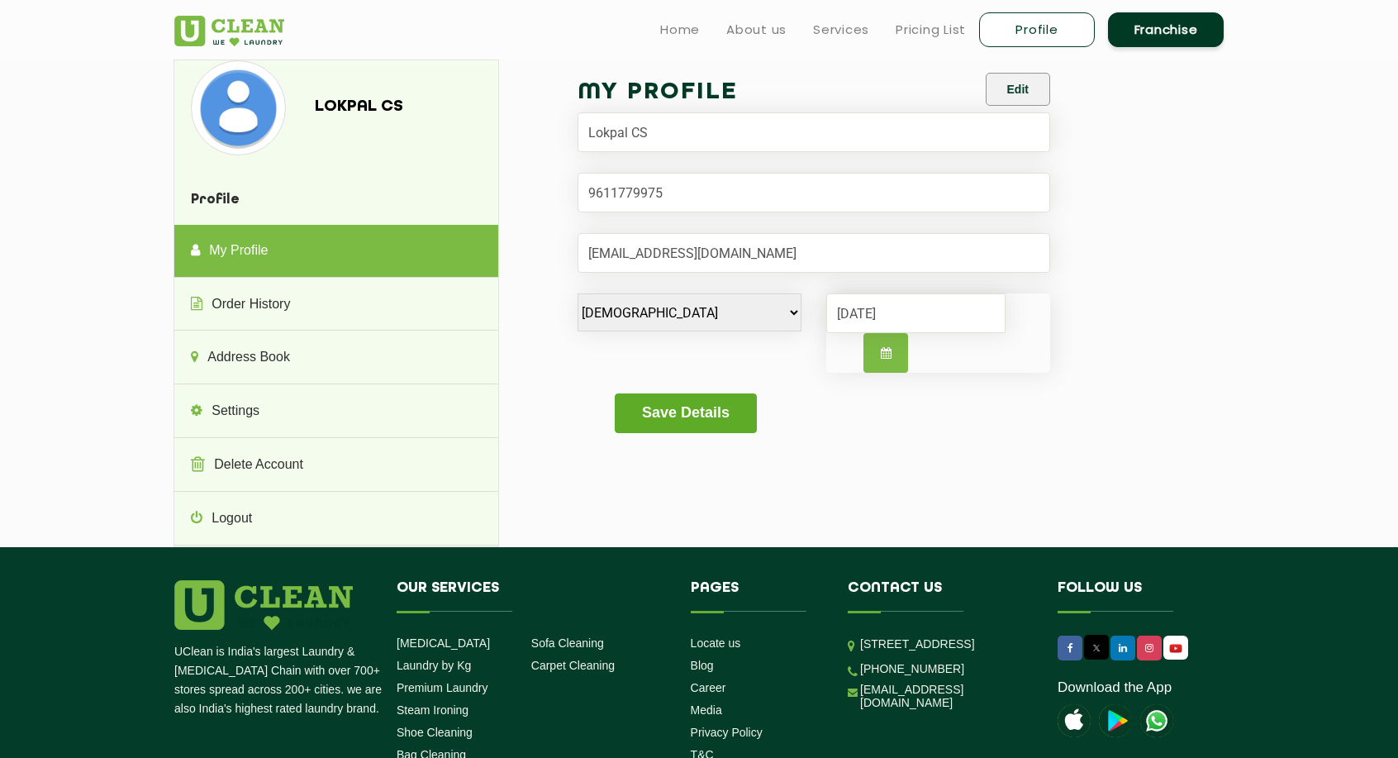
click at [704, 412] on button "Save Details" at bounding box center [685, 413] width 141 height 40
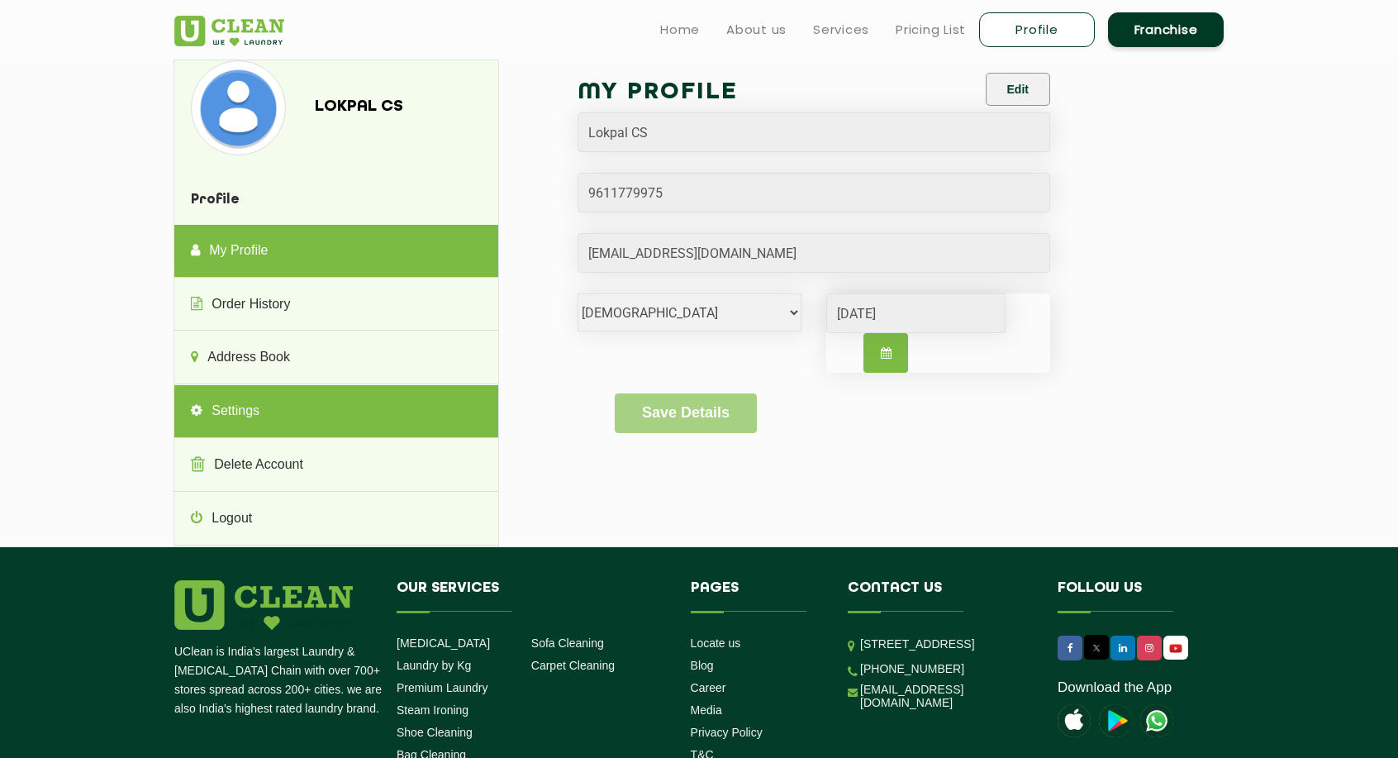
click at [356, 407] on link "Settings" at bounding box center [335, 411] width 323 height 53
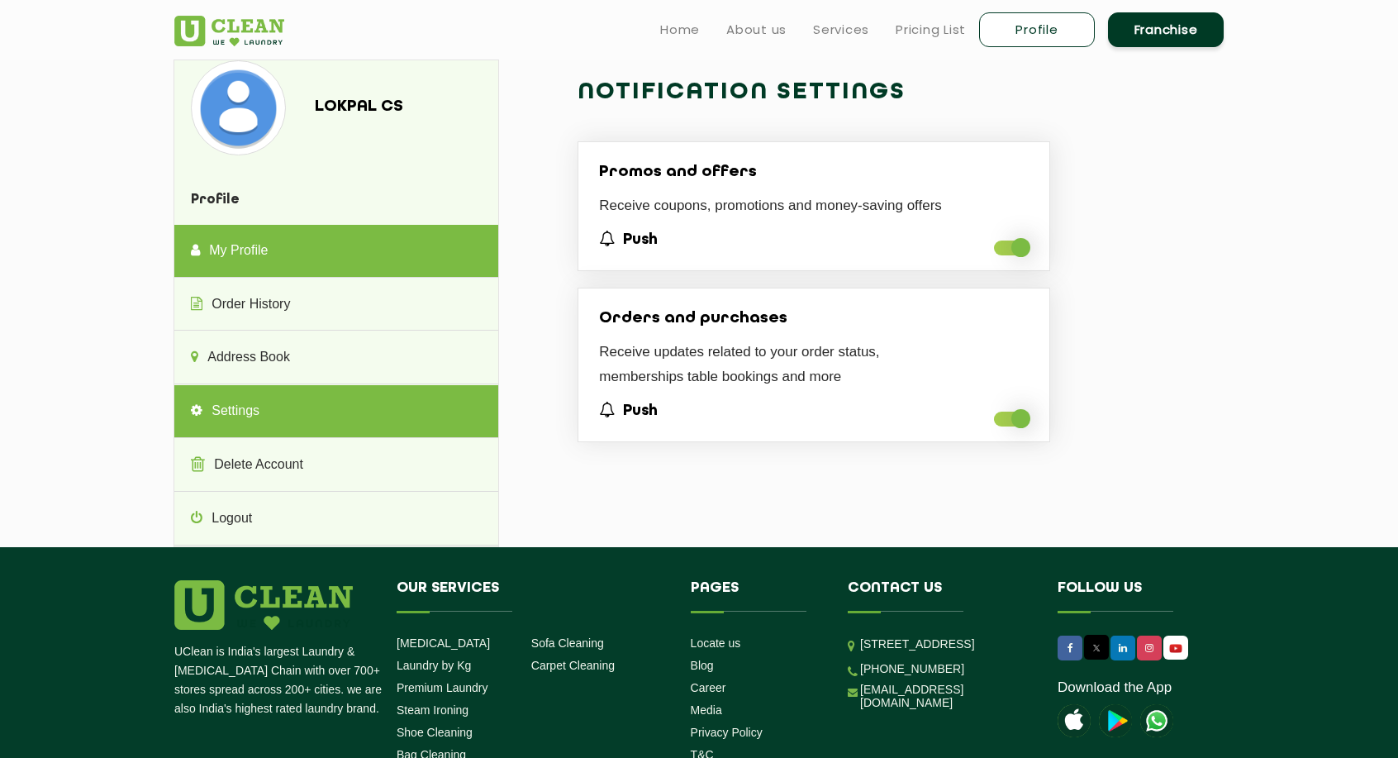
click at [410, 236] on link "My Profile" at bounding box center [335, 251] width 323 height 53
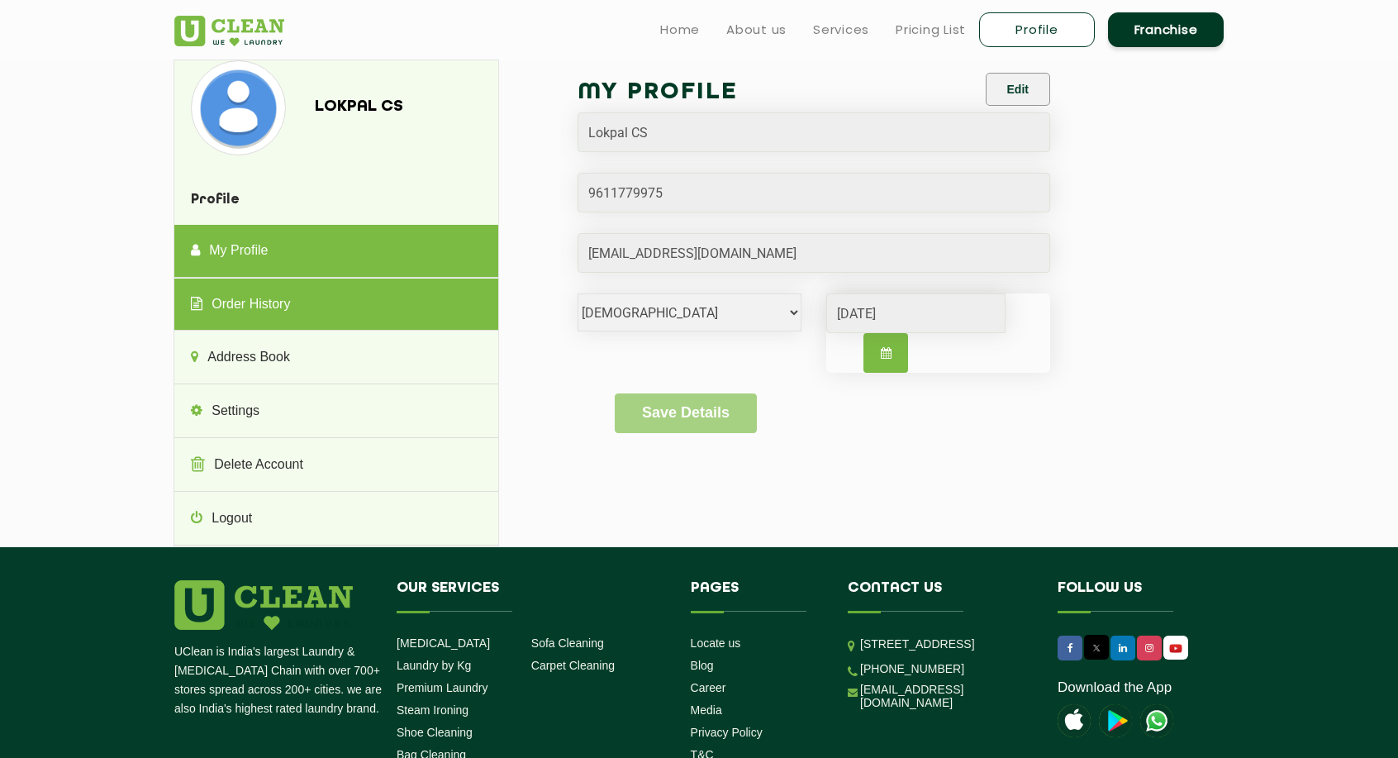
click at [369, 305] on link "Order History" at bounding box center [335, 305] width 323 height 53
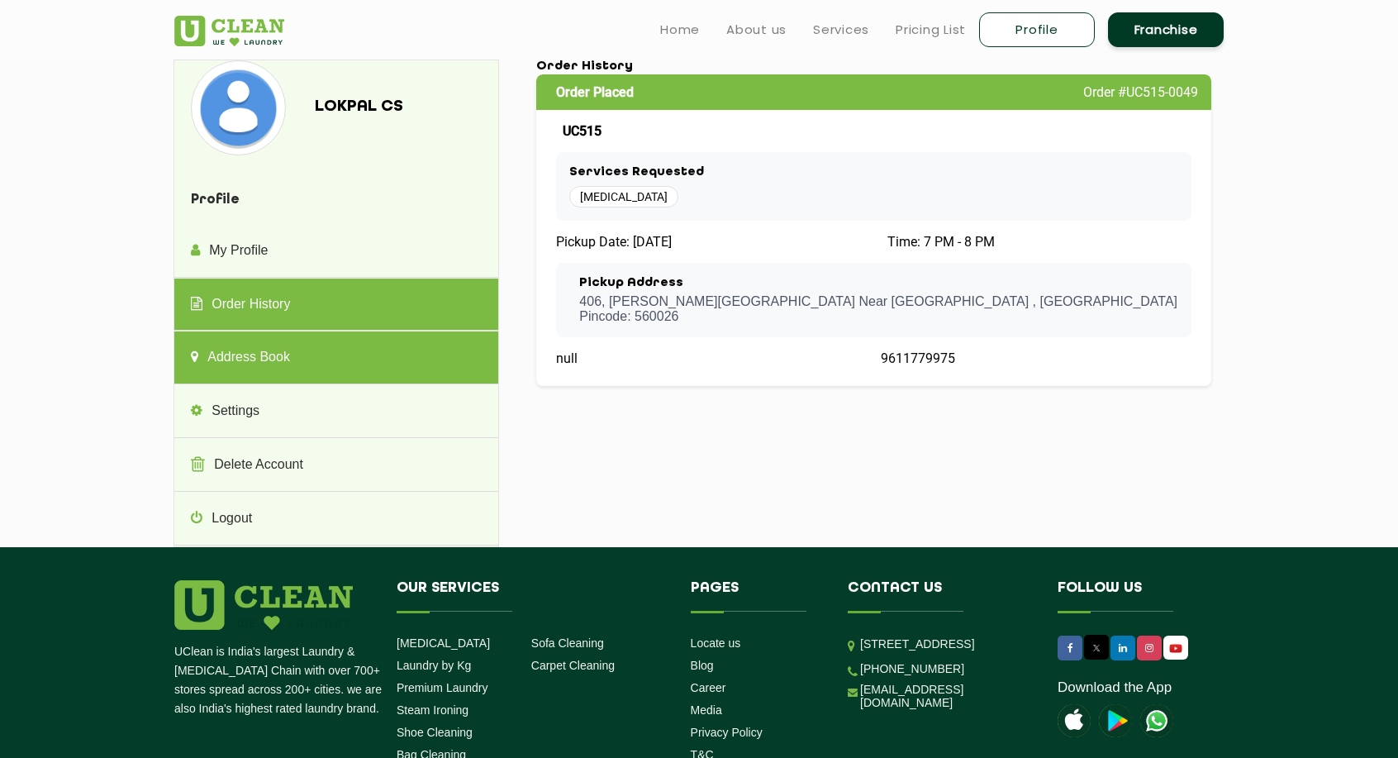
click at [350, 368] on link "Address Book" at bounding box center [335, 357] width 323 height 53
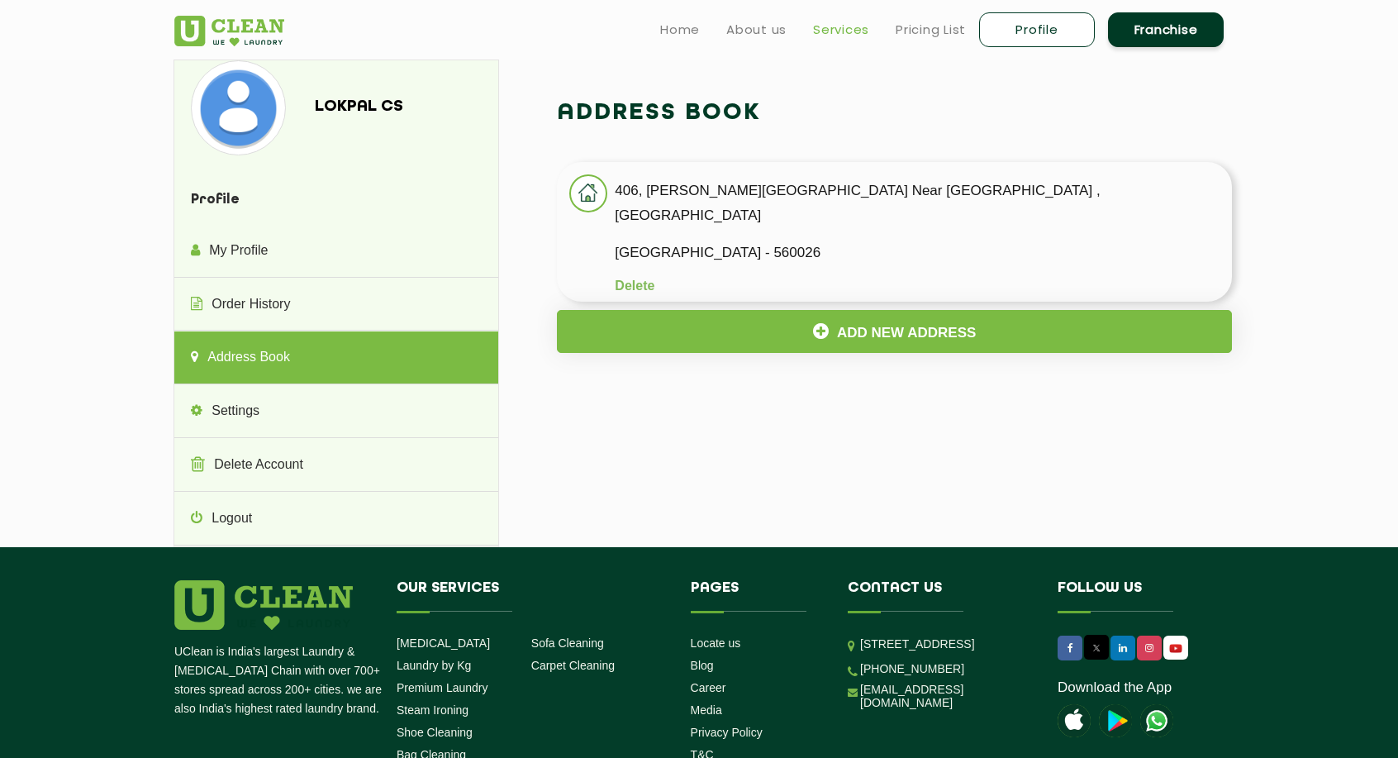
click at [843, 32] on link "Services" at bounding box center [841, 30] width 56 height 20
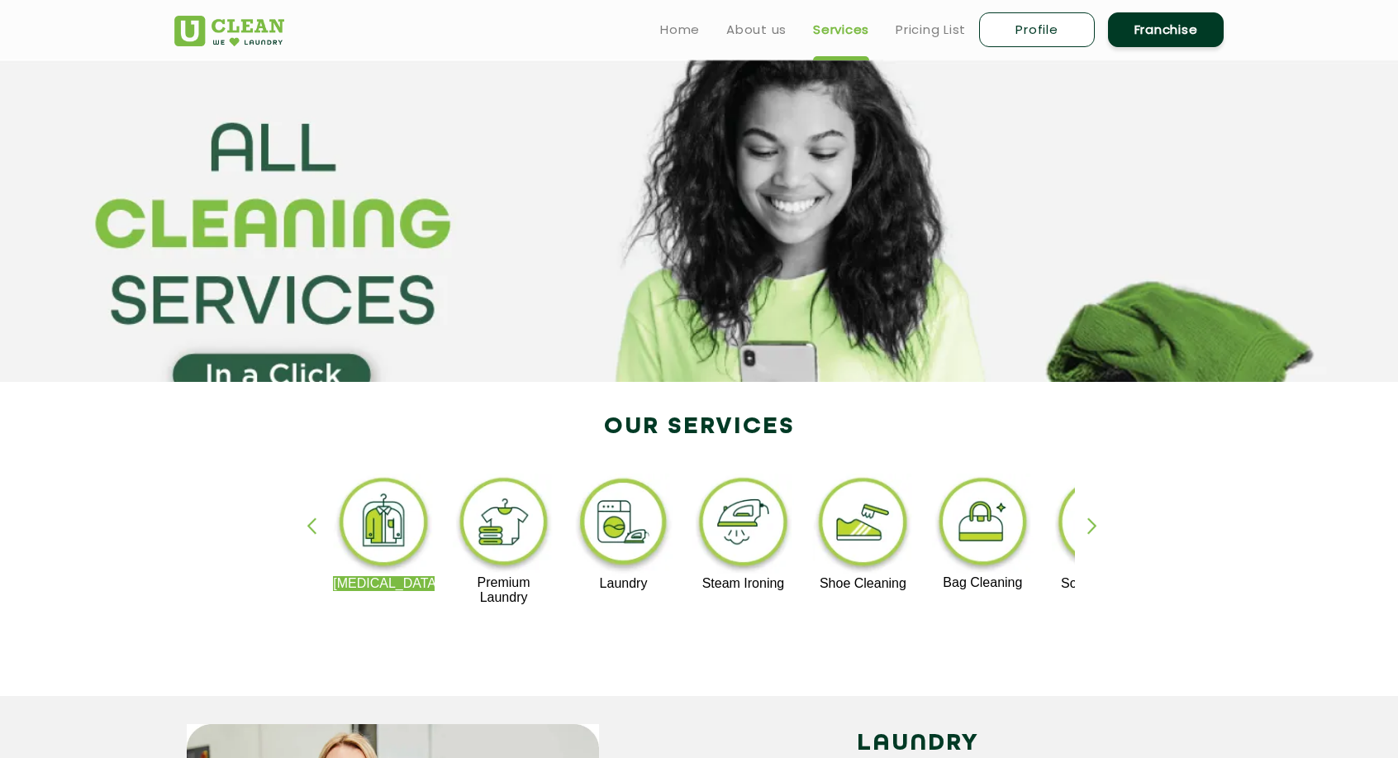
click at [1094, 525] on div "button" at bounding box center [1100, 539] width 25 height 45
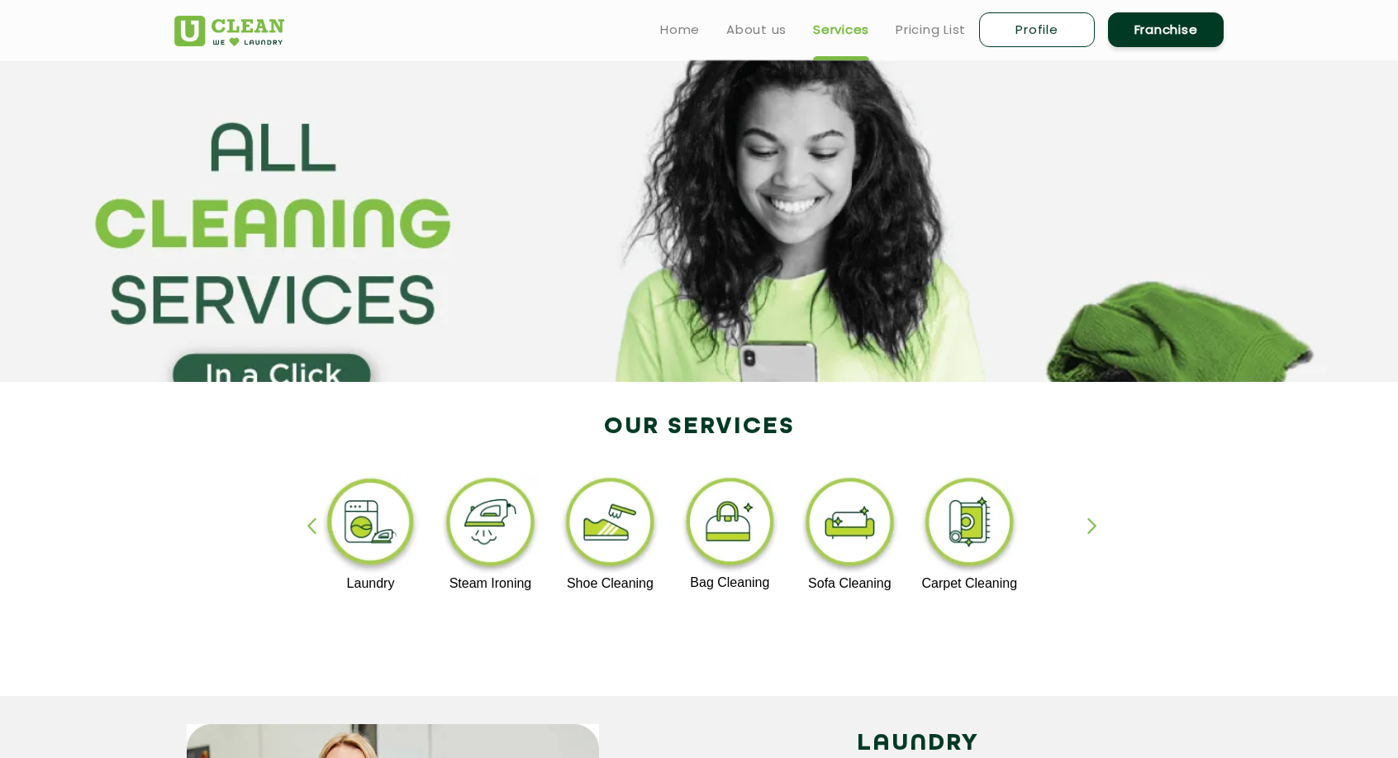
click at [727, 518] on img at bounding box center [730, 525] width 102 height 102
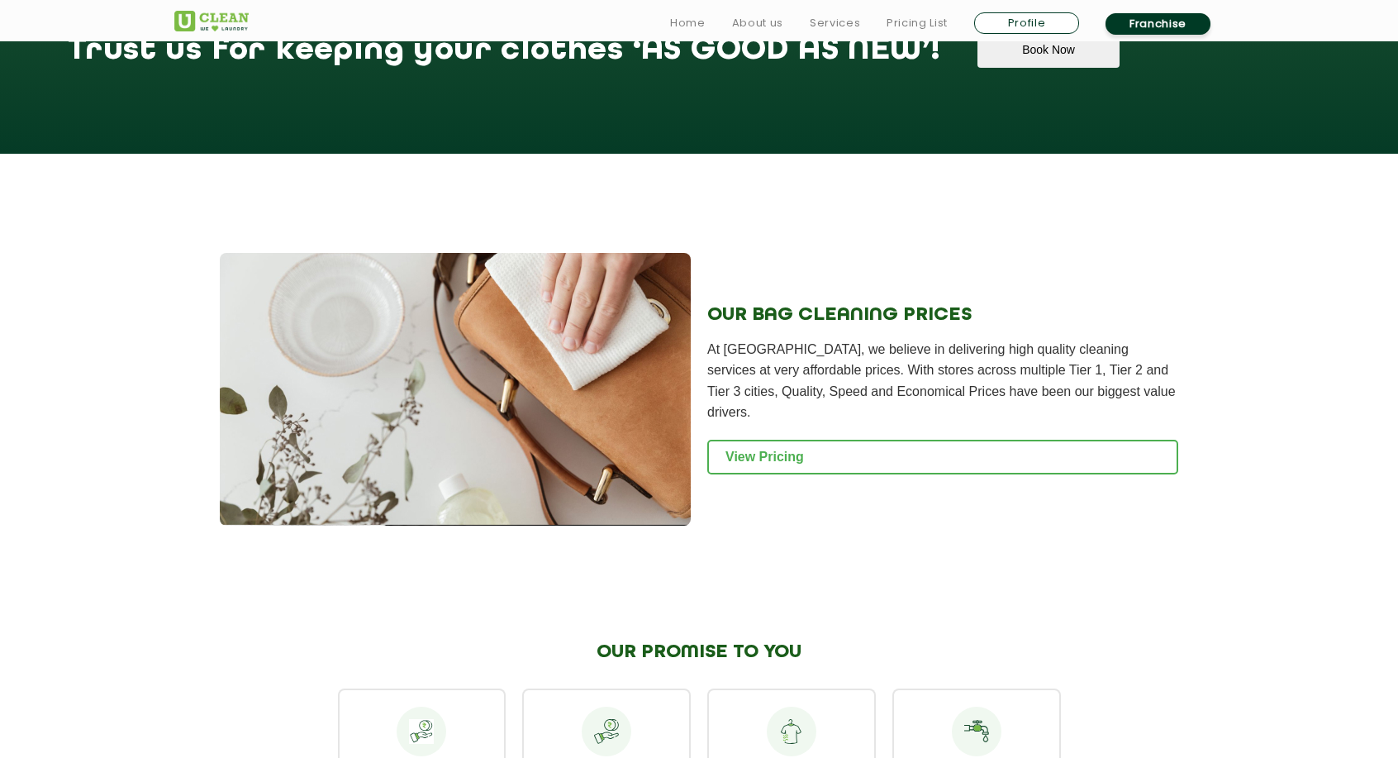
scroll to position [1507, 0]
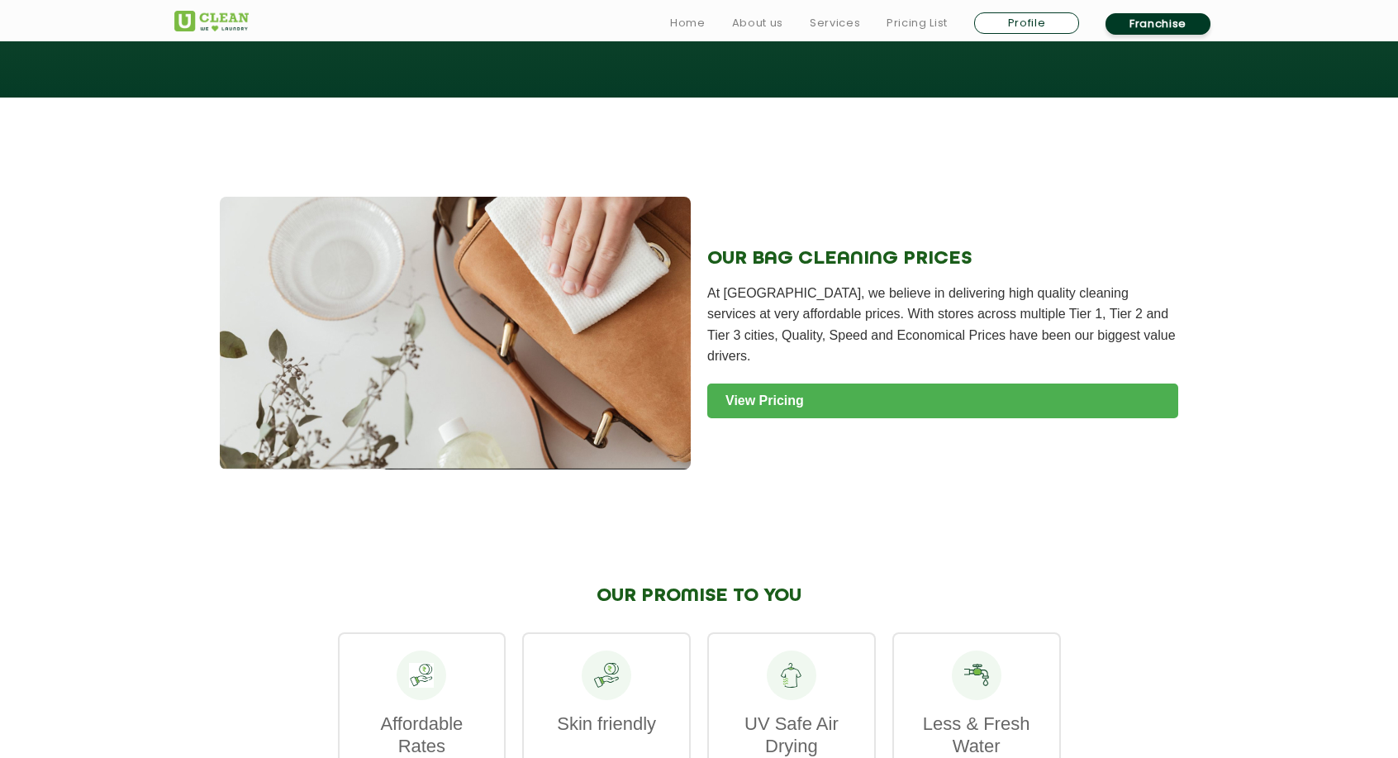
click at [803, 386] on link "View Pricing" at bounding box center [942, 400] width 471 height 35
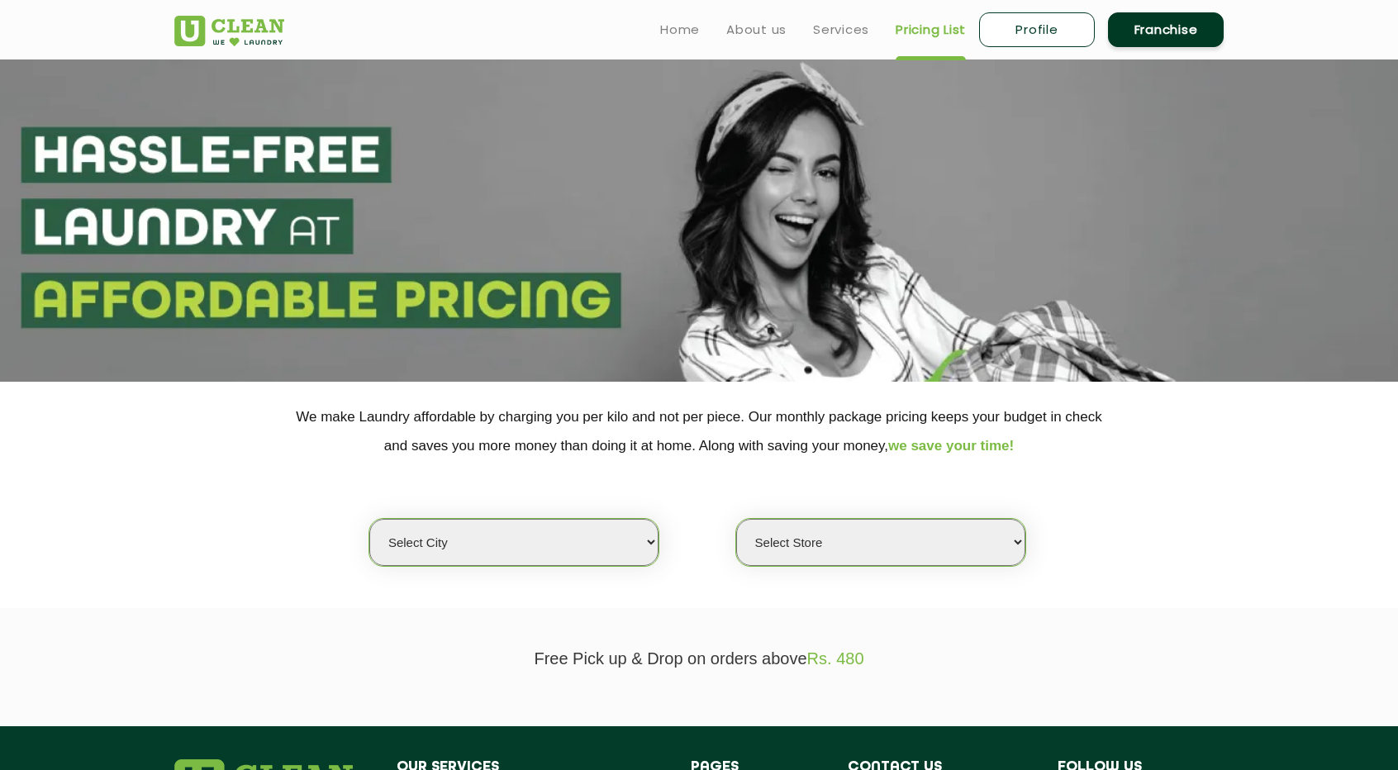
click at [622, 523] on select "Select city [GEOGRAPHIC_DATA] [GEOGRAPHIC_DATA] [GEOGRAPHIC_DATA] [GEOGRAPHIC_D…" at bounding box center [513, 542] width 289 height 47
select select "6"
click at [369, 519] on select "Select city Aalo Agartala Agra Ahmedabad Akola Aligarh Alwar - UClean Select Am…" at bounding box center [513, 542] width 289 height 47
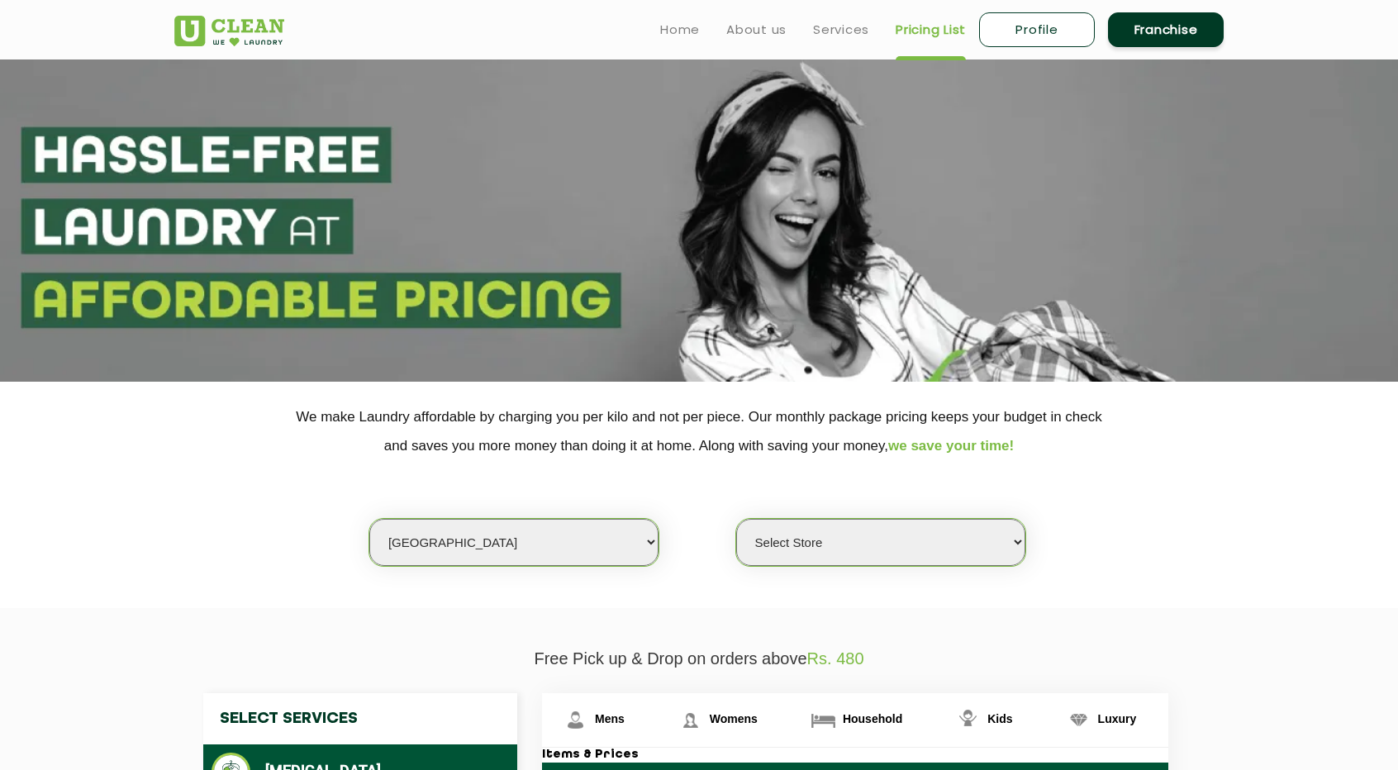
click at [884, 550] on select "Select Store UClean Bhartiya city UClean Hunasamaranahalli UClean KR Puram Beng…" at bounding box center [880, 542] width 289 height 47
select select "322"
click at [736, 519] on select "Select Store UClean Bhartiya city UClean Hunasamaranahalli UClean KR Puram Beng…" at bounding box center [880, 542] width 289 height 47
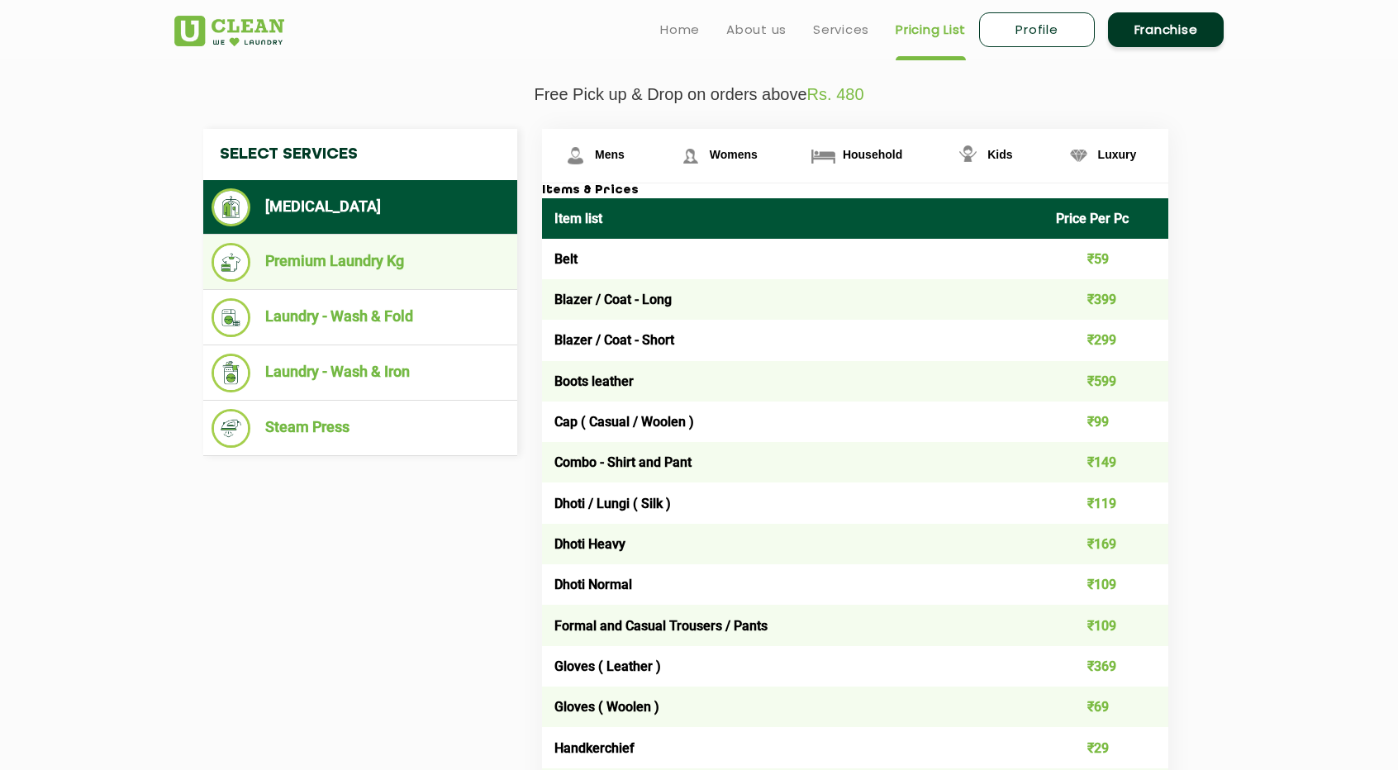
scroll to position [542, 0]
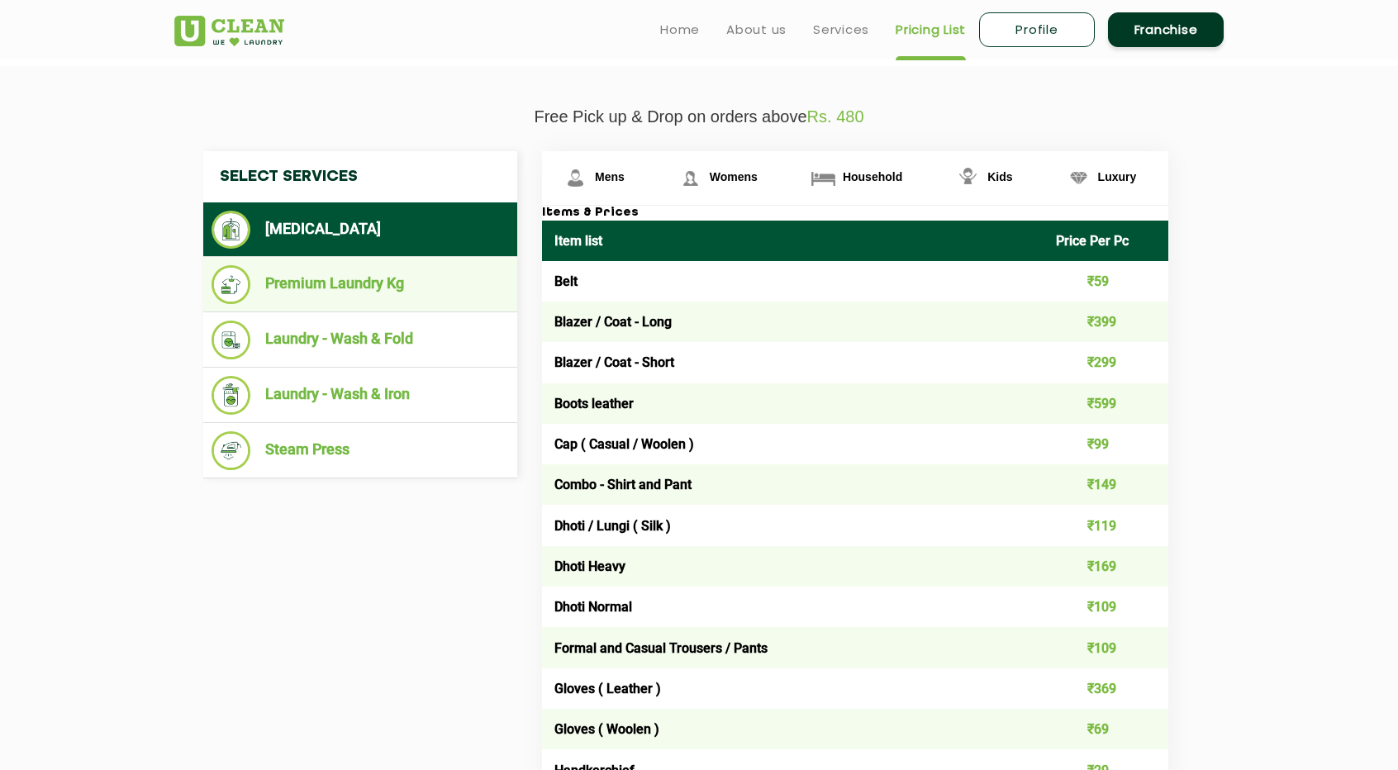
click at [381, 283] on li "Premium Laundry Kg" at bounding box center [361, 284] width 298 height 39
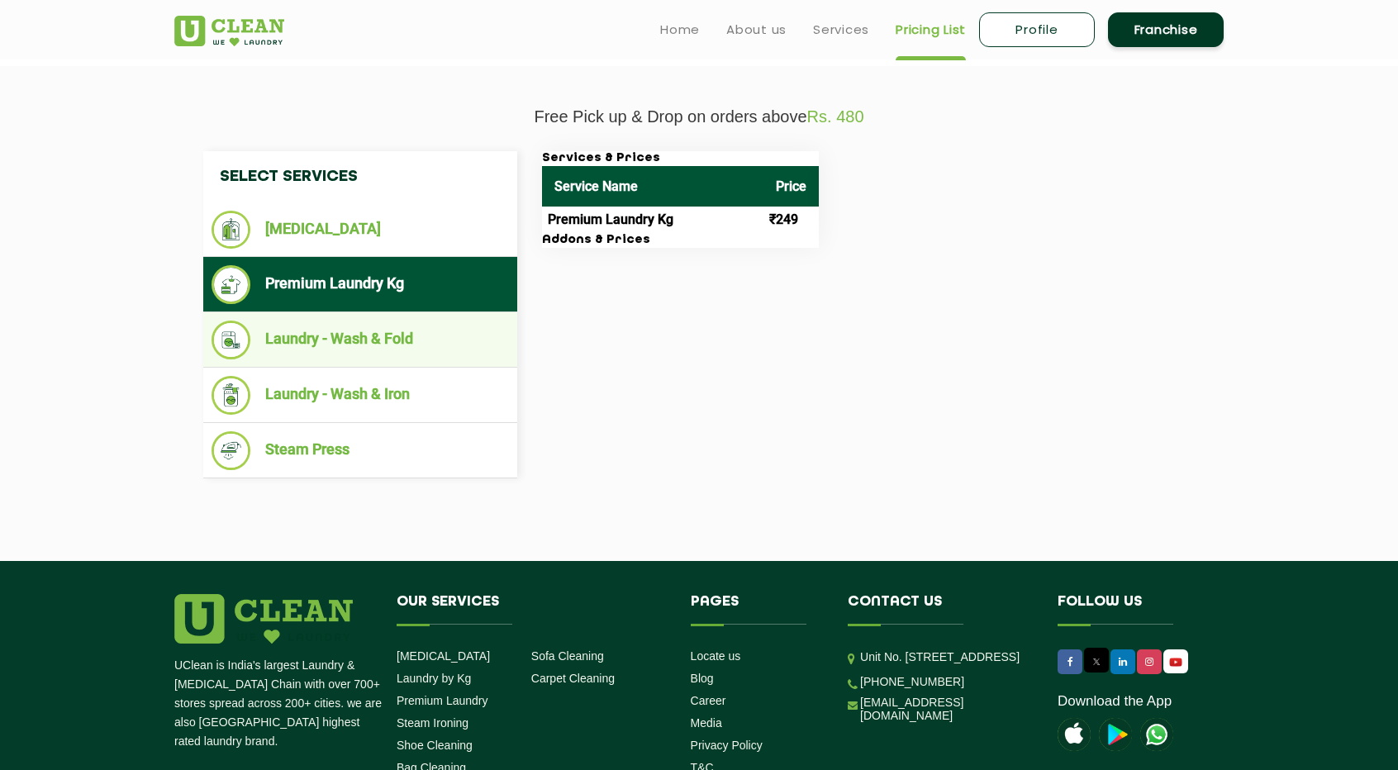
click at [365, 334] on li "Laundry - Wash & Fold" at bounding box center [361, 340] width 298 height 39
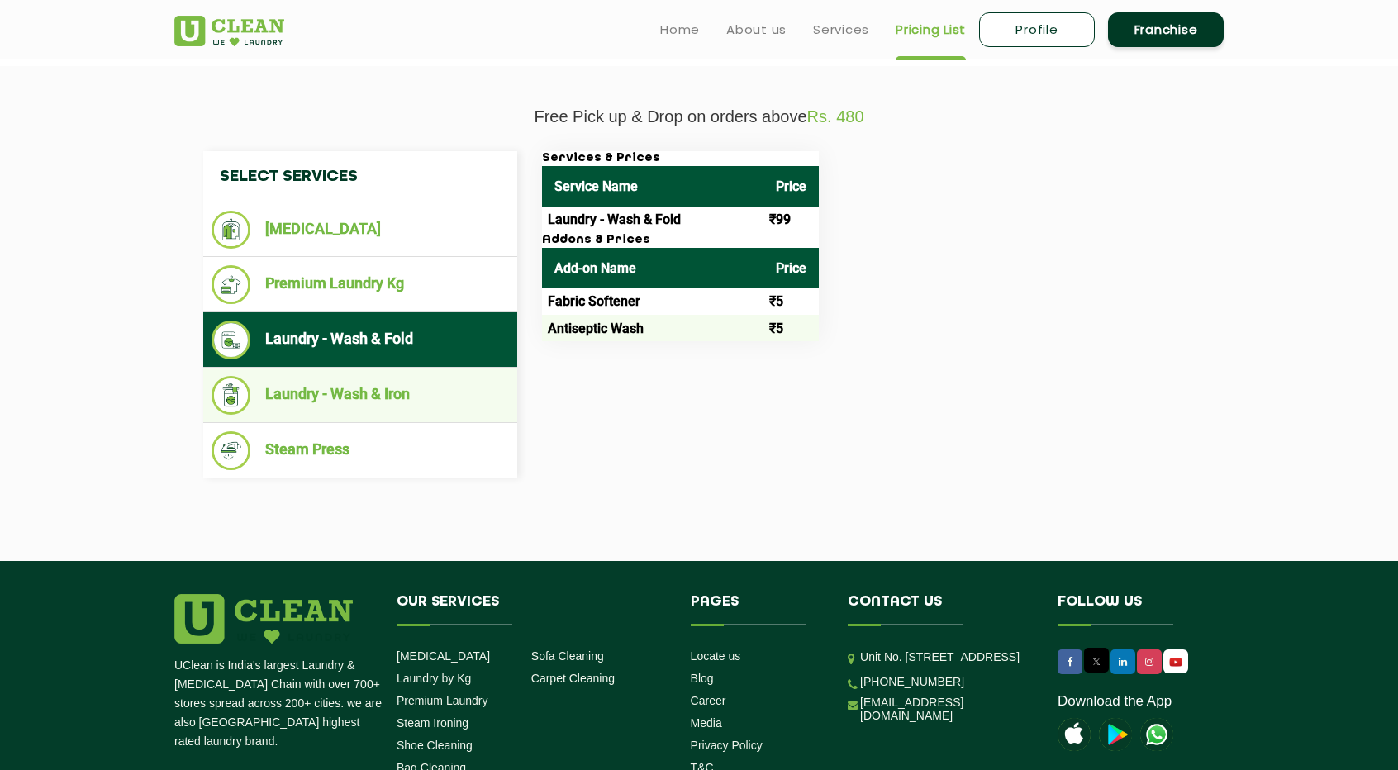
click at [347, 391] on li "Laundry - Wash & Iron" at bounding box center [361, 395] width 298 height 39
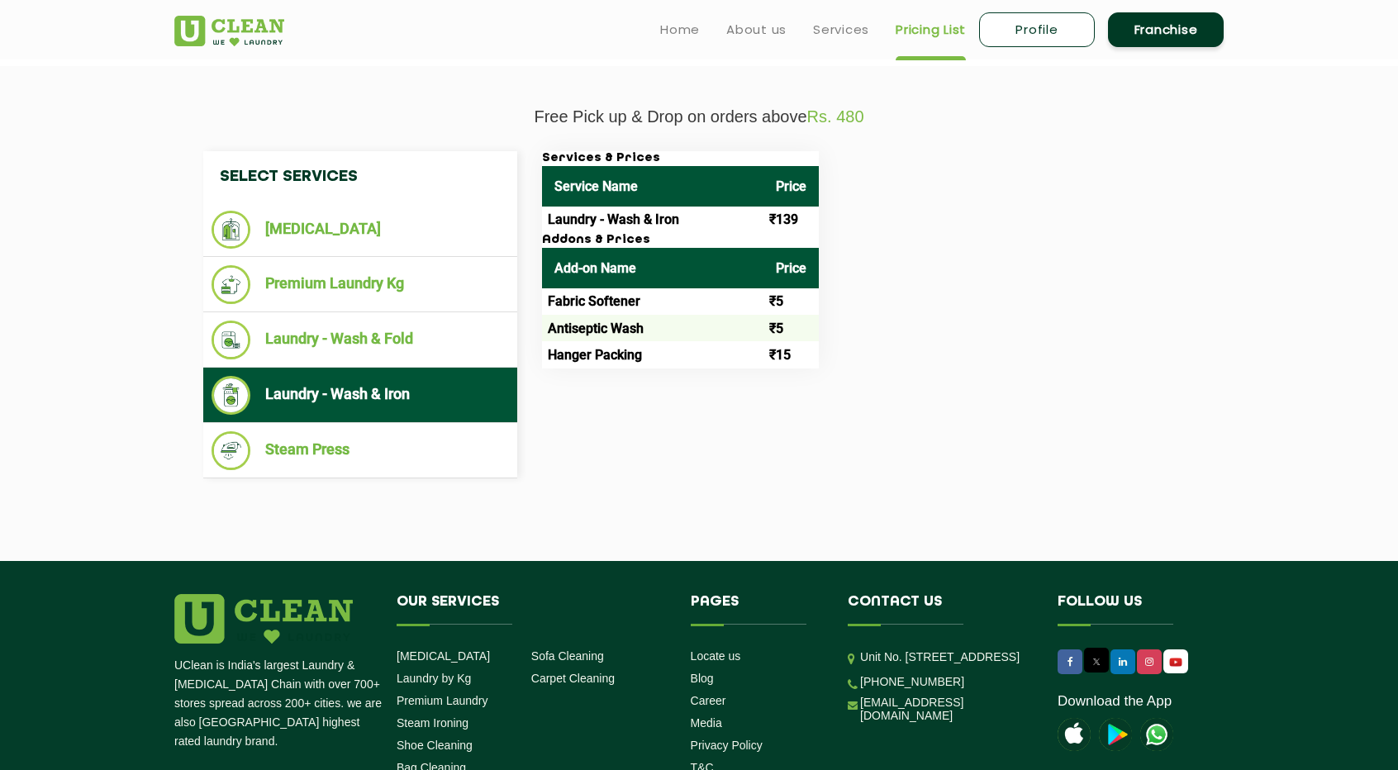
click at [347, 391] on li "Laundry - Wash & Iron" at bounding box center [361, 395] width 298 height 39
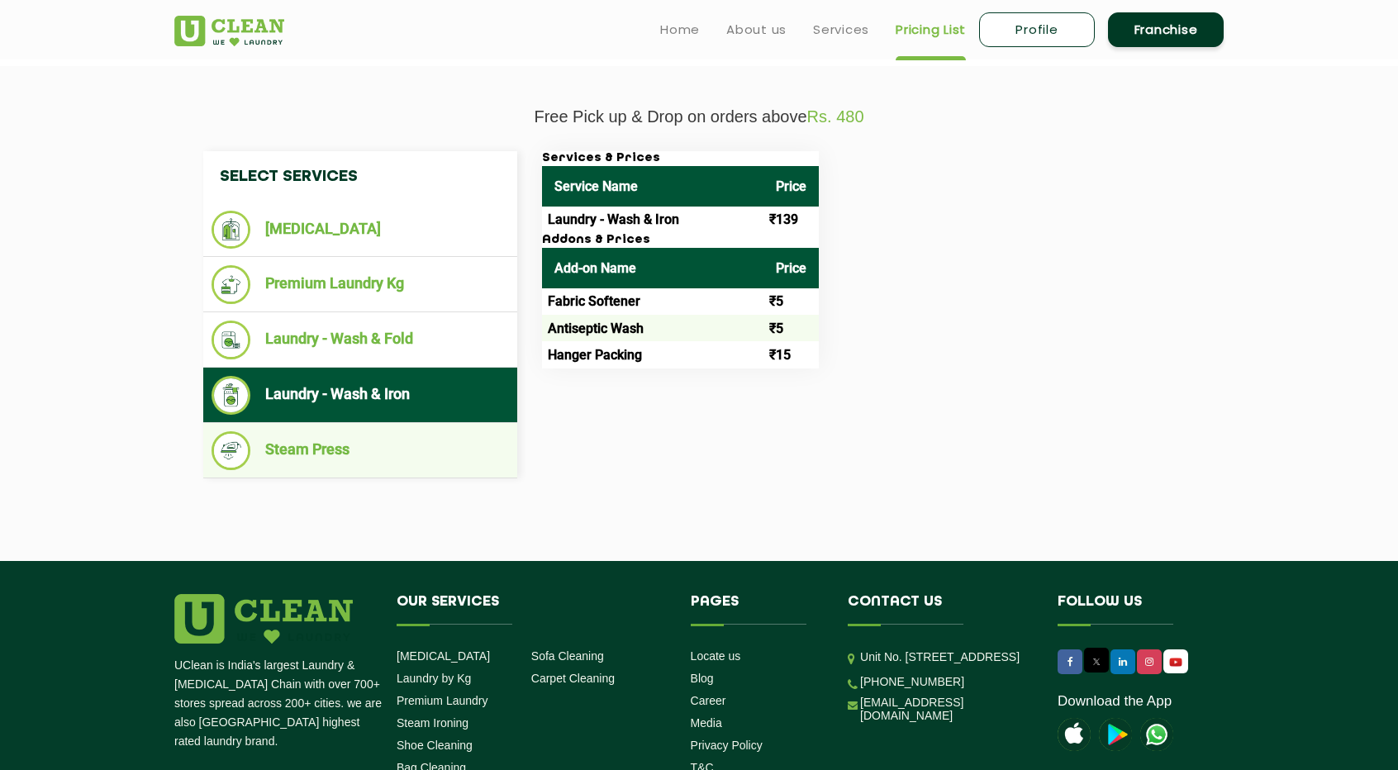
click at [347, 441] on li "Steam Press" at bounding box center [361, 450] width 298 height 39
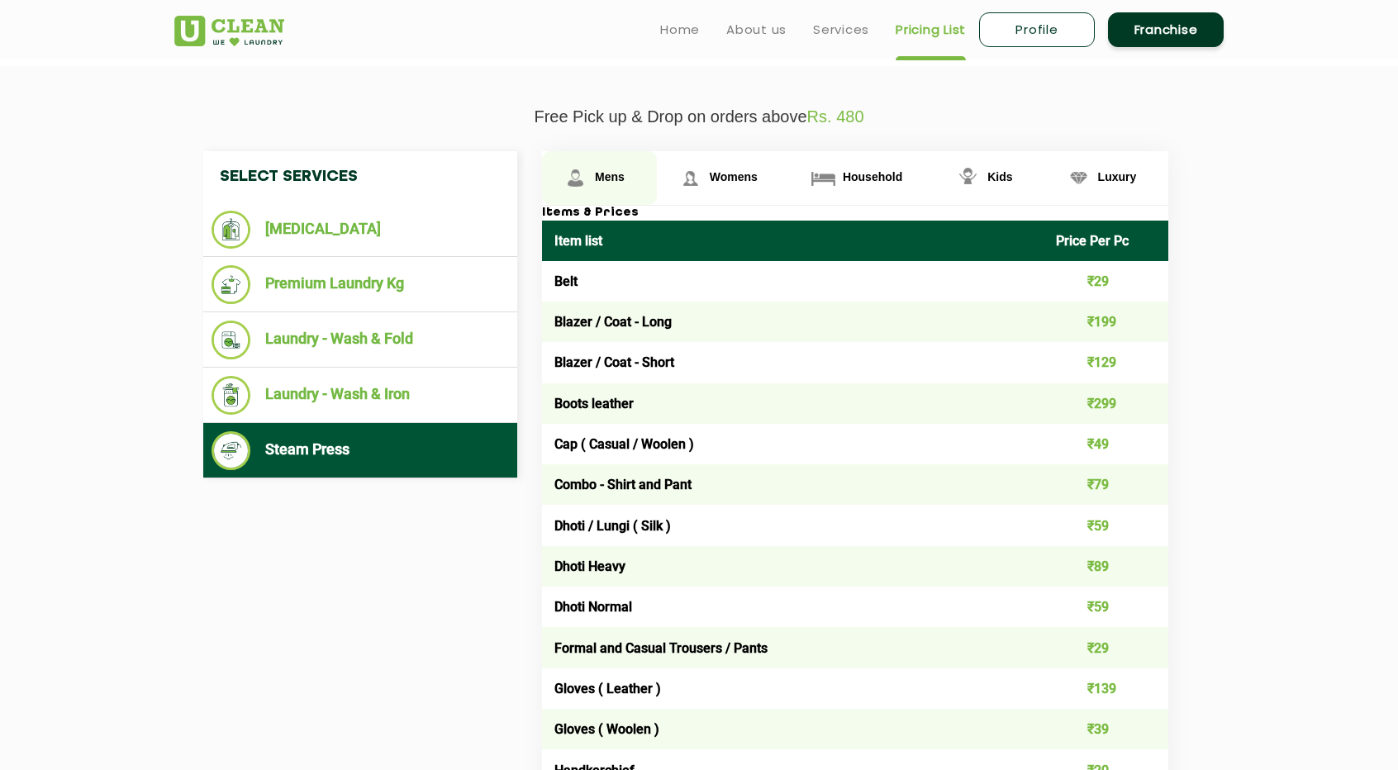
click at [619, 173] on span "Mens" at bounding box center [610, 176] width 30 height 13
click at [1093, 179] on link "Luxury" at bounding box center [1108, 178] width 124 height 54
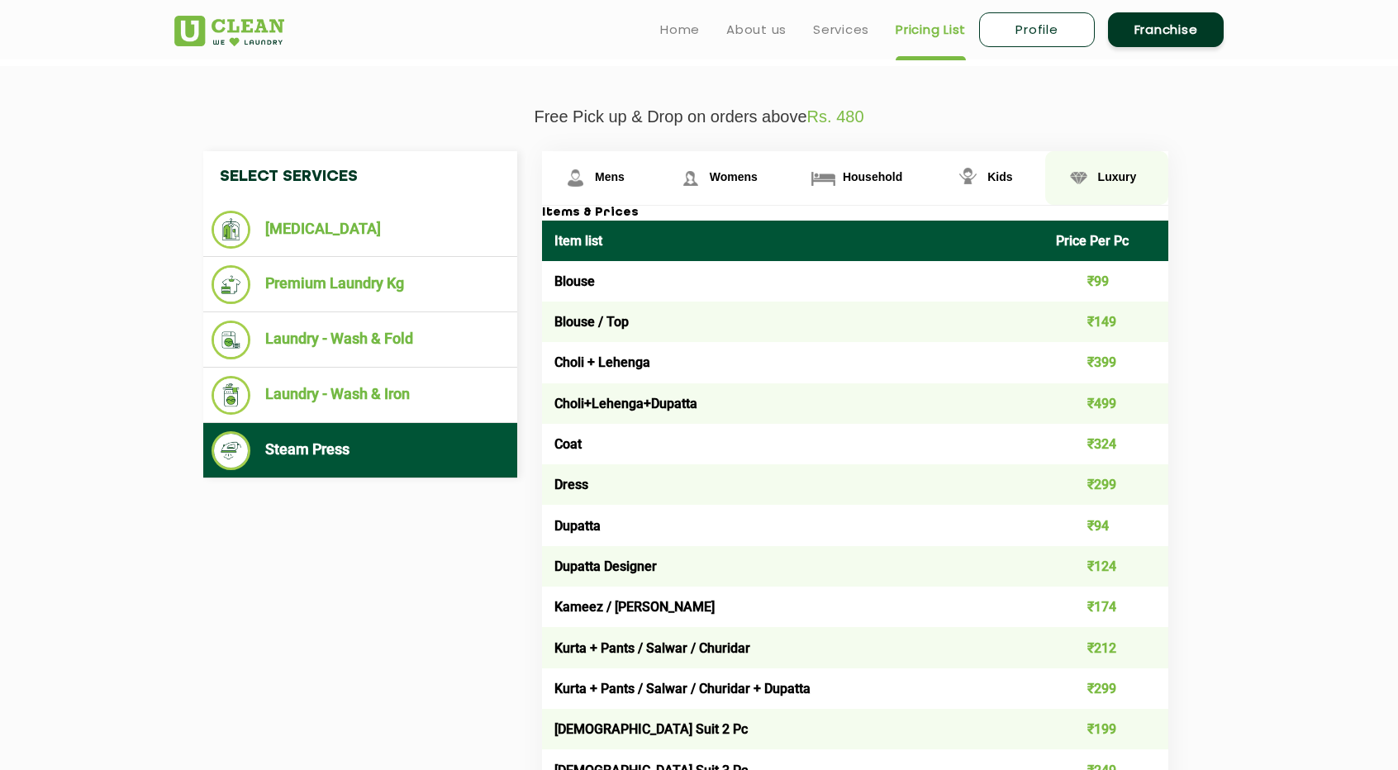
click at [1093, 179] on link "Luxury" at bounding box center [1108, 178] width 124 height 54
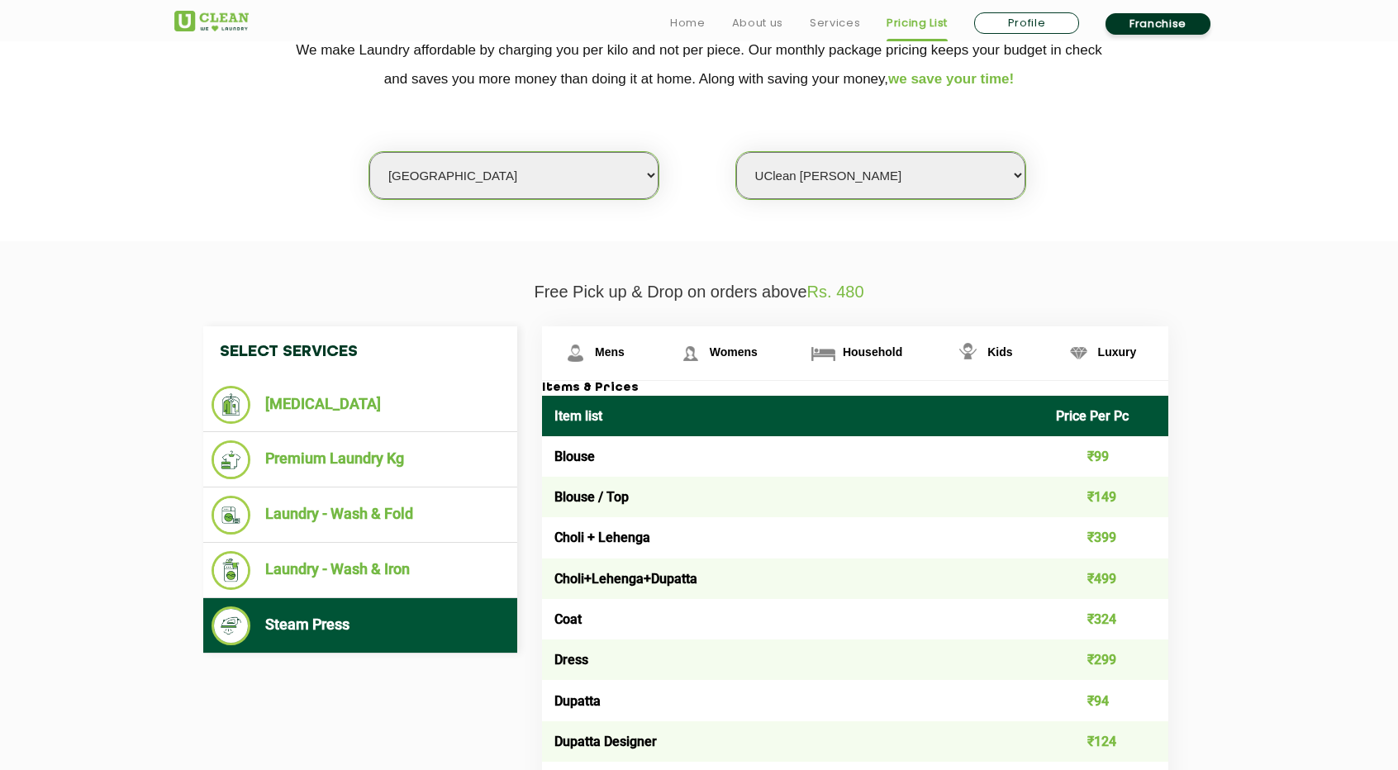
scroll to position [0, 0]
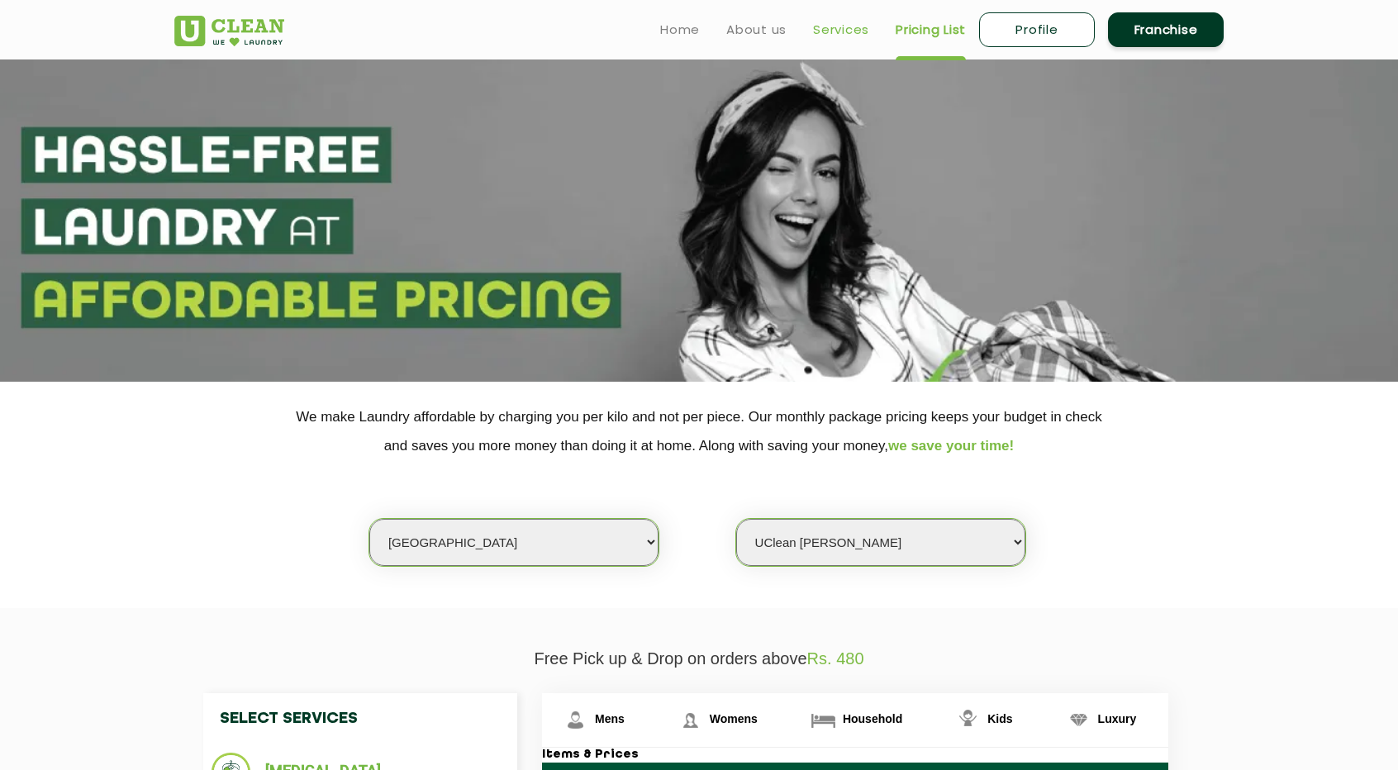
click at [844, 27] on link "Services" at bounding box center [841, 30] width 56 height 20
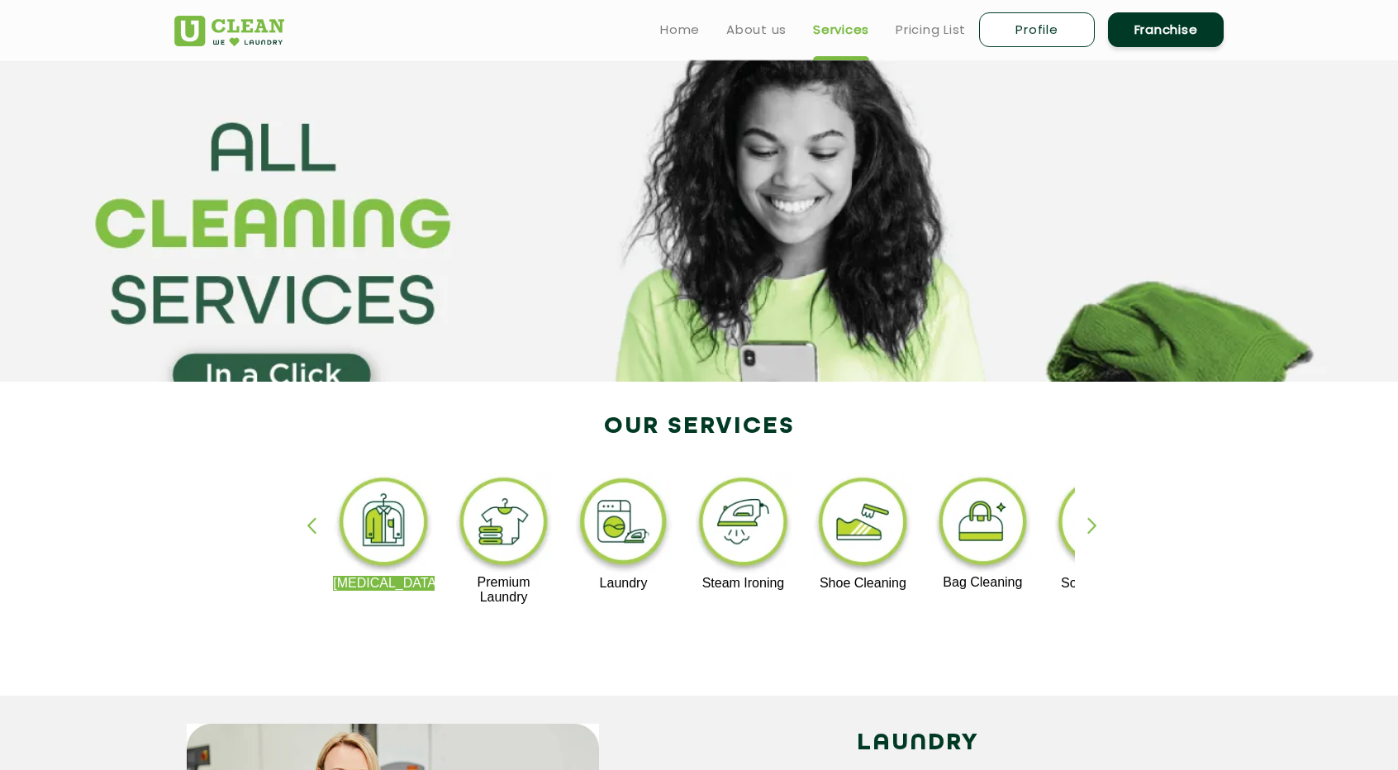
click at [1198, 40] on link "Franchise" at bounding box center [1166, 29] width 116 height 35
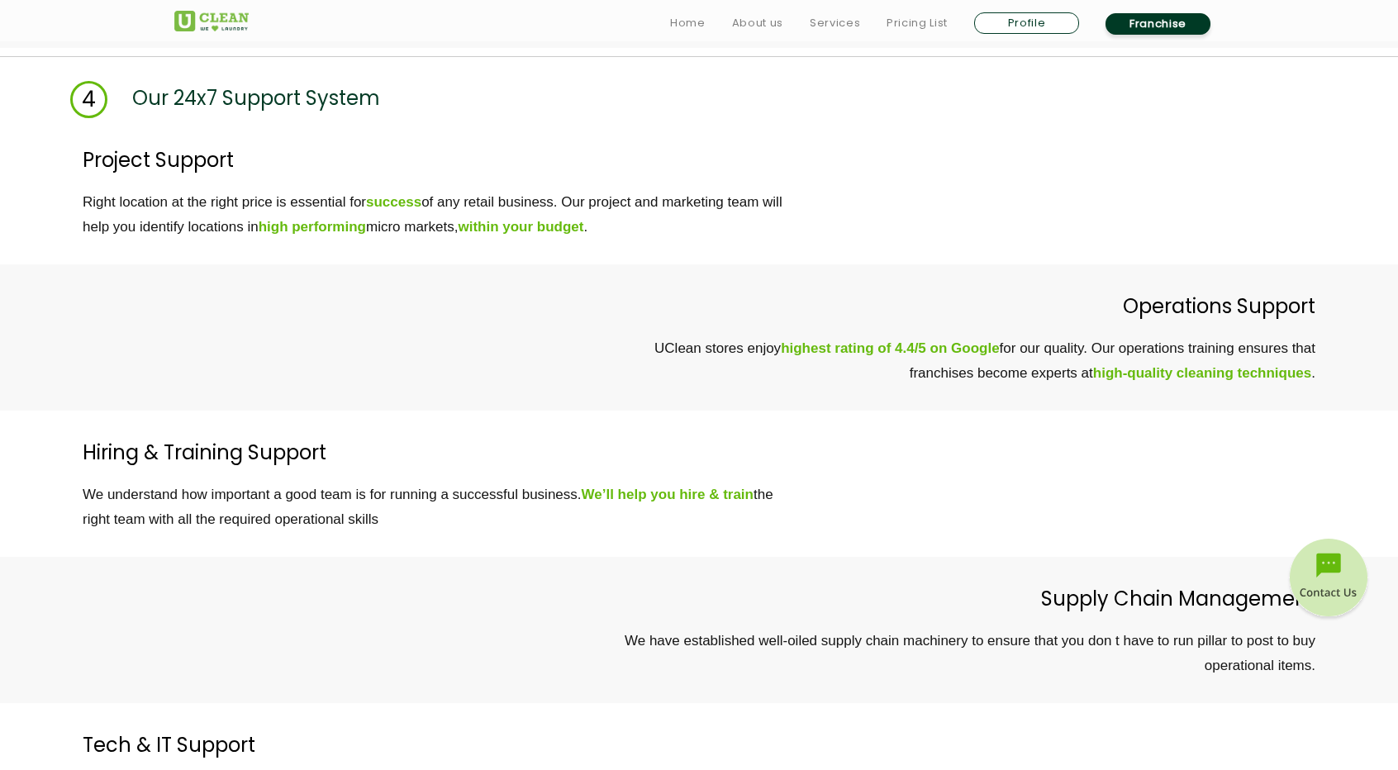
scroll to position [5386, 0]
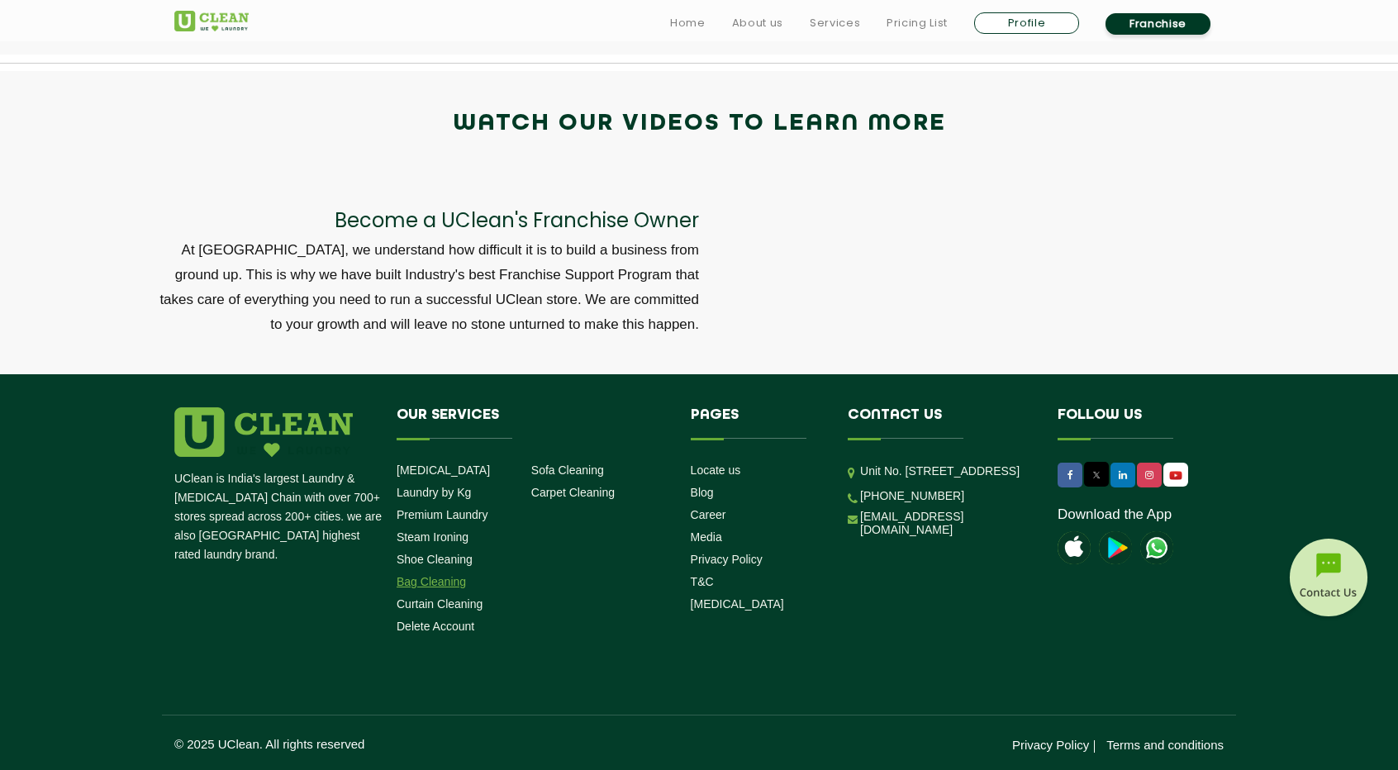
click at [443, 583] on link "Bag Cleaning" at bounding box center [431, 581] width 69 height 13
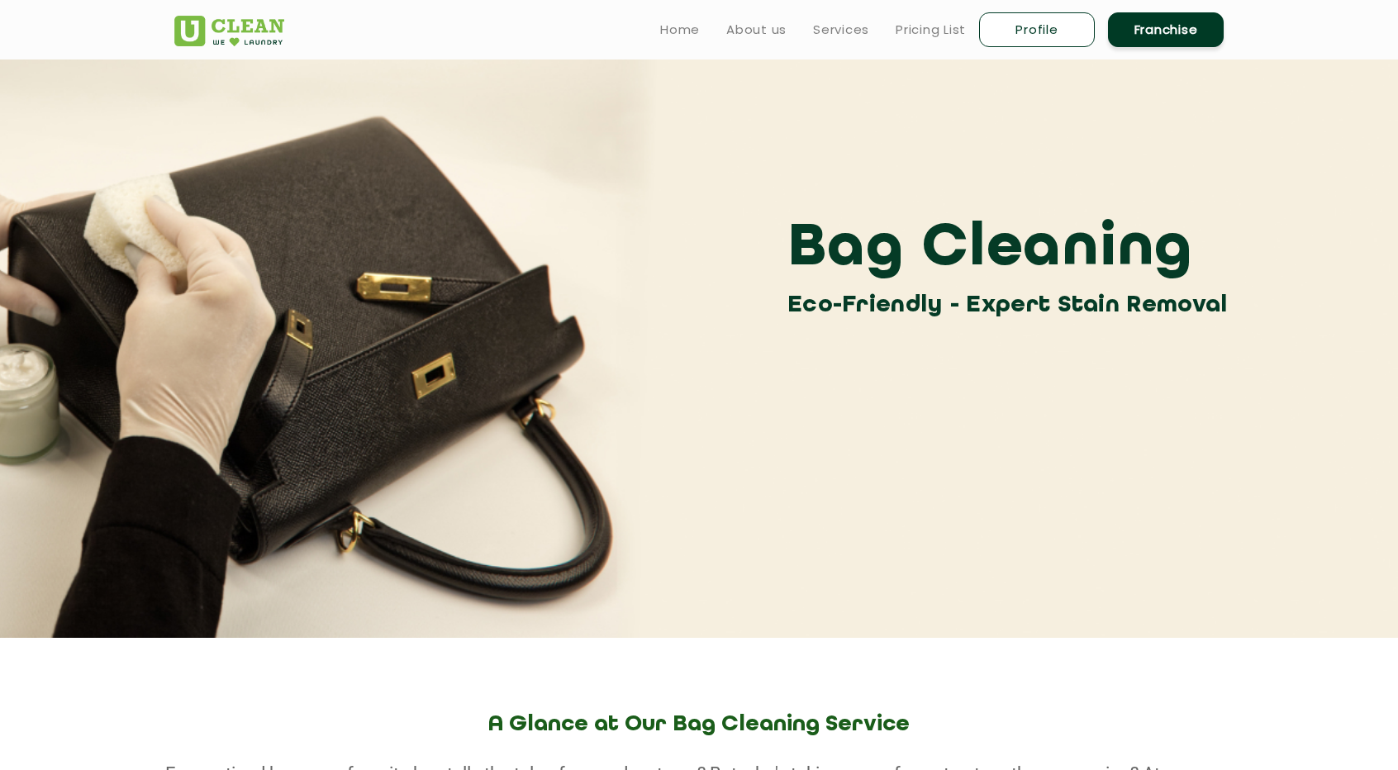
click at [1055, 41] on link "Profile" at bounding box center [1037, 29] width 116 height 35
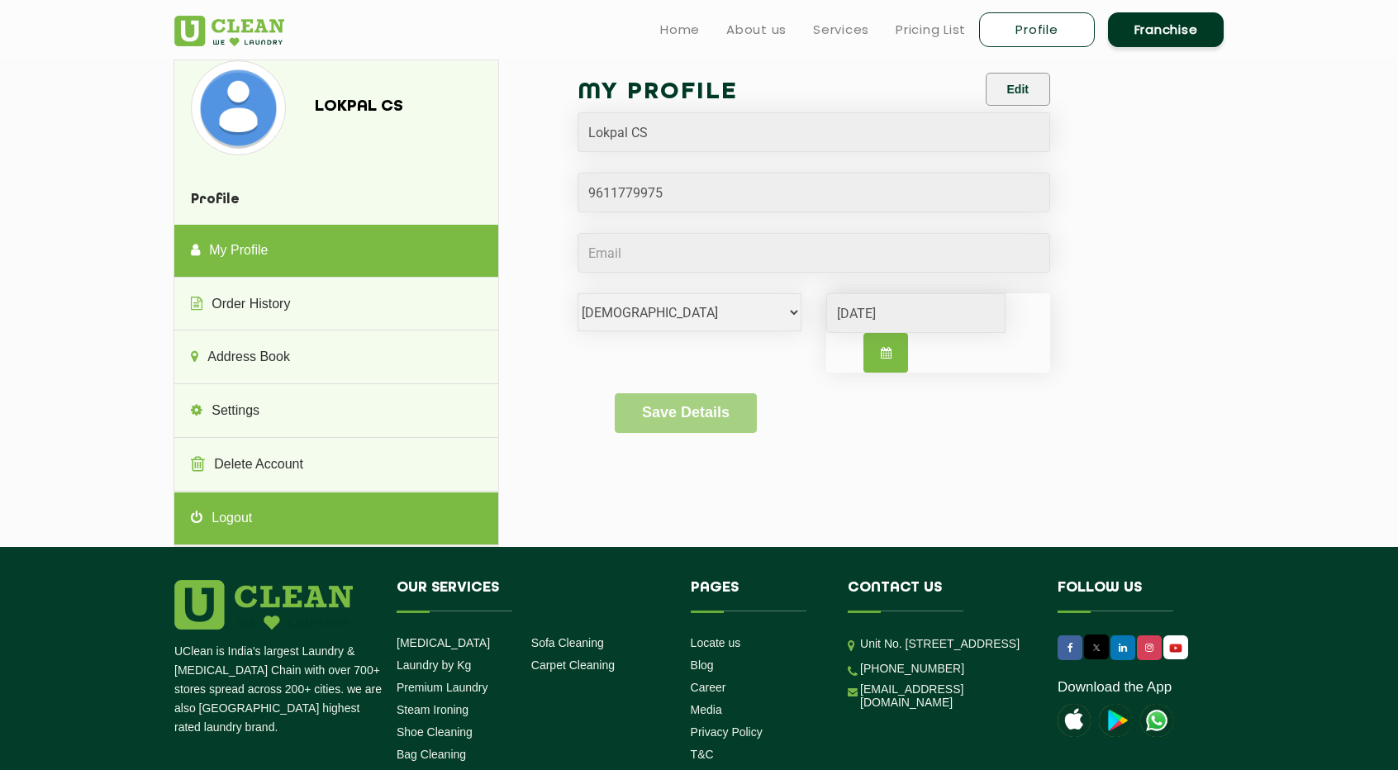
click at [306, 528] on link "Logout" at bounding box center [335, 519] width 323 height 53
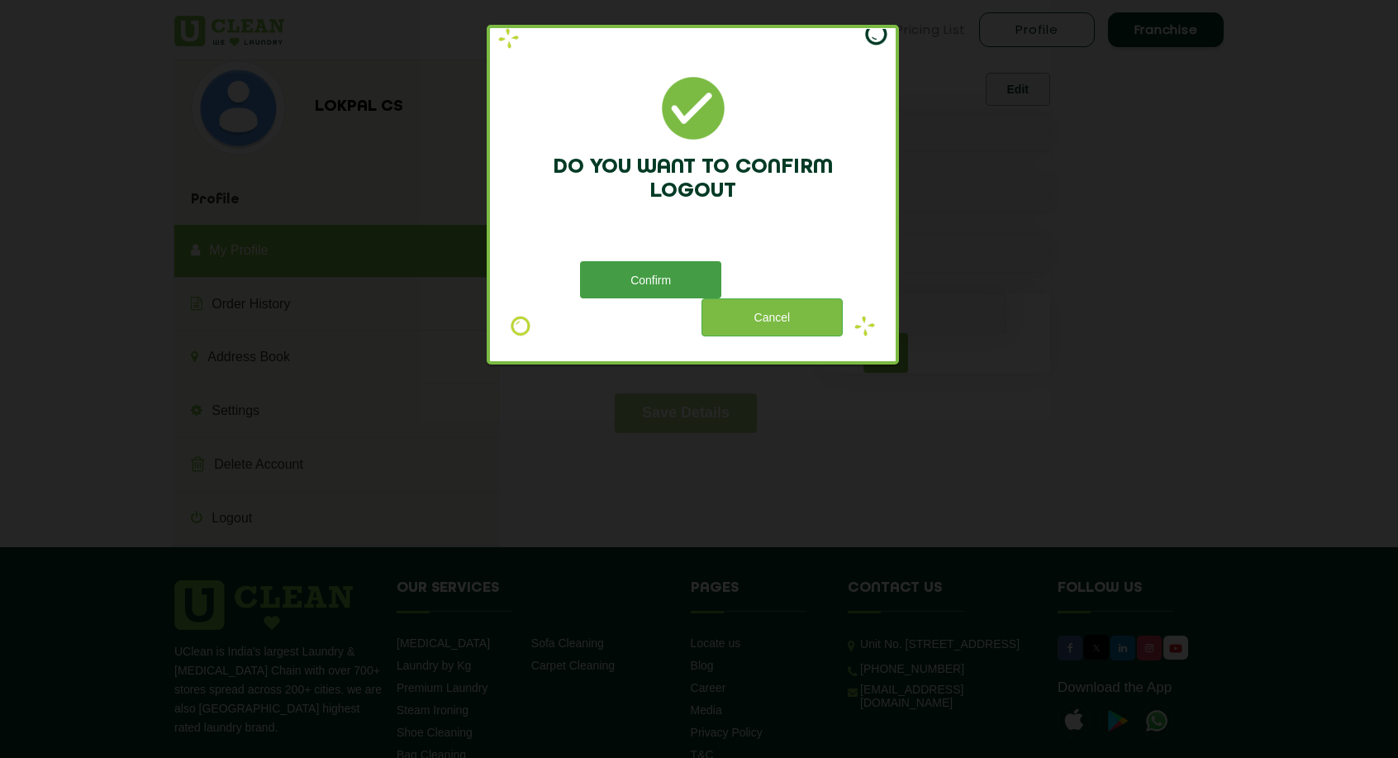
click at [655, 265] on button "Confirm" at bounding box center [650, 279] width 141 height 37
